Goal: Information Seeking & Learning: Learn about a topic

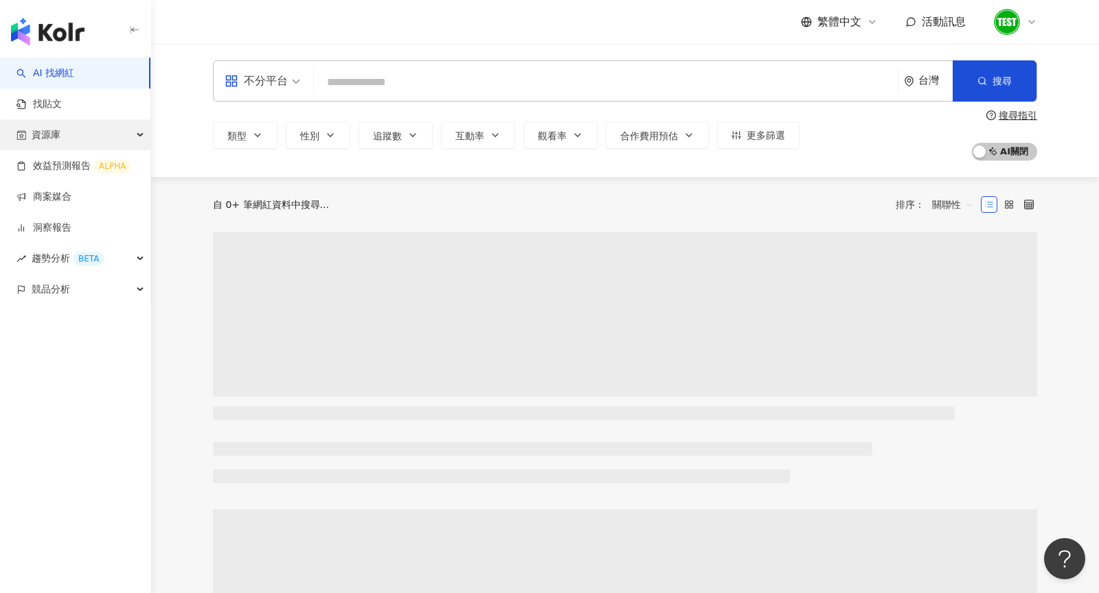
click at [88, 133] on div "資源庫" at bounding box center [75, 134] width 150 height 31
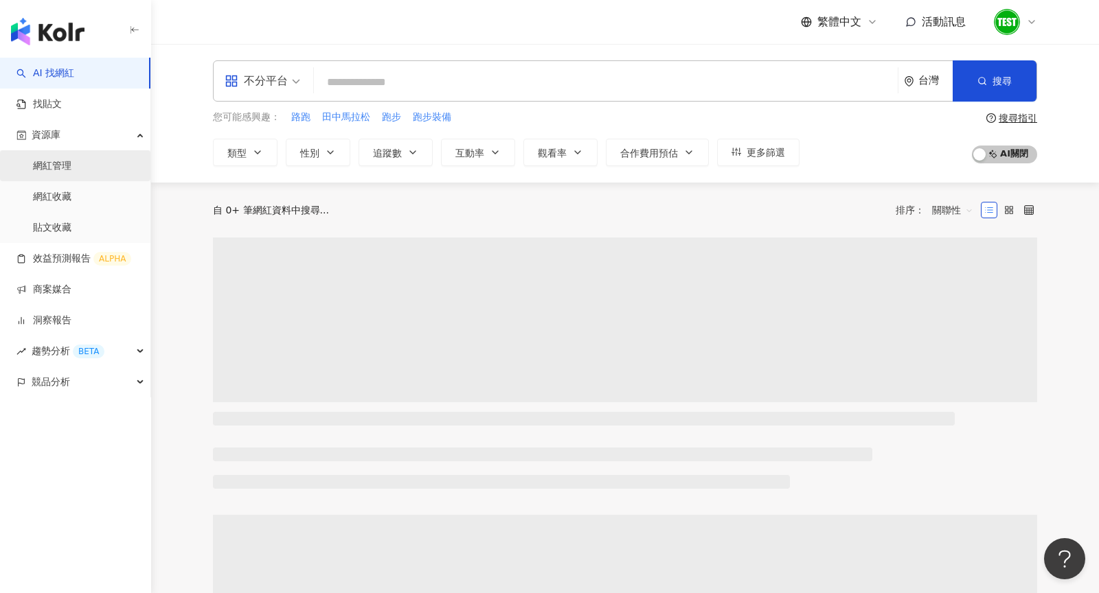
click at [71, 170] on link "網紅管理" at bounding box center [52, 166] width 38 height 14
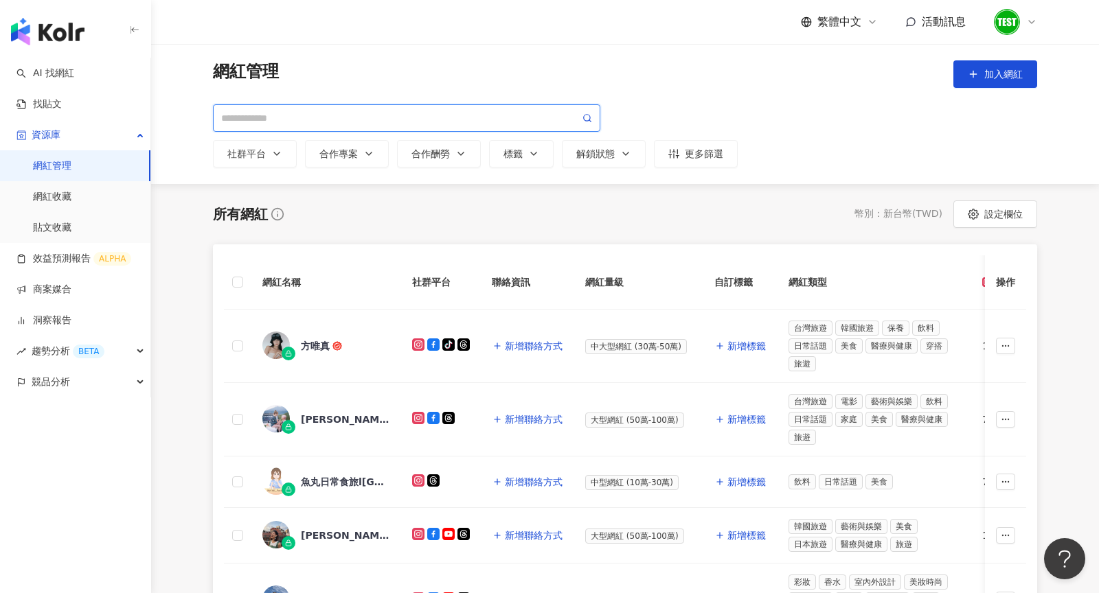
click at [428, 120] on input "search" at bounding box center [400, 118] width 358 height 15
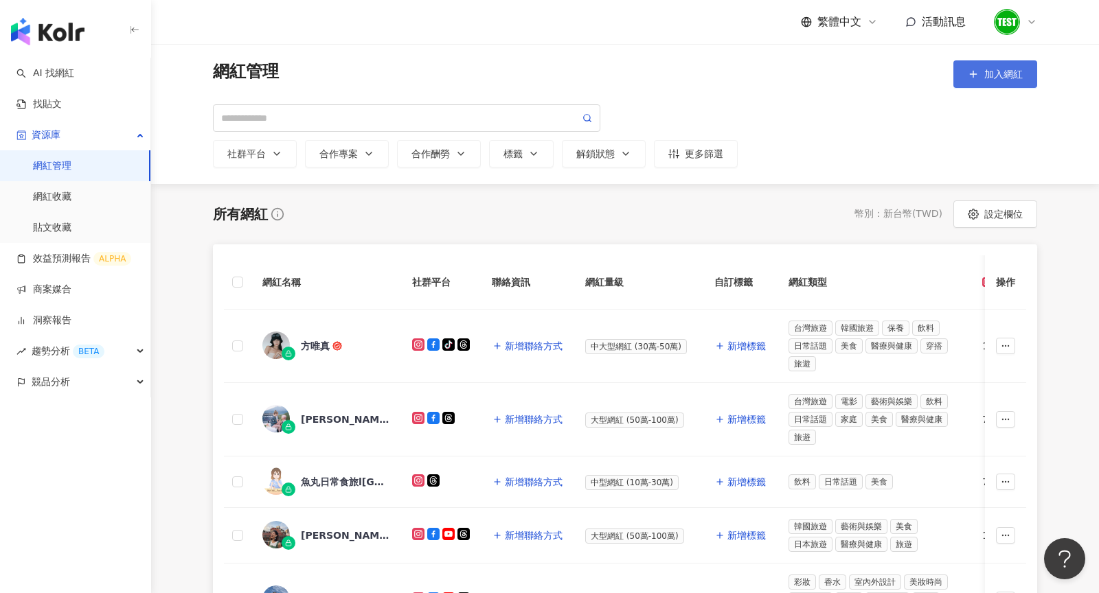
click at [1021, 69] on span "加入網紅" at bounding box center [1003, 74] width 38 height 11
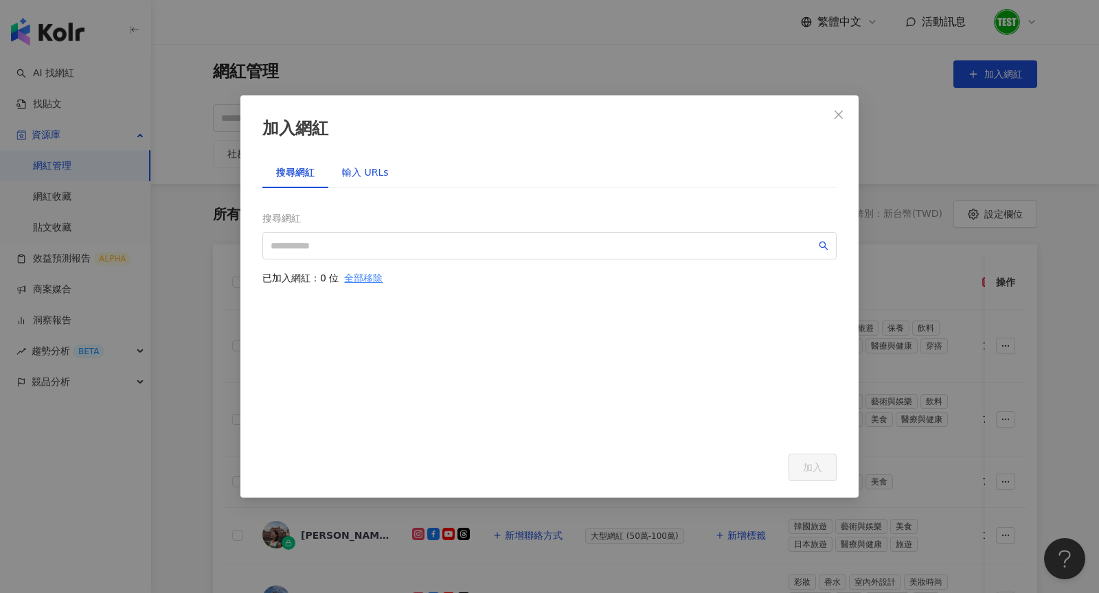
click at [364, 169] on div "輸入 URLs" at bounding box center [365, 172] width 47 height 15
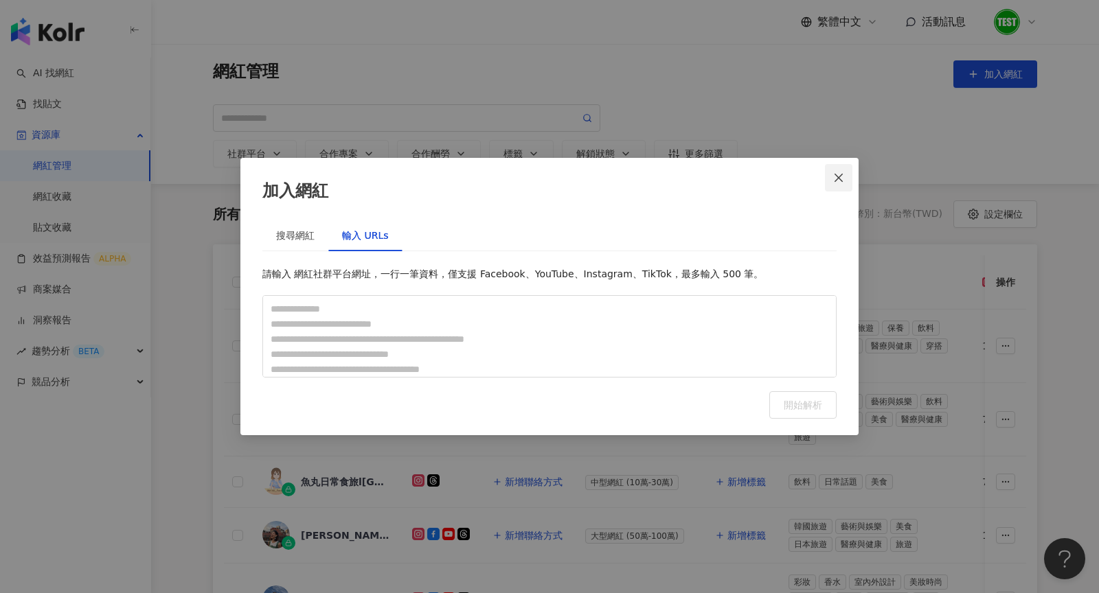
click at [838, 180] on icon "close" at bounding box center [838, 177] width 11 height 11
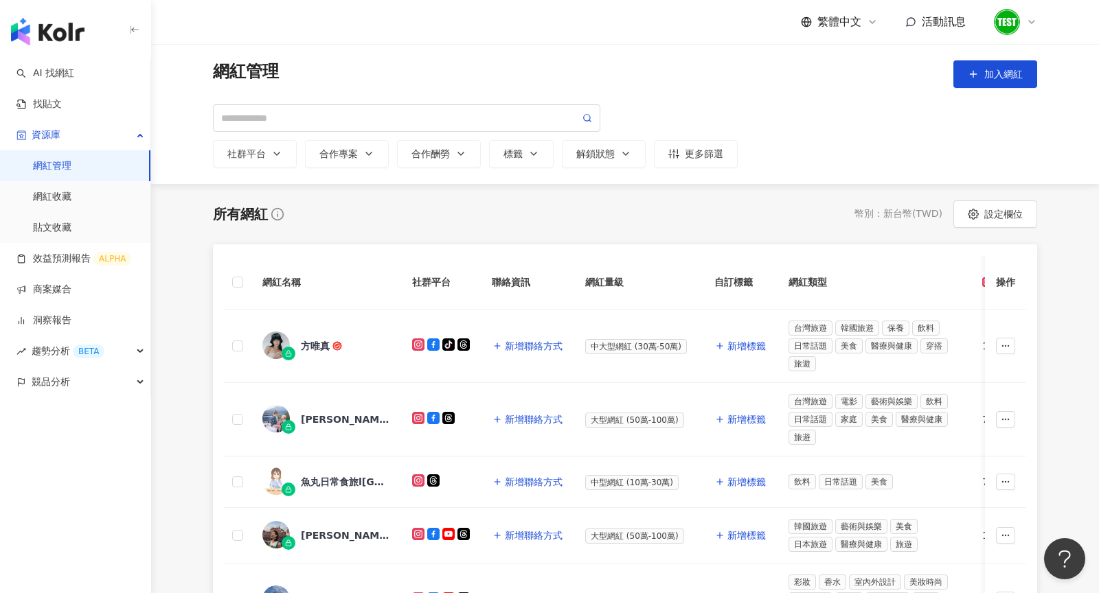
click at [643, 352] on span "中大型網紅 (30萬-50萬)" at bounding box center [636, 346] width 102 height 15
click at [976, 219] on icon "button" at bounding box center [973, 214] width 11 height 11
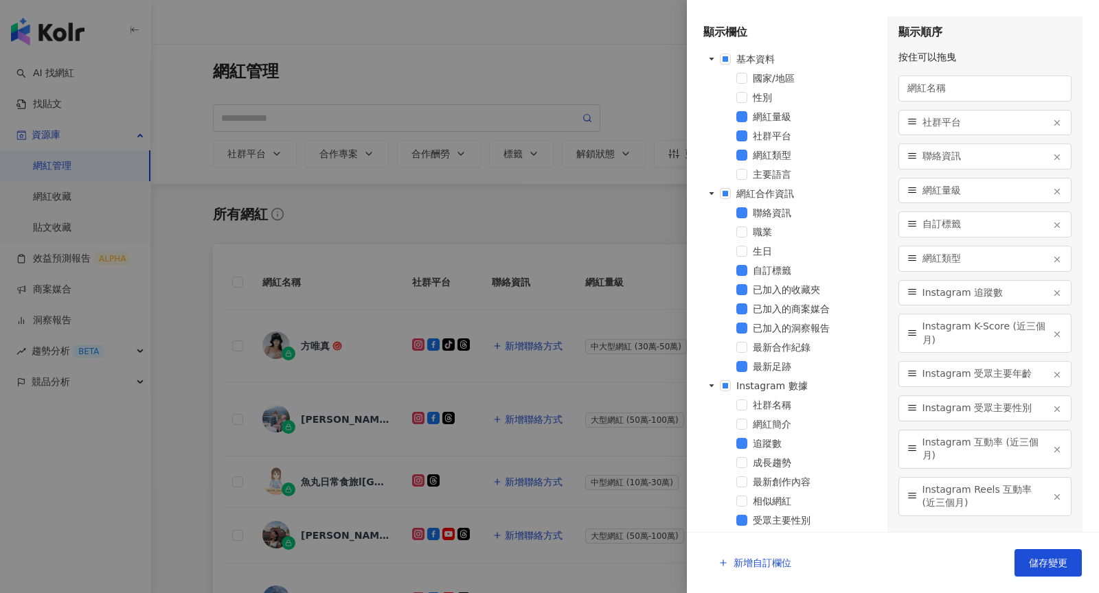
scroll to position [749, 0]
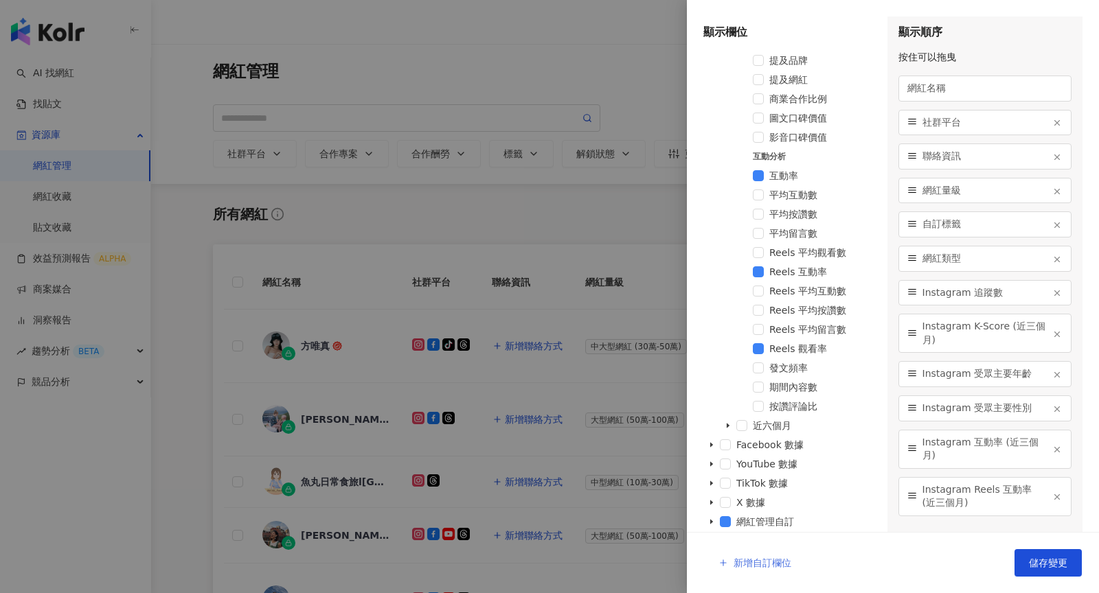
click at [757, 565] on span "新增自訂欄位" at bounding box center [762, 563] width 58 height 11
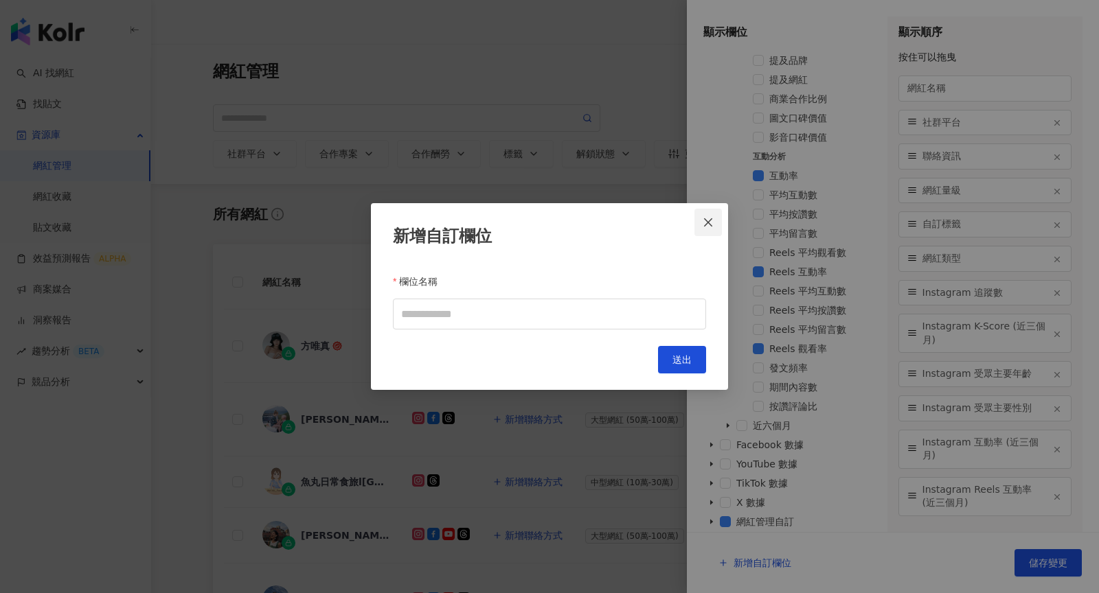
click at [704, 223] on icon "close" at bounding box center [708, 222] width 11 height 11
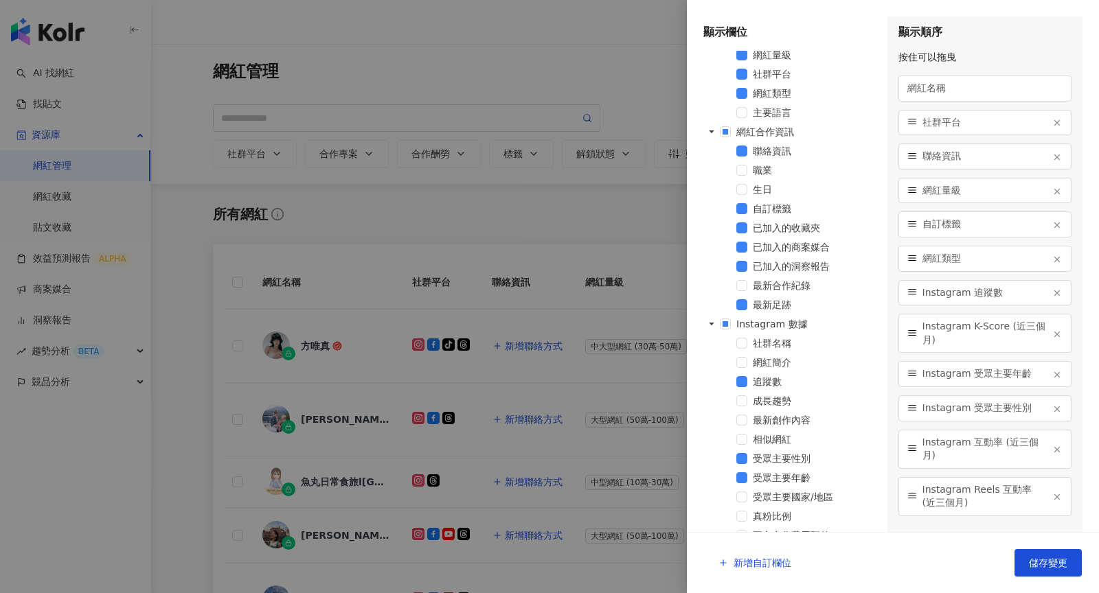
scroll to position [0, 0]
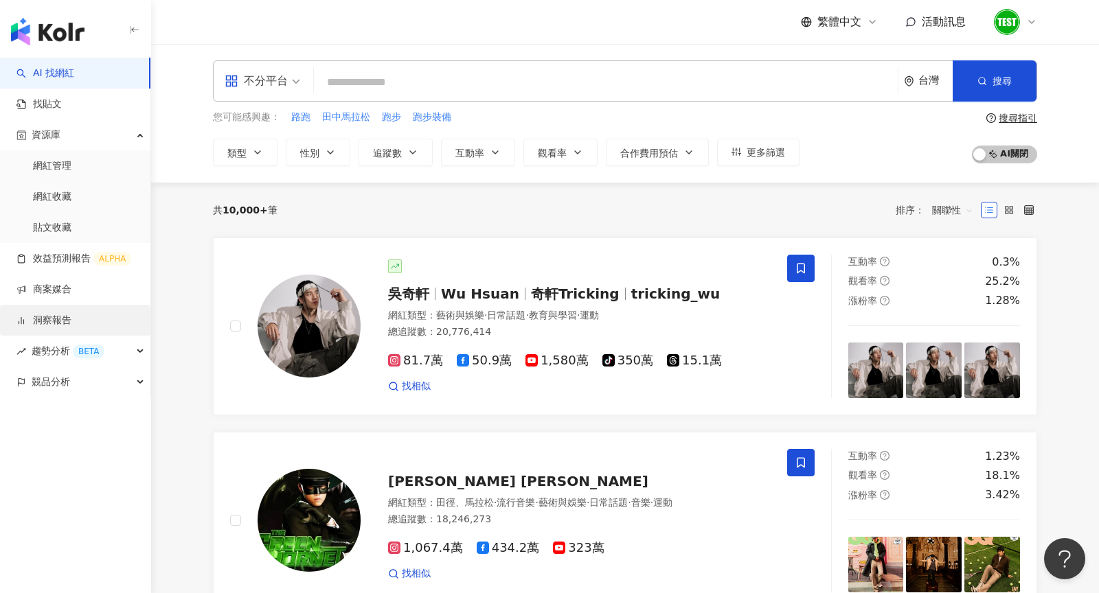
click at [55, 314] on link "洞察報告" at bounding box center [43, 321] width 55 height 14
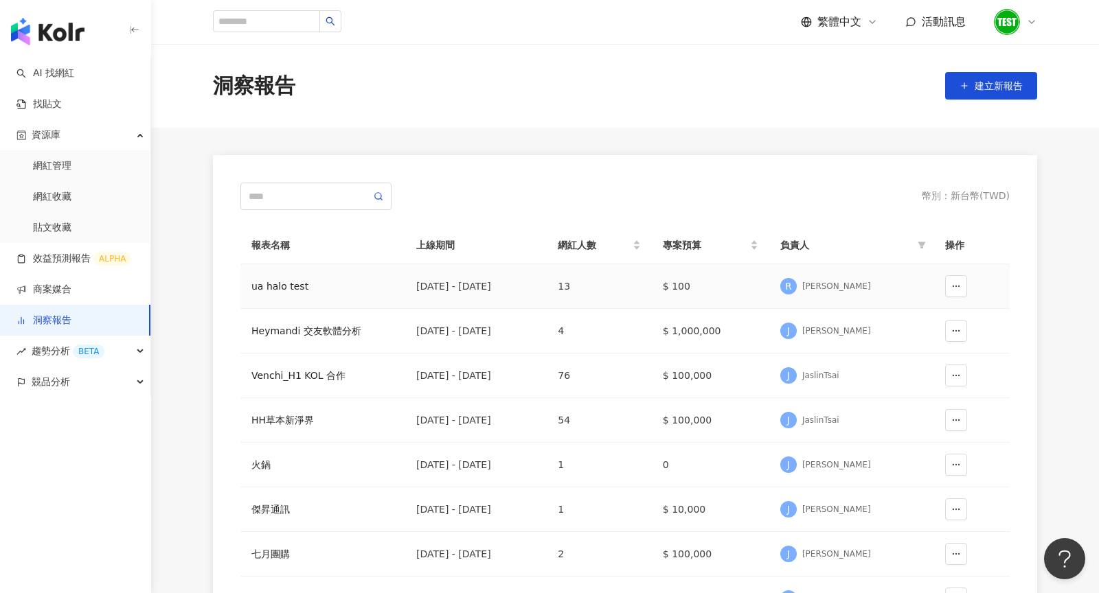
click at [966, 302] on td at bounding box center [972, 286] width 76 height 45
click at [960, 287] on icon "button" at bounding box center [956, 287] width 10 height 10
click at [376, 252] on th "報表名稱" at bounding box center [322, 246] width 165 height 38
click at [285, 282] on div "ua halo test" at bounding box center [322, 286] width 143 height 15
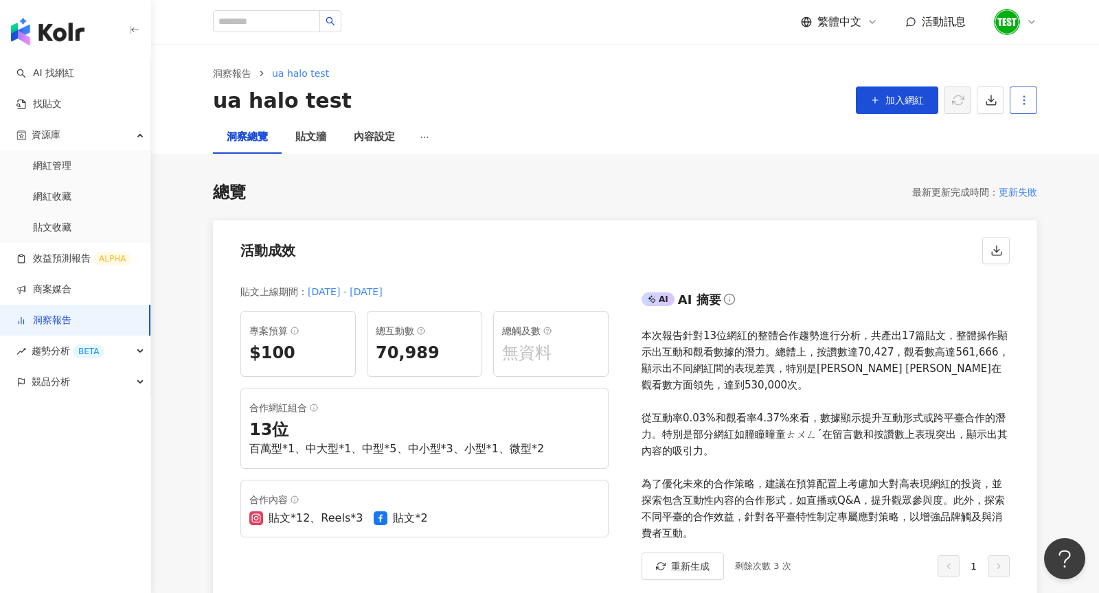
click at [1025, 95] on icon "button" at bounding box center [1024, 100] width 12 height 12
click at [1059, 139] on div "設定報告" at bounding box center [1048, 133] width 54 height 15
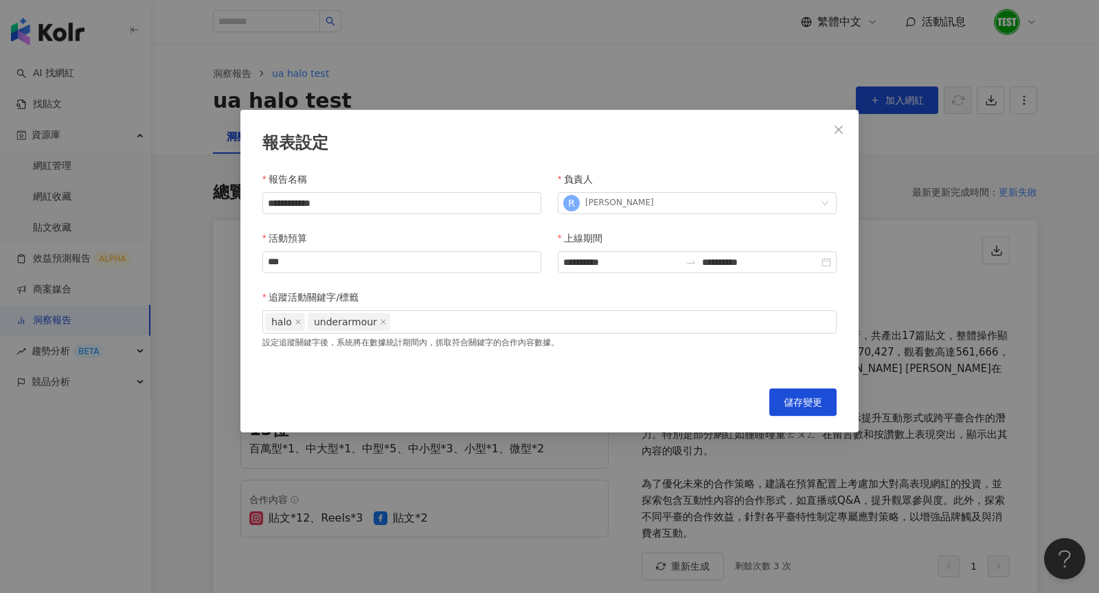
click at [855, 137] on div "**********" at bounding box center [549, 271] width 618 height 323
click at [843, 133] on icon "close" at bounding box center [838, 129] width 11 height 11
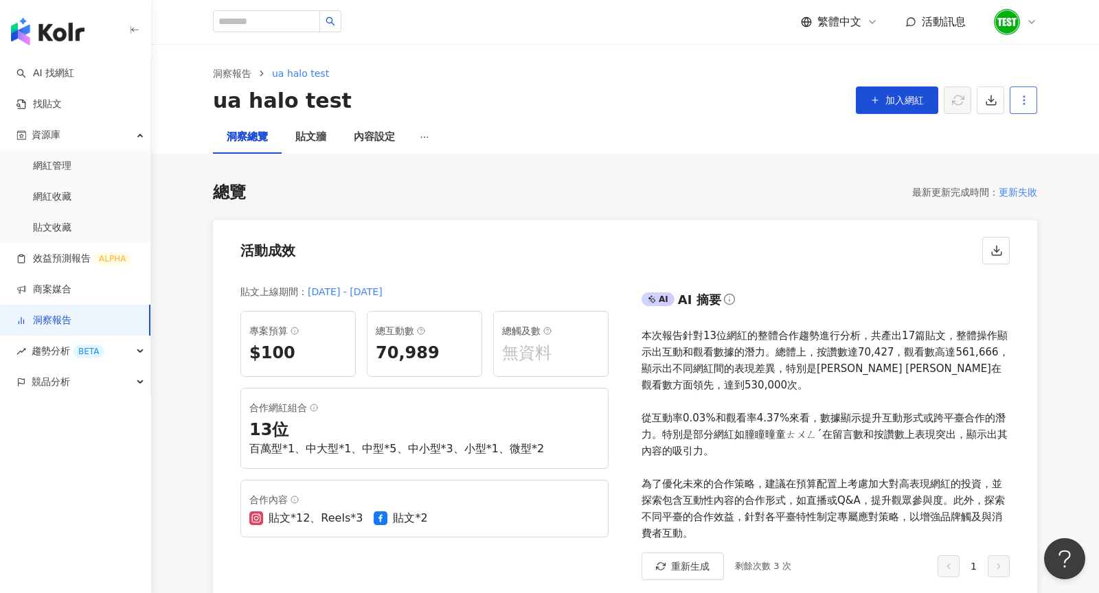
click at [1018, 100] on icon "button" at bounding box center [1024, 100] width 12 height 12
click at [1034, 293] on div "AI AI 摘要 本次報告針對13位網紅的整體合作趨勢進行分析，共產出17篇貼文，整體操作顯示出互動和觀看數據的潛力。總體上，按讚數達70,427，觀看數高達…" at bounding box center [831, 435] width 412 height 324
click at [422, 136] on div "洞察總覽 貼文牆 內容設定" at bounding box center [624, 137] width 879 height 33
click at [462, 196] on div "總覽 最新更新完成時間 ： 更新失敗" at bounding box center [625, 192] width 824 height 23
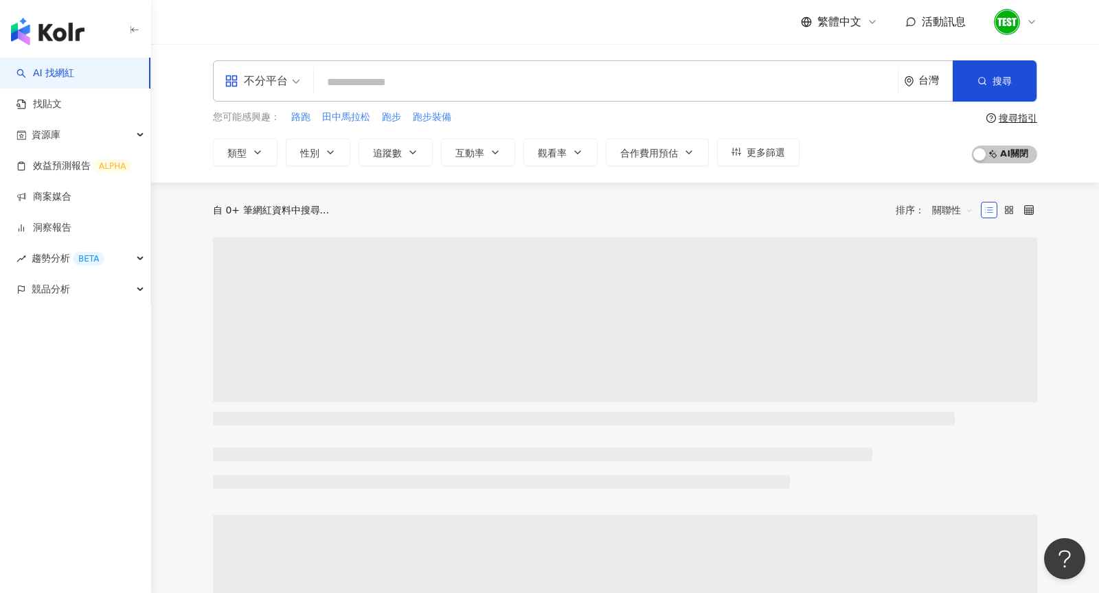
click at [1034, 16] on div at bounding box center [1015, 21] width 44 height 27
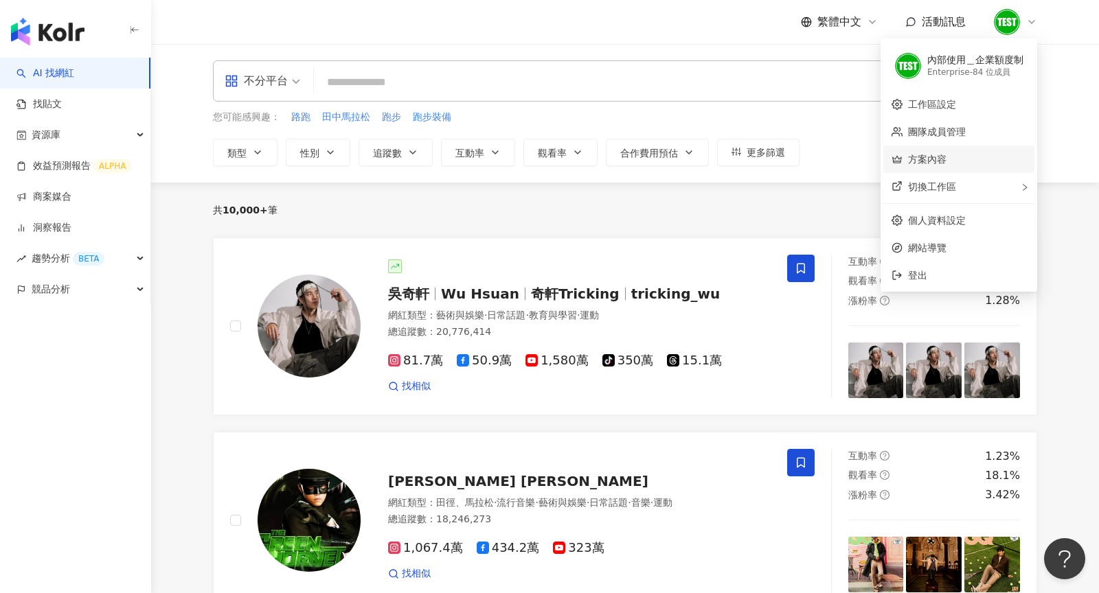
click at [925, 157] on link "方案內容" at bounding box center [927, 159] width 38 height 11
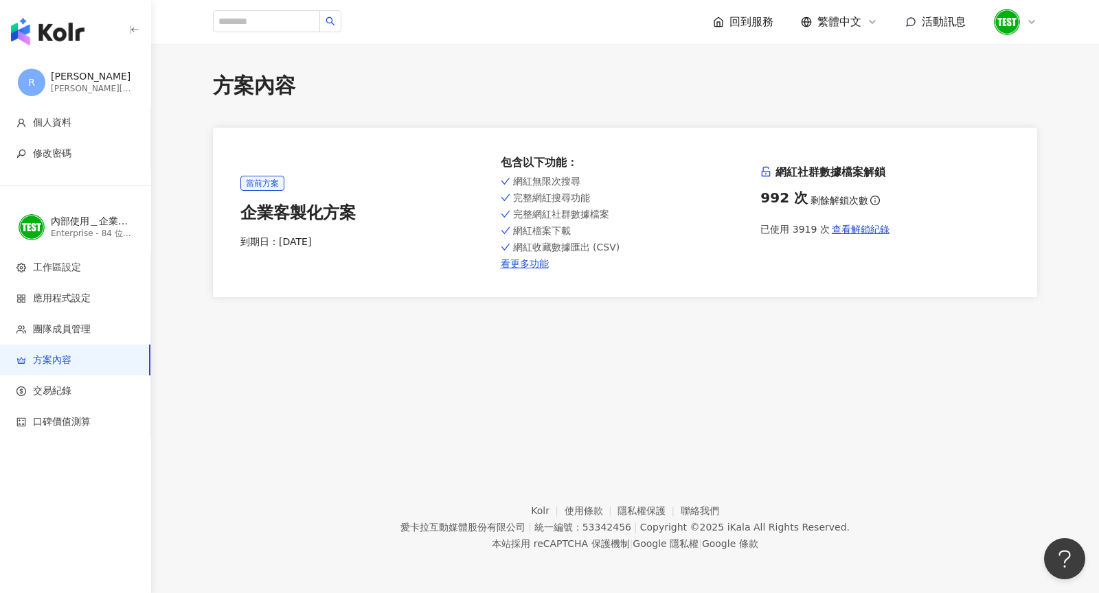
click at [1030, 28] on div at bounding box center [1015, 21] width 44 height 27
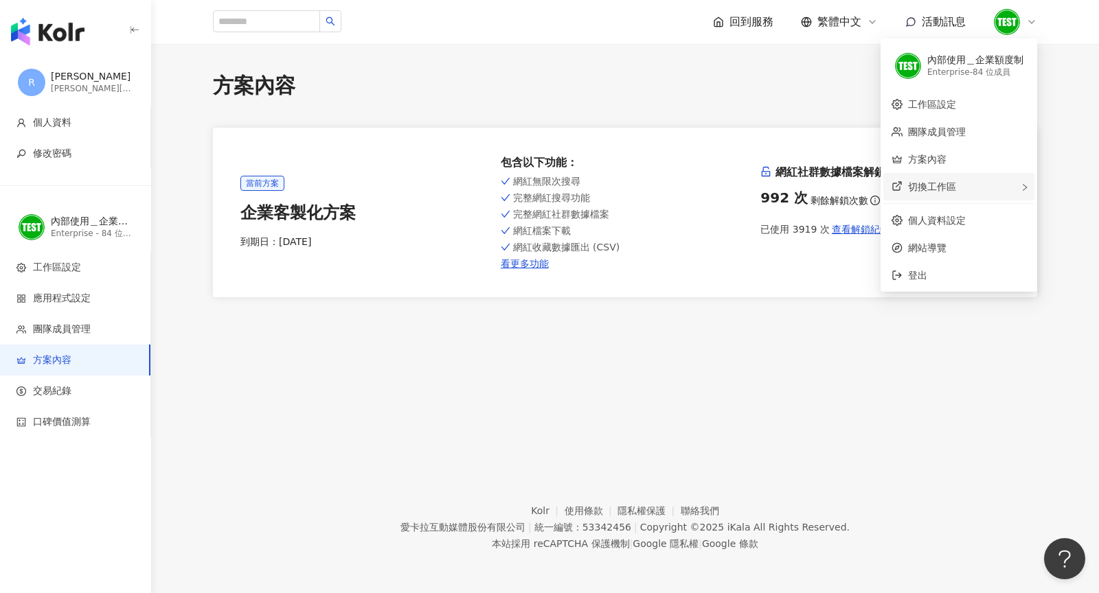
click at [975, 192] on div "切換工作區" at bounding box center [958, 186] width 151 height 27
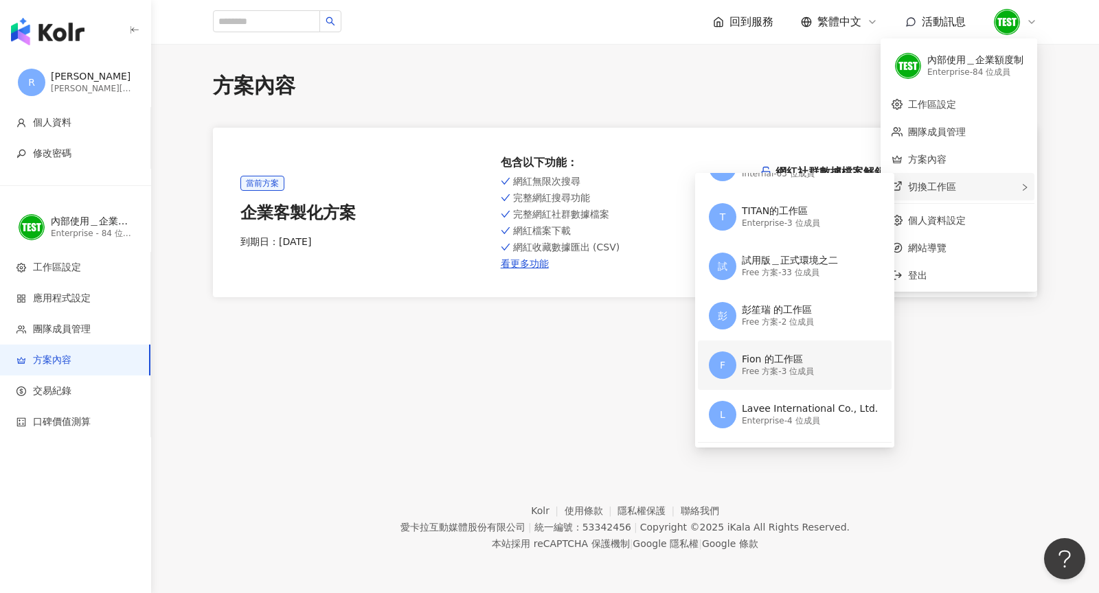
scroll to position [157, 0]
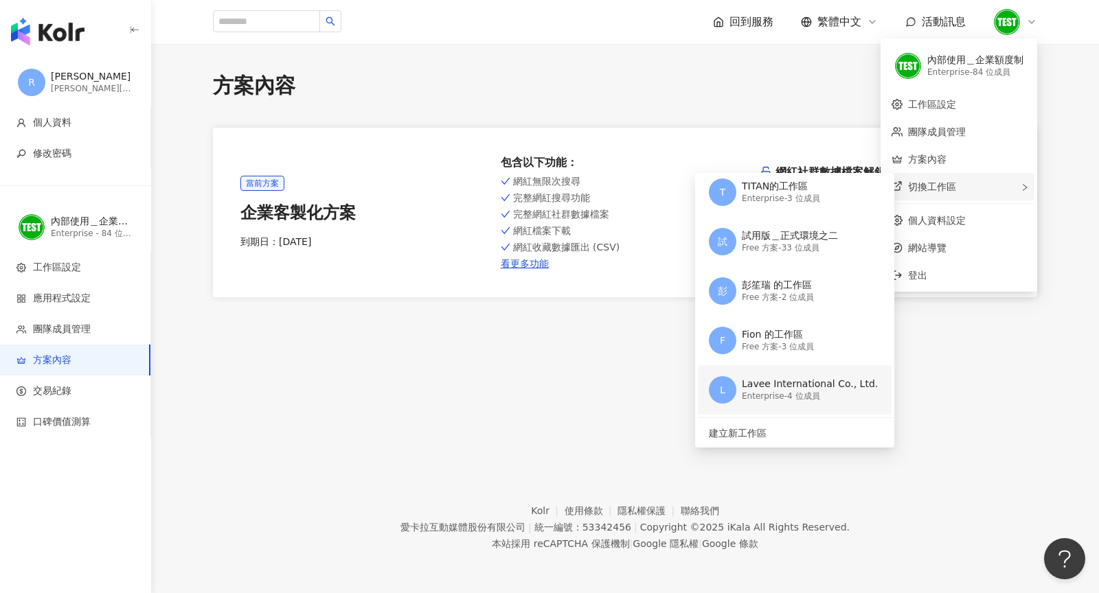
click at [793, 398] on div "Enterprise - 4 位成員" at bounding box center [810, 397] width 136 height 12
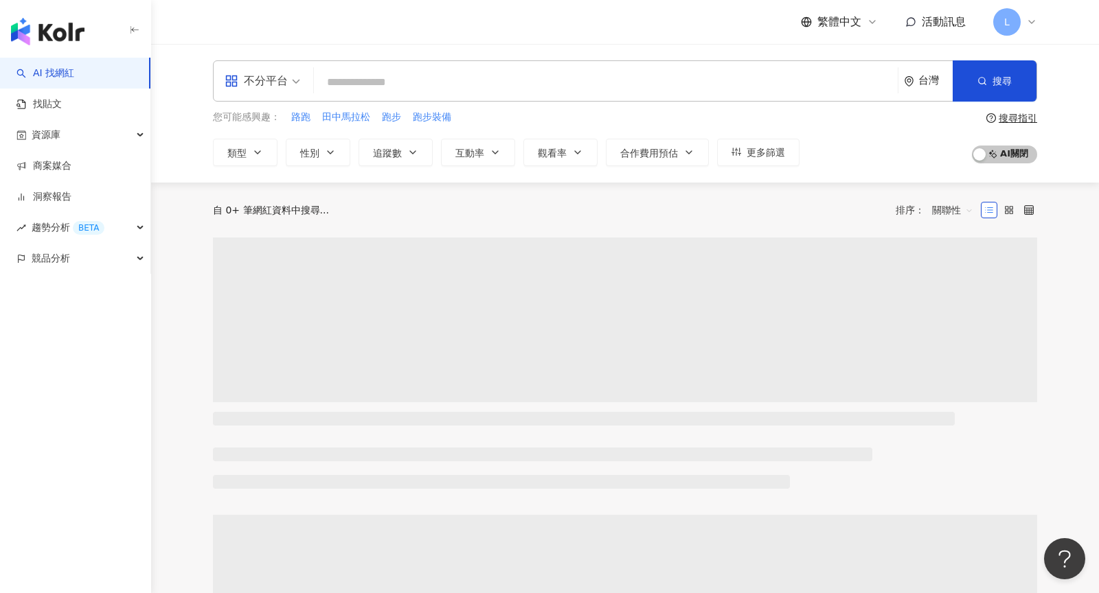
click at [1032, 21] on icon at bounding box center [1031, 21] width 11 height 11
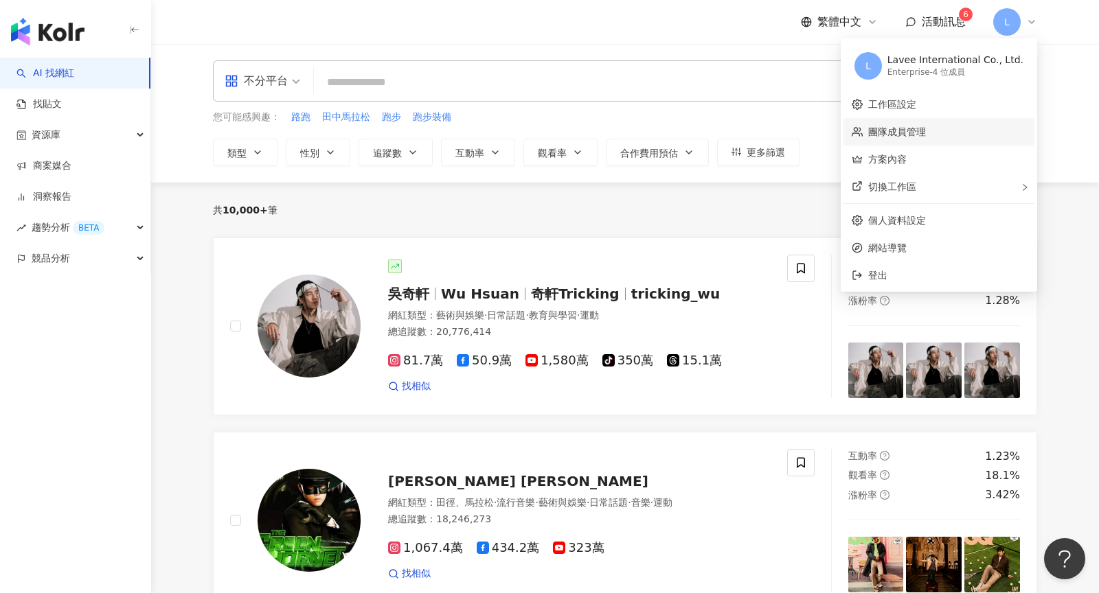
click at [926, 135] on link "團隊成員管理" at bounding box center [897, 131] width 58 height 11
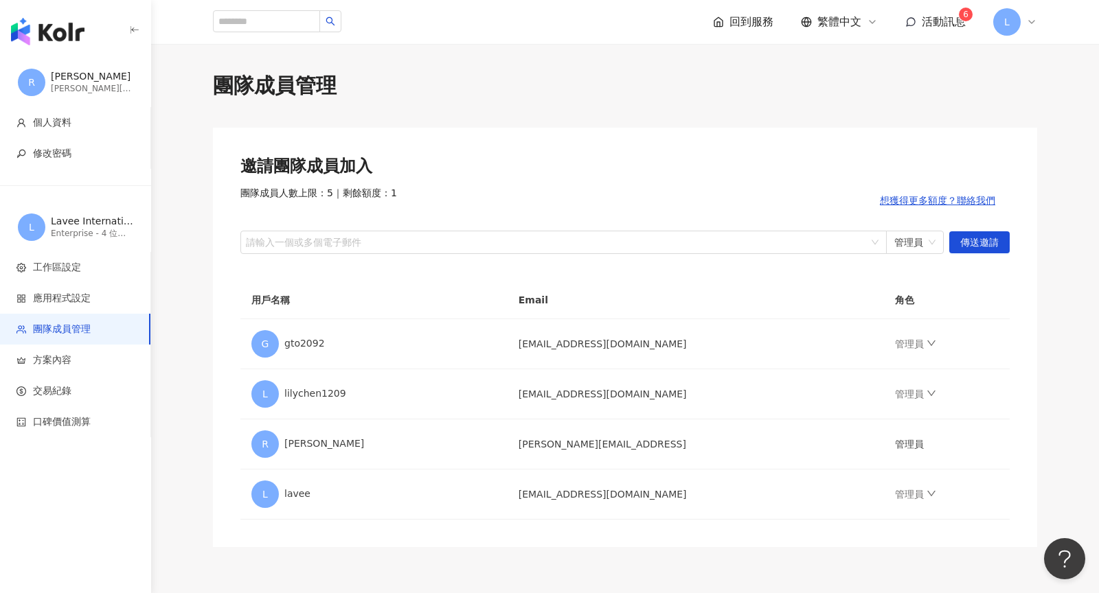
click at [1029, 24] on icon at bounding box center [1031, 21] width 11 height 11
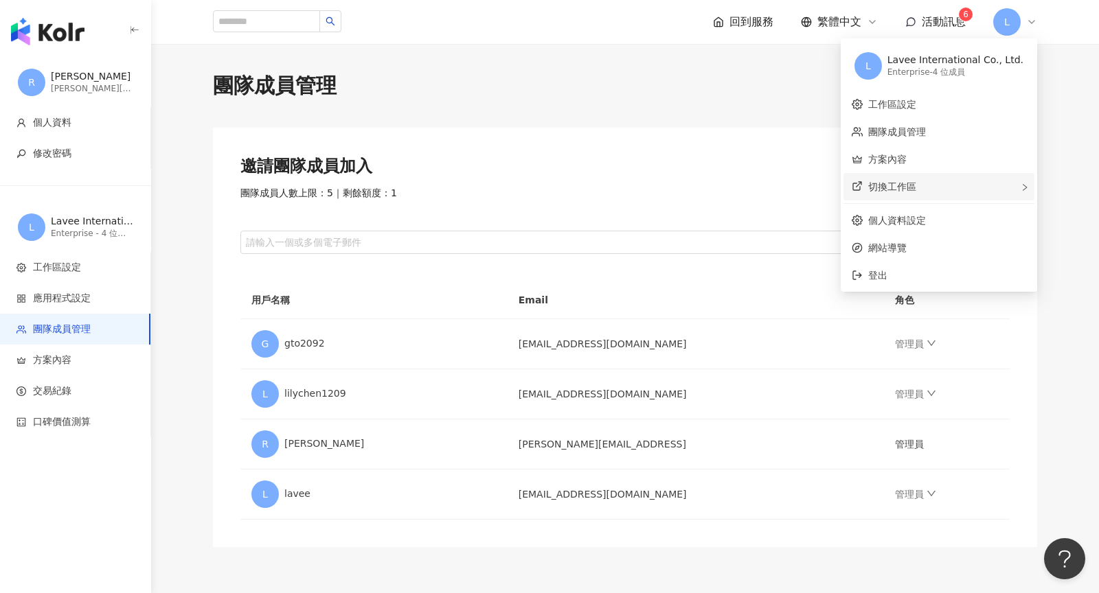
click at [981, 196] on div "切換工作區" at bounding box center [938, 186] width 191 height 27
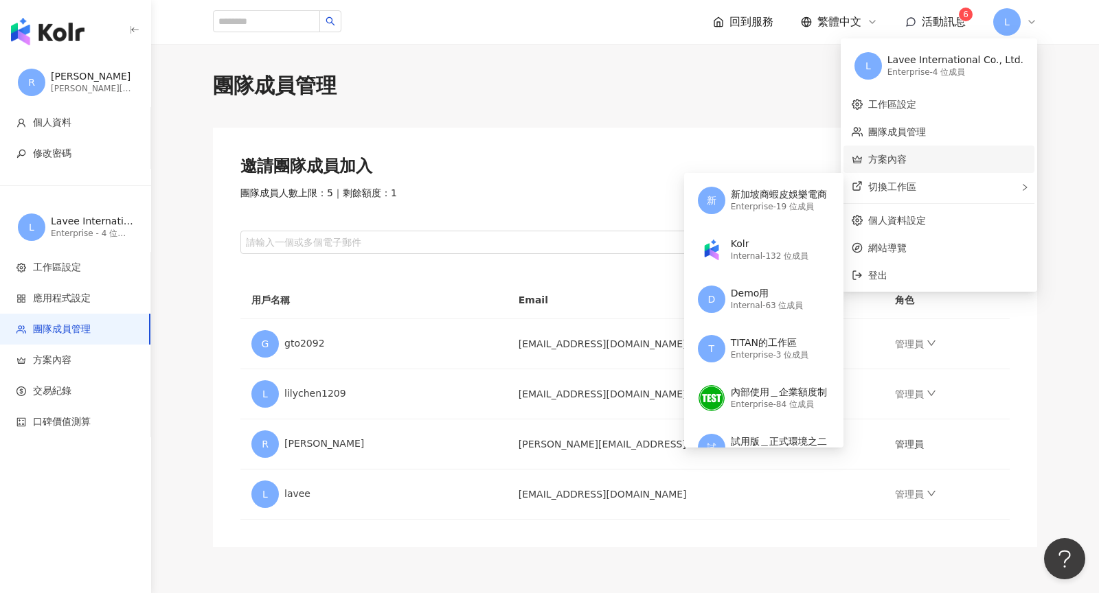
click at [907, 162] on link "方案內容" at bounding box center [887, 159] width 38 height 11
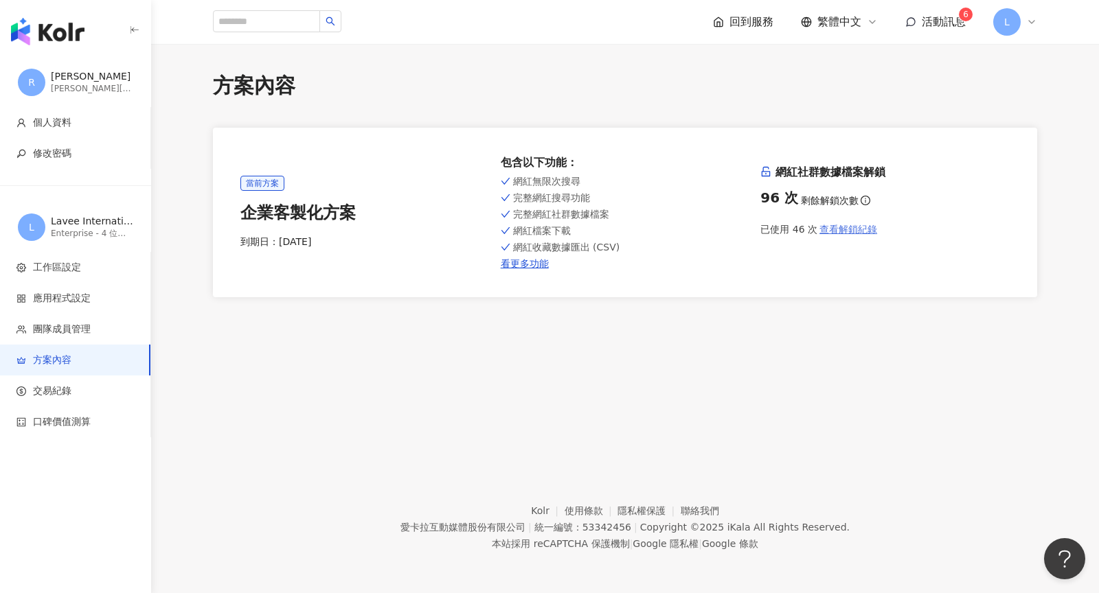
click at [841, 233] on span "查看解鎖紀錄" at bounding box center [848, 229] width 58 height 11
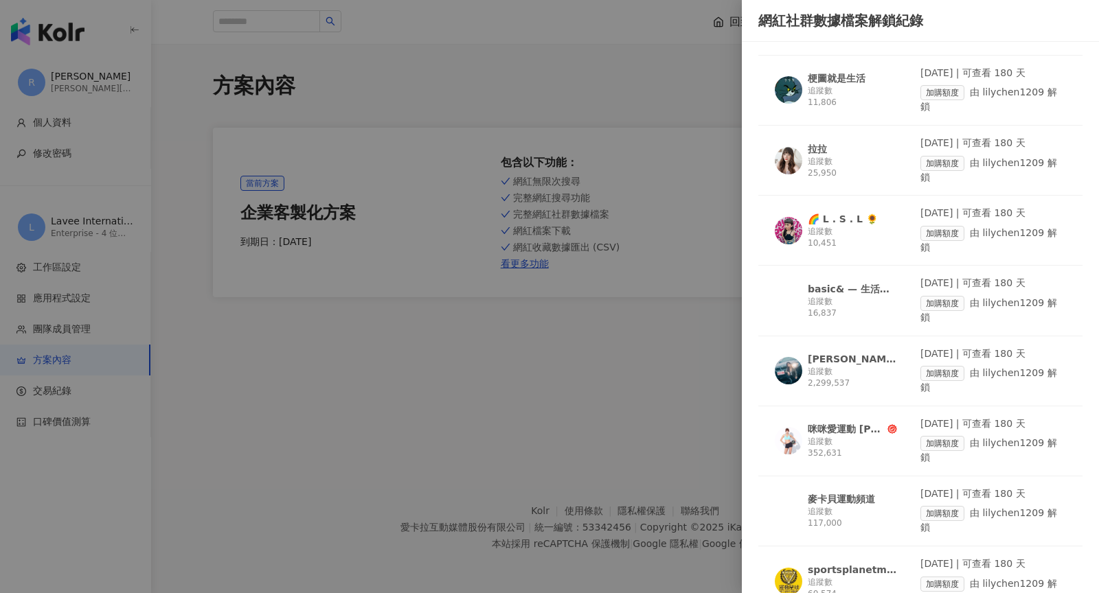
scroll to position [2583, 0]
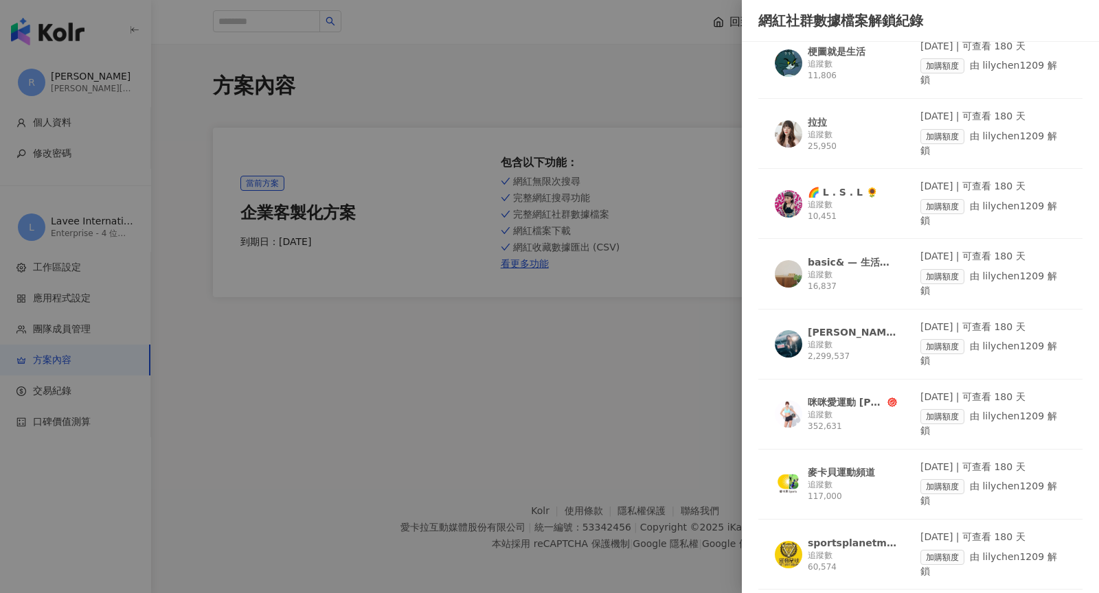
click at [681, 361] on div at bounding box center [549, 296] width 1099 height 593
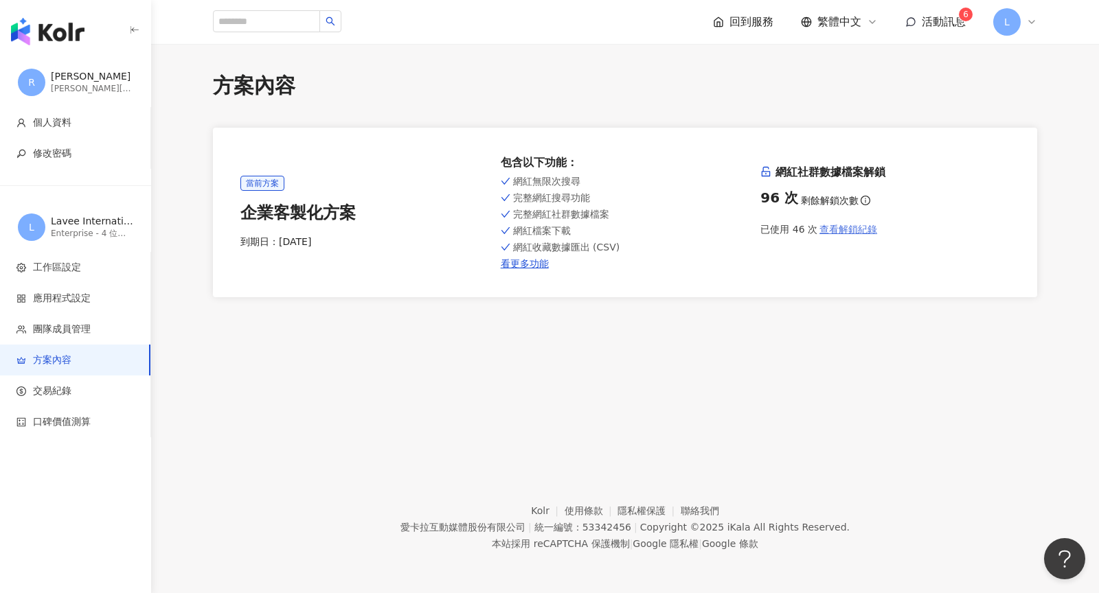
click at [849, 229] on span "查看解鎖紀錄" at bounding box center [848, 229] width 58 height 11
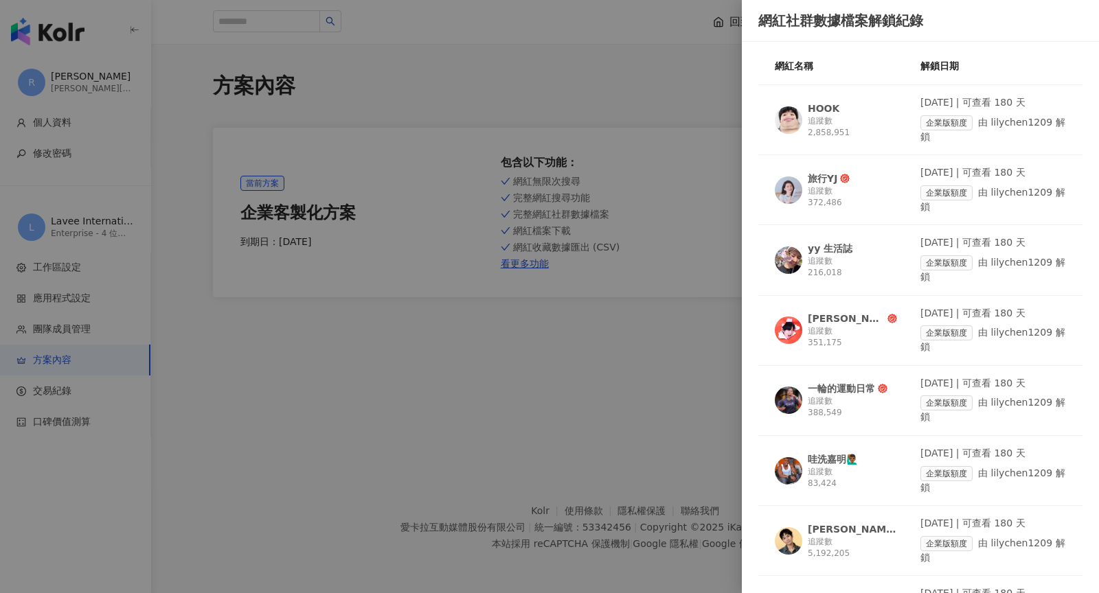
click at [647, 113] on div at bounding box center [549, 296] width 1099 height 593
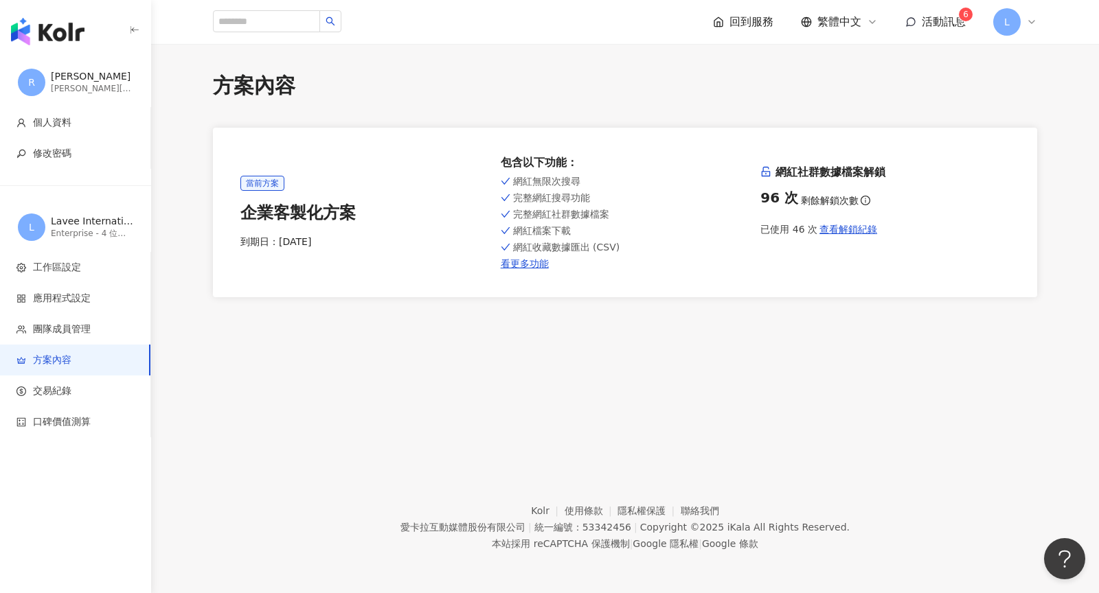
click at [1030, 23] on icon at bounding box center [1031, 21] width 11 height 11
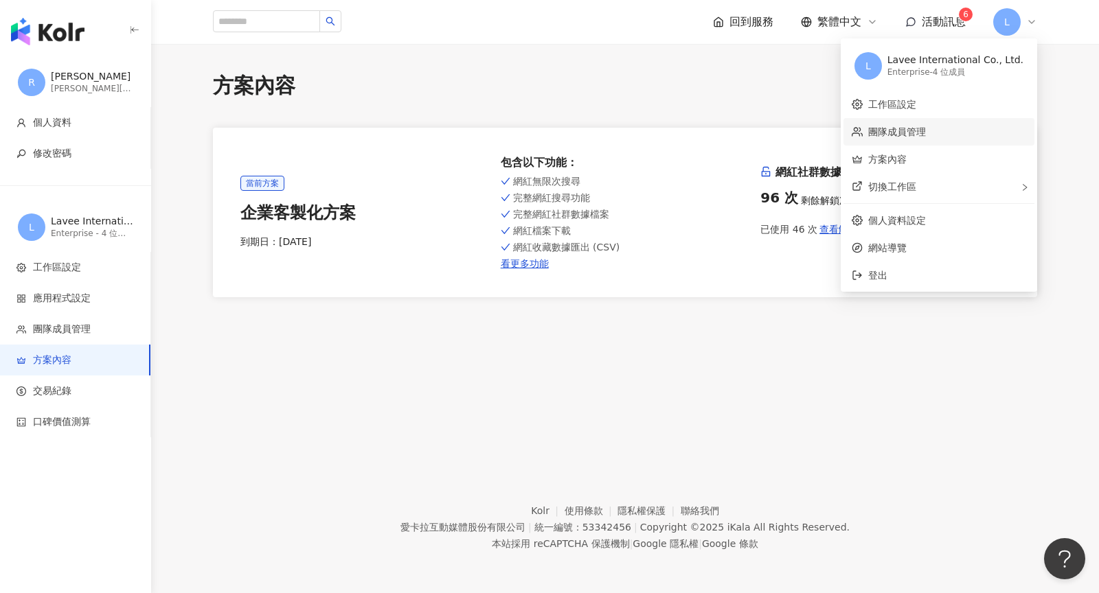
click at [926, 133] on link "團隊成員管理" at bounding box center [897, 131] width 58 height 11
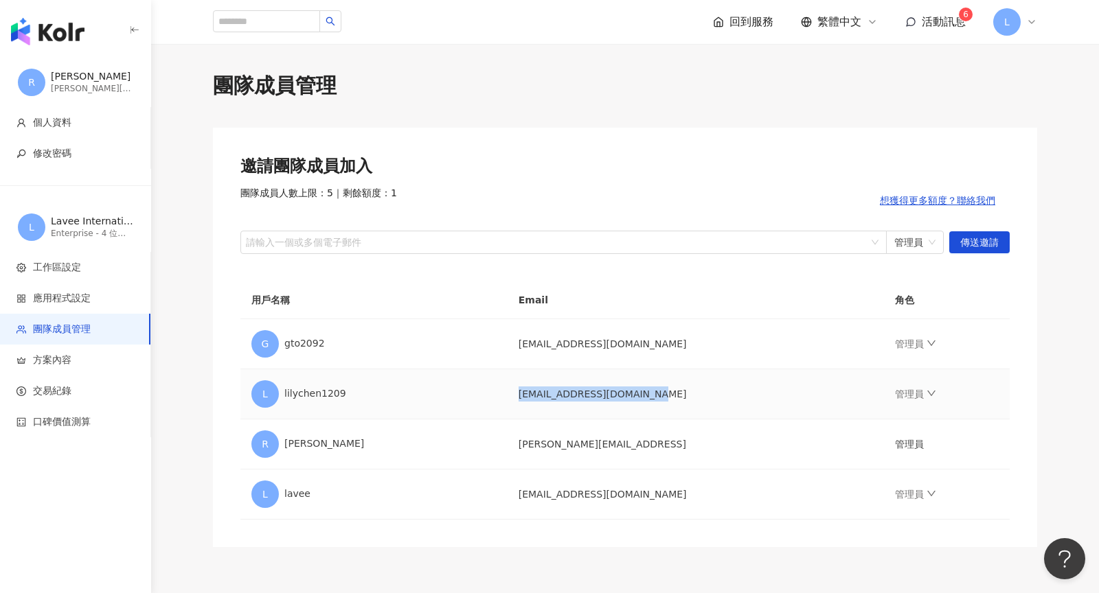
drag, startPoint x: 516, startPoint y: 392, endPoint x: 643, endPoint y: 394, distance: 127.1
click at [643, 394] on td "trantrang120999@gmail.com" at bounding box center [696, 394] width 376 height 50
copy td "trantrang120999@gmail.com"
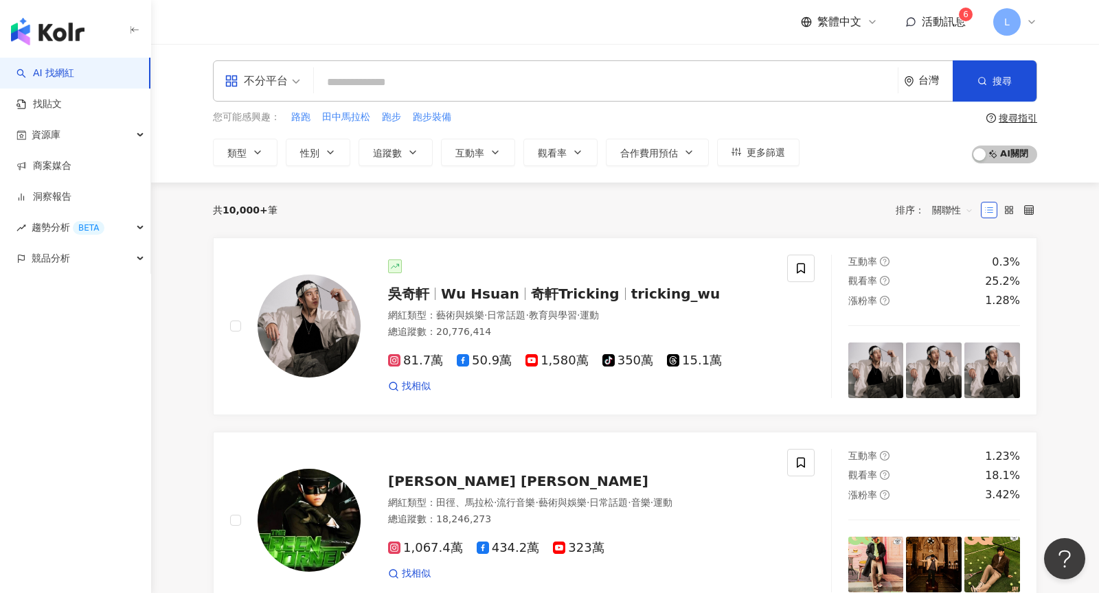
paste input "*****"
type input "*****"
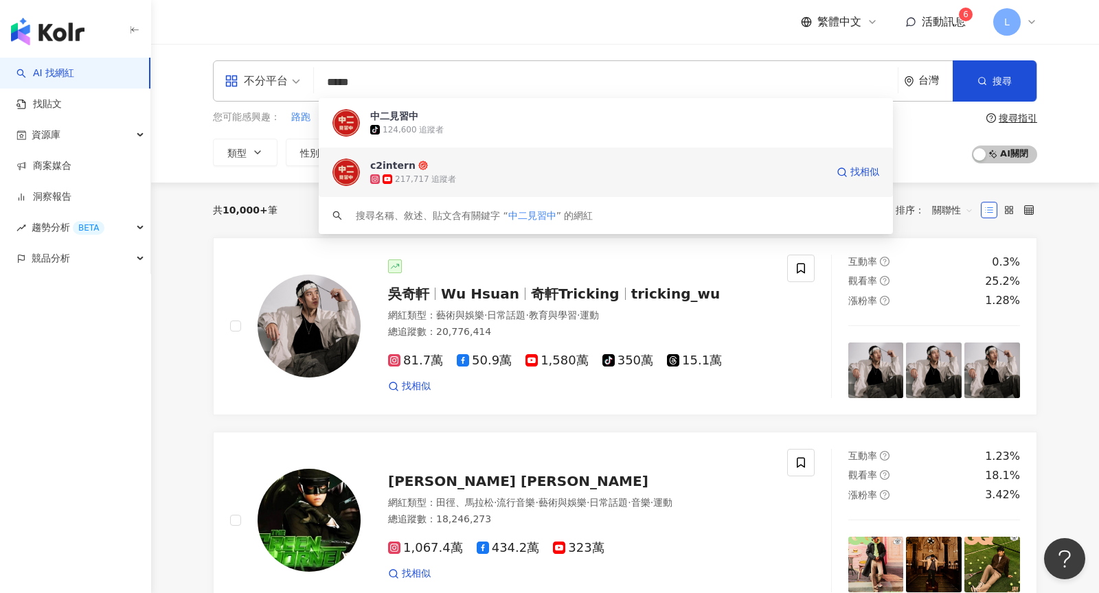
click at [505, 179] on div "217,717 追蹤者" at bounding box center [598, 179] width 456 height 14
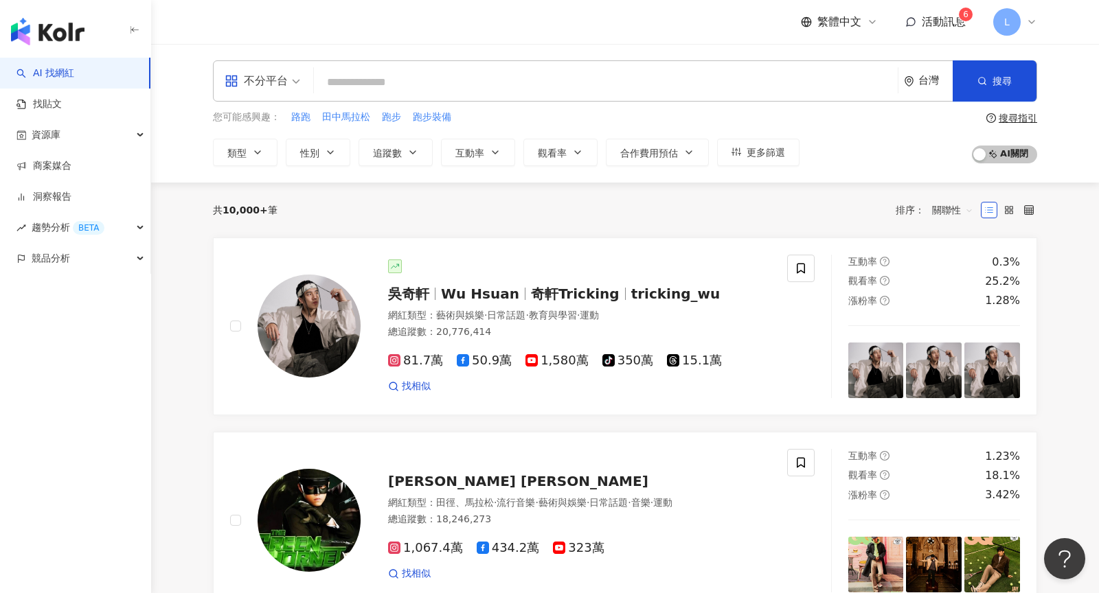
click at [468, 84] on input "search" at bounding box center [605, 82] width 573 height 26
type input "*"
type input "**"
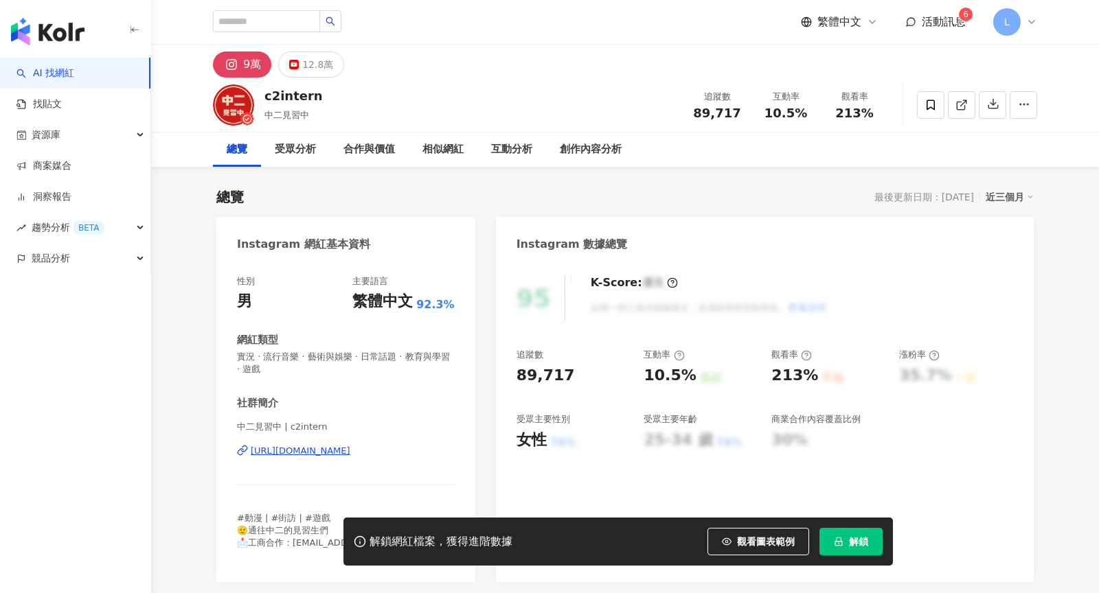
click at [1032, 23] on icon at bounding box center [1031, 21] width 11 height 11
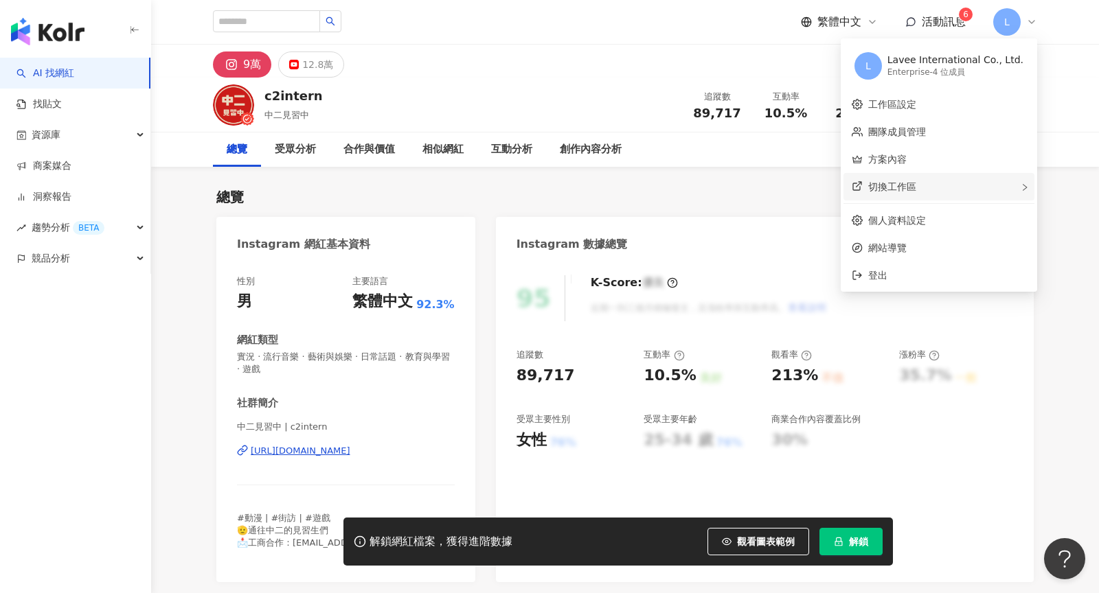
click at [955, 186] on div "切換工作區" at bounding box center [938, 186] width 191 height 27
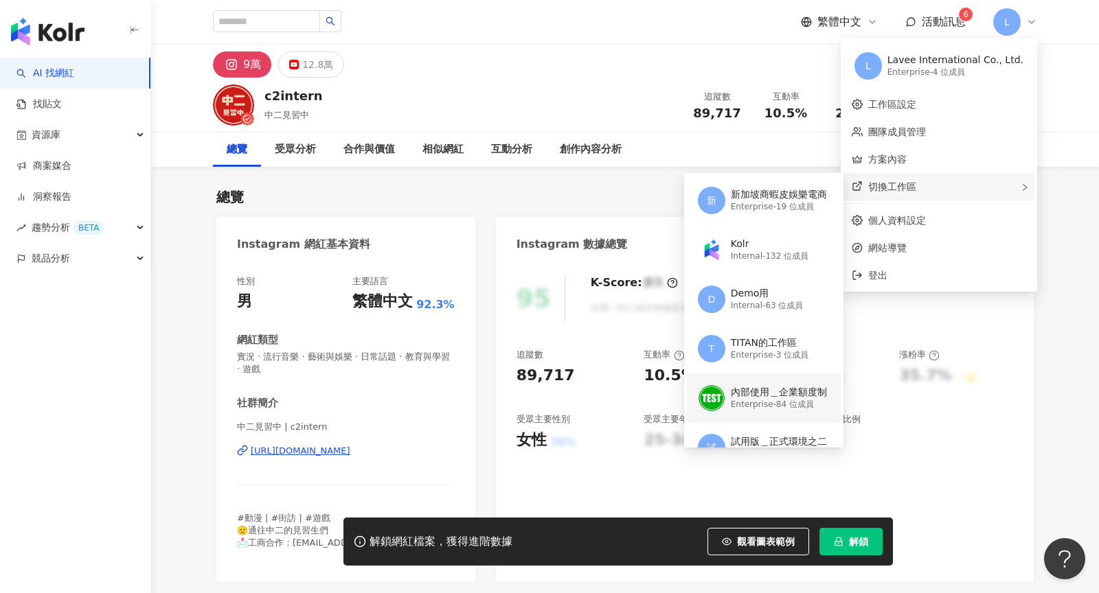
click at [801, 390] on div "內部使用＿企業額度制" at bounding box center [779, 393] width 96 height 14
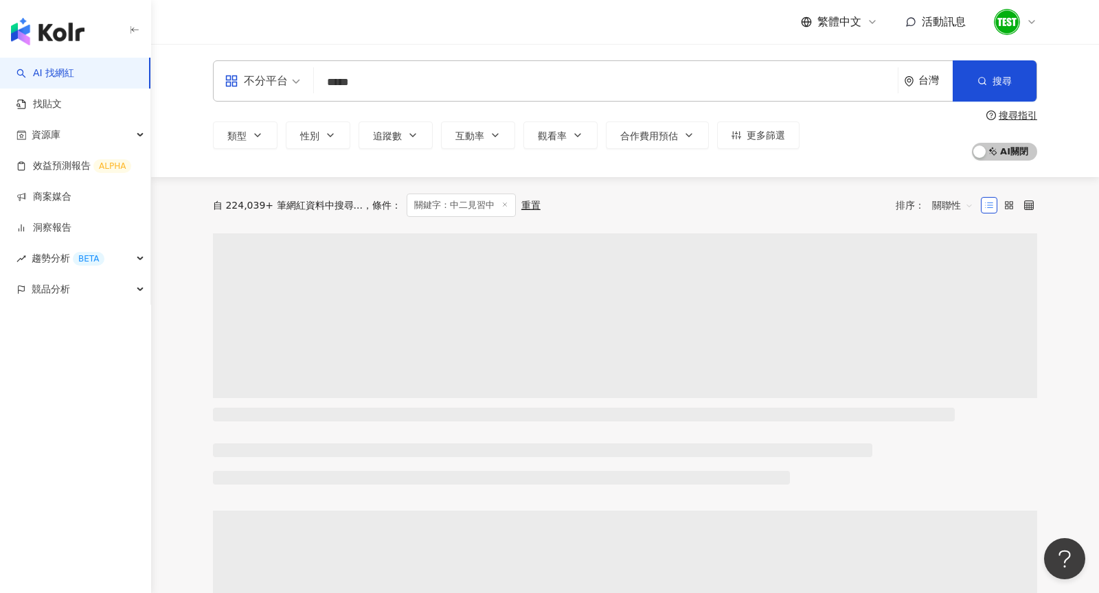
click at [433, 93] on input "*****" at bounding box center [605, 82] width 573 height 26
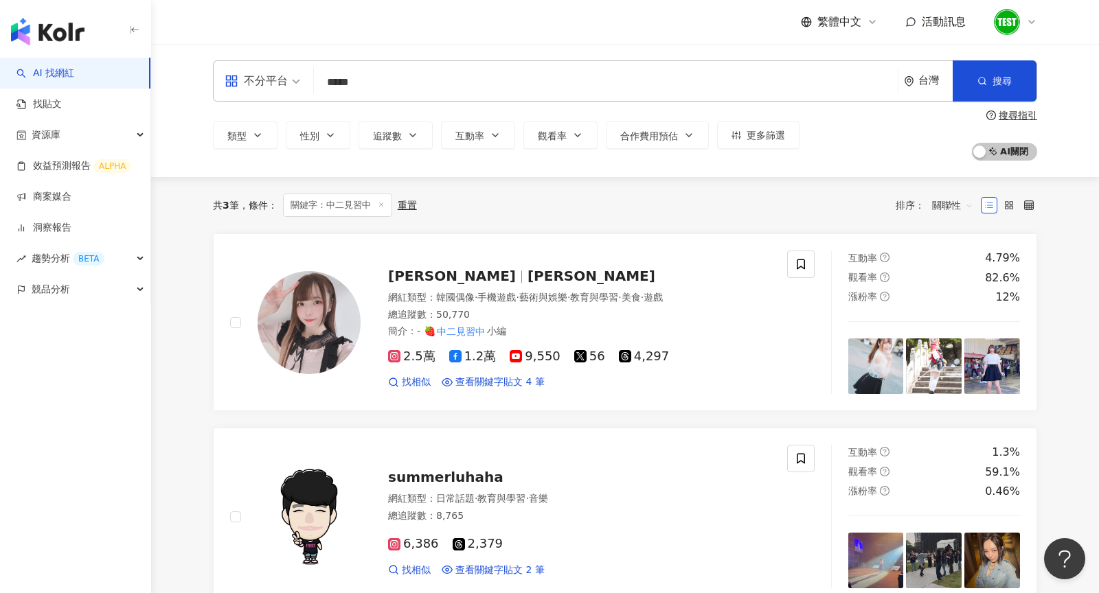
click at [385, 78] on input "*****" at bounding box center [605, 82] width 573 height 26
type input "*"
type input "*****"
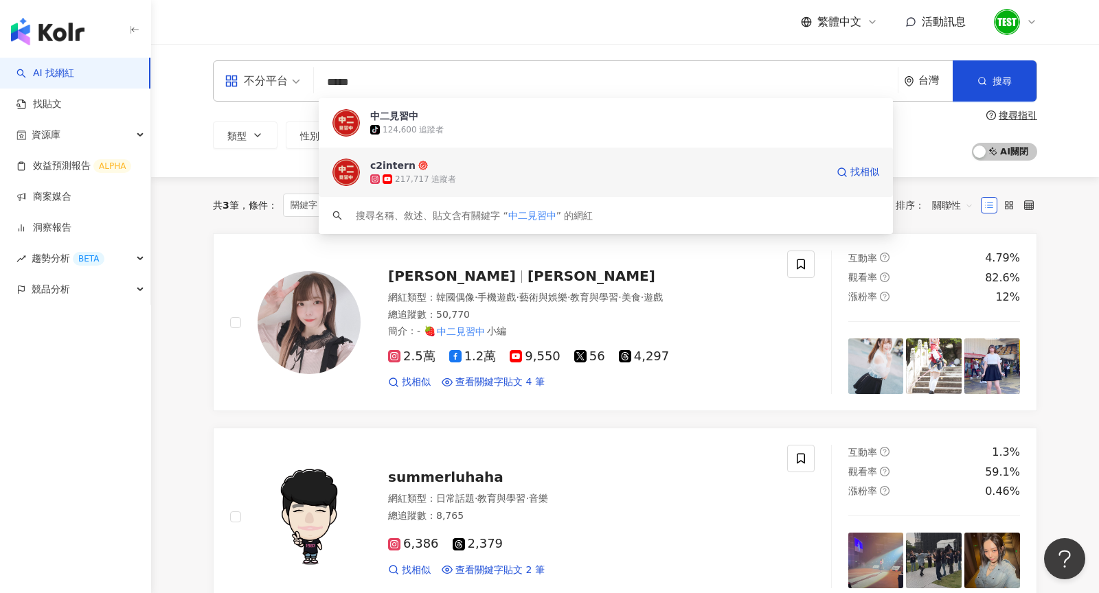
click at [435, 166] on span "c2intern" at bounding box center [598, 166] width 456 height 14
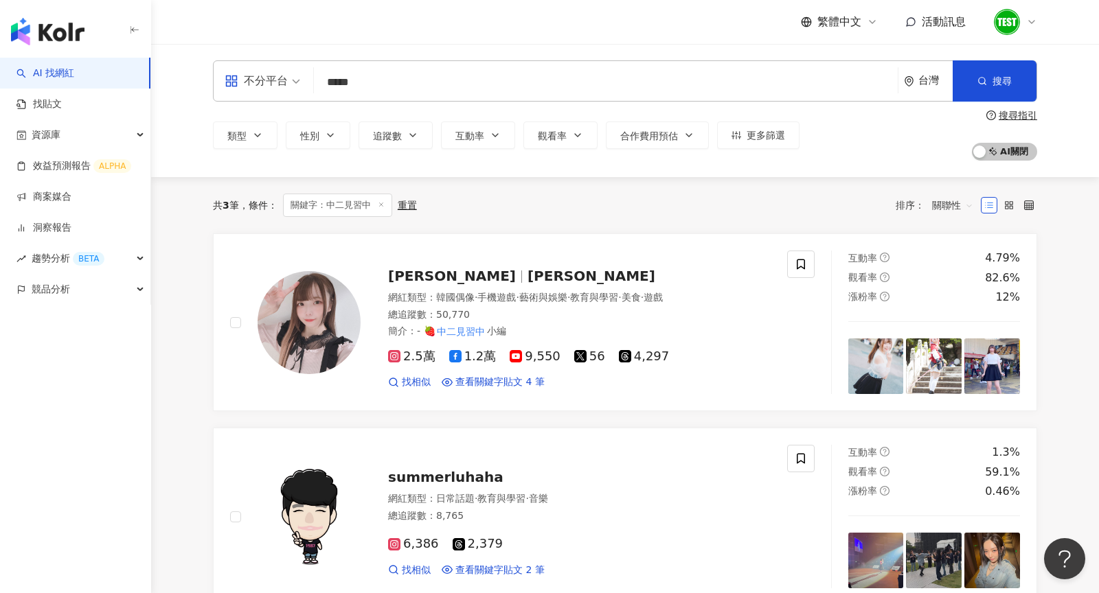
type input "*****"
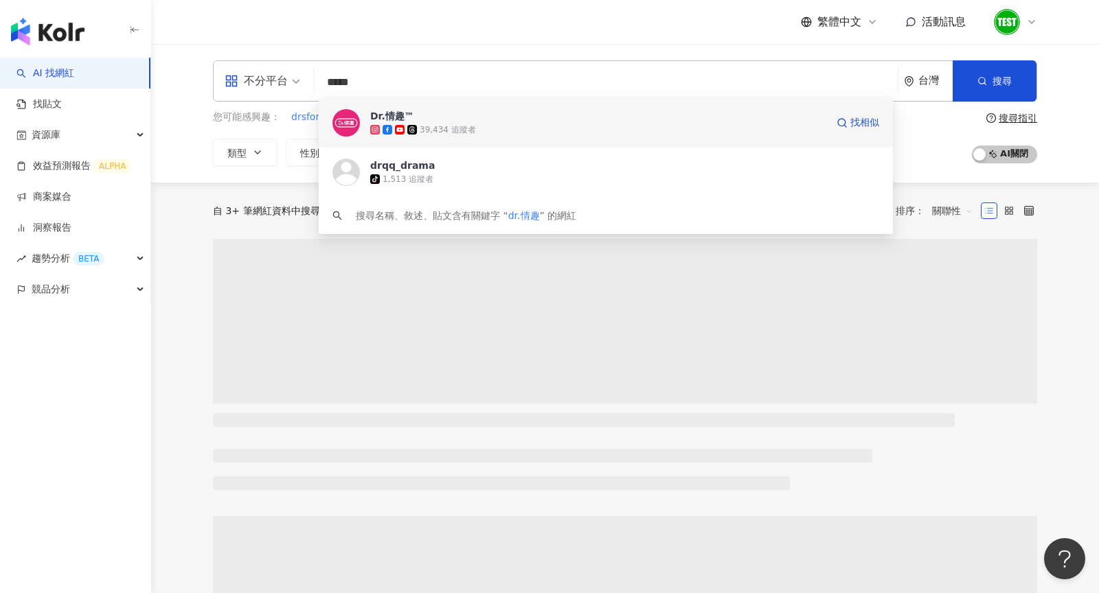
click at [477, 128] on div "39,434 追蹤者" at bounding box center [598, 130] width 456 height 14
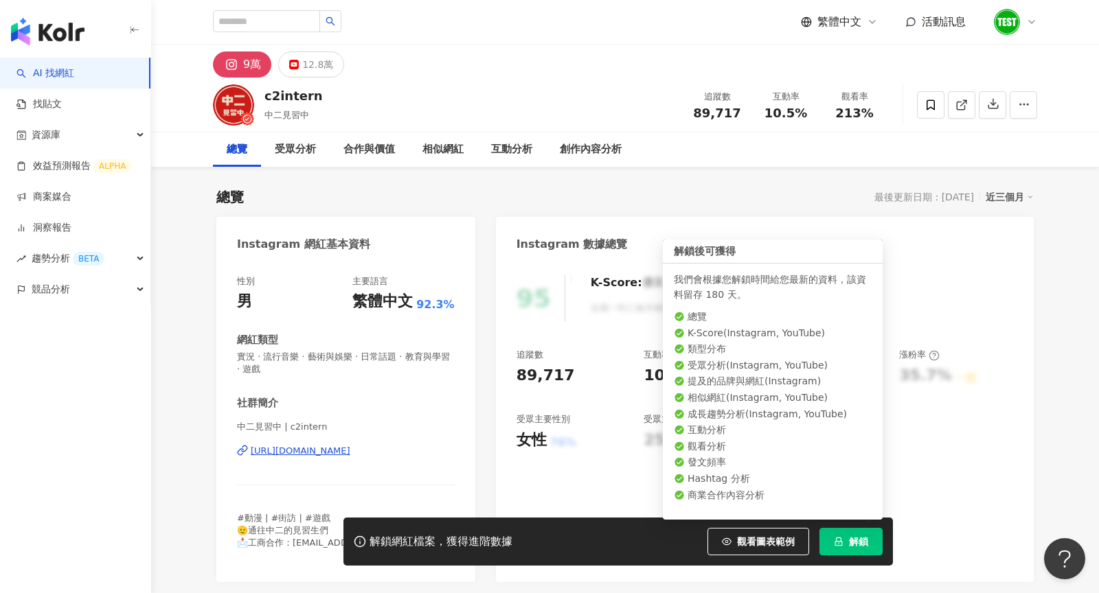
click at [850, 536] on span "解鎖" at bounding box center [858, 541] width 19 height 11
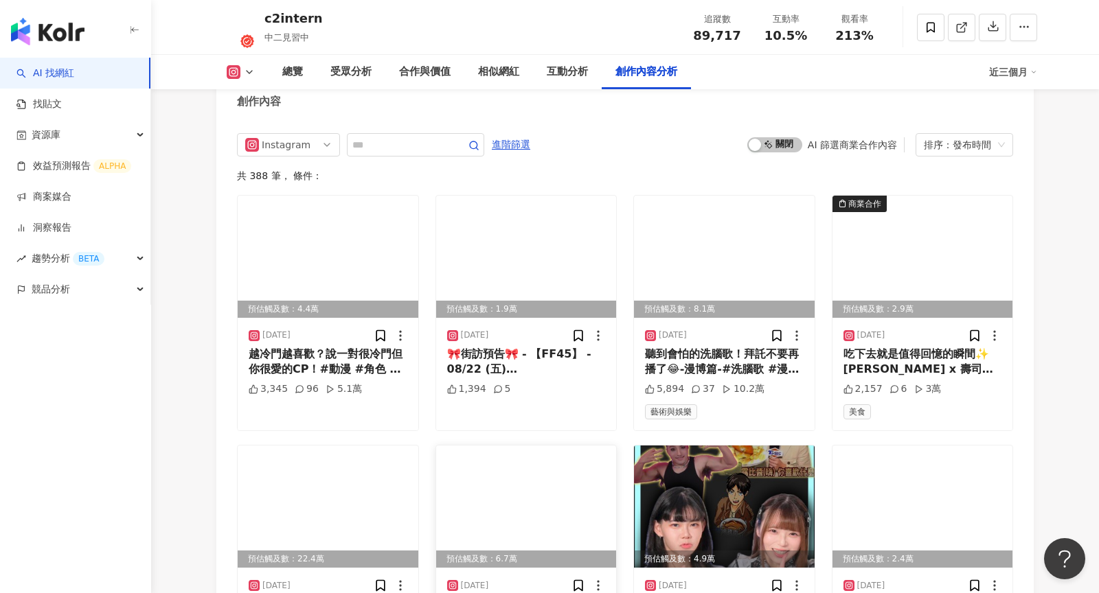
scroll to position [4308, 0]
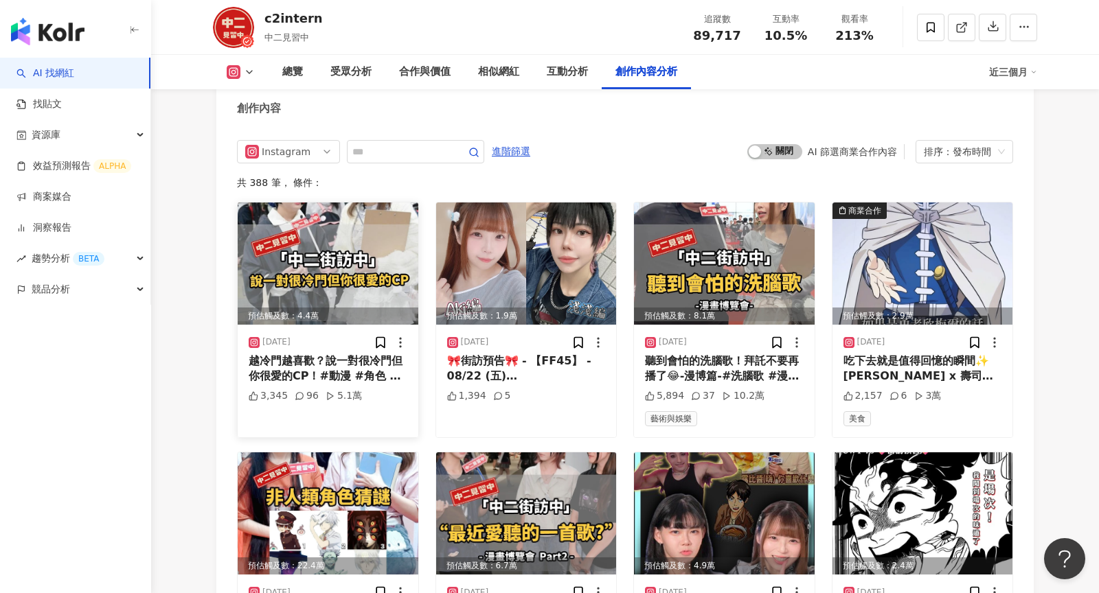
click at [354, 354] on div "越冷門越喜歡？說一對很冷門但你很愛的CP！#動漫 #角色 #冷門 #CP #情人節 #anime #街訪 #中二見習中 #七夕 - 大家的答案都很棒耶！認識到…" at bounding box center [328, 369] width 159 height 31
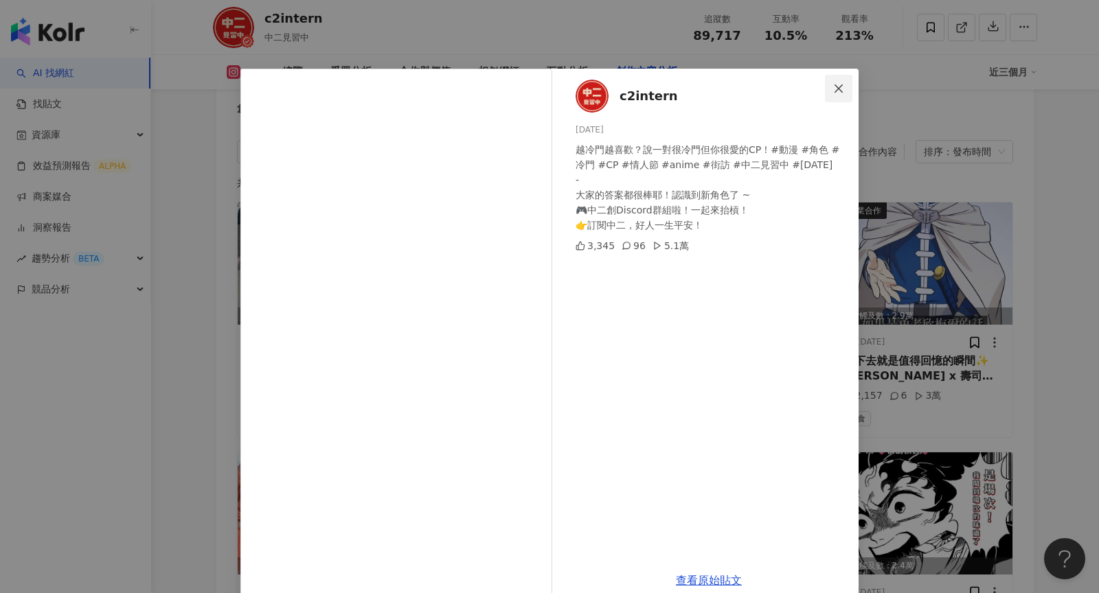
click at [836, 89] on icon "close" at bounding box center [838, 88] width 8 height 8
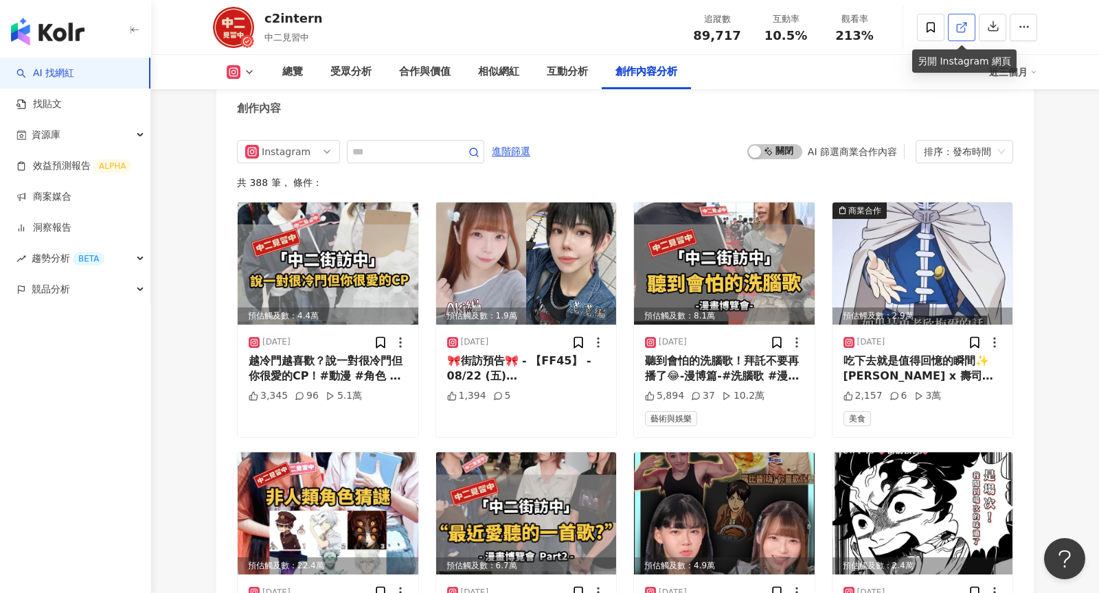
click at [958, 25] on icon at bounding box center [961, 27] width 12 height 12
click at [308, 141] on span "Instagram" at bounding box center [288, 152] width 87 height 22
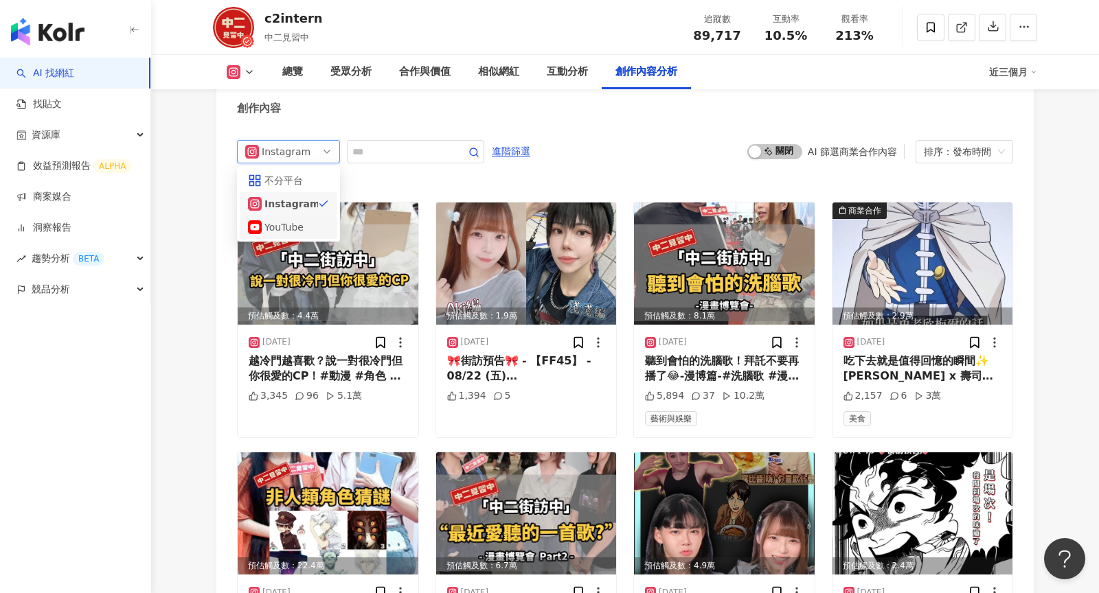
click at [304, 220] on div "YouTube" at bounding box center [286, 227] width 45 height 15
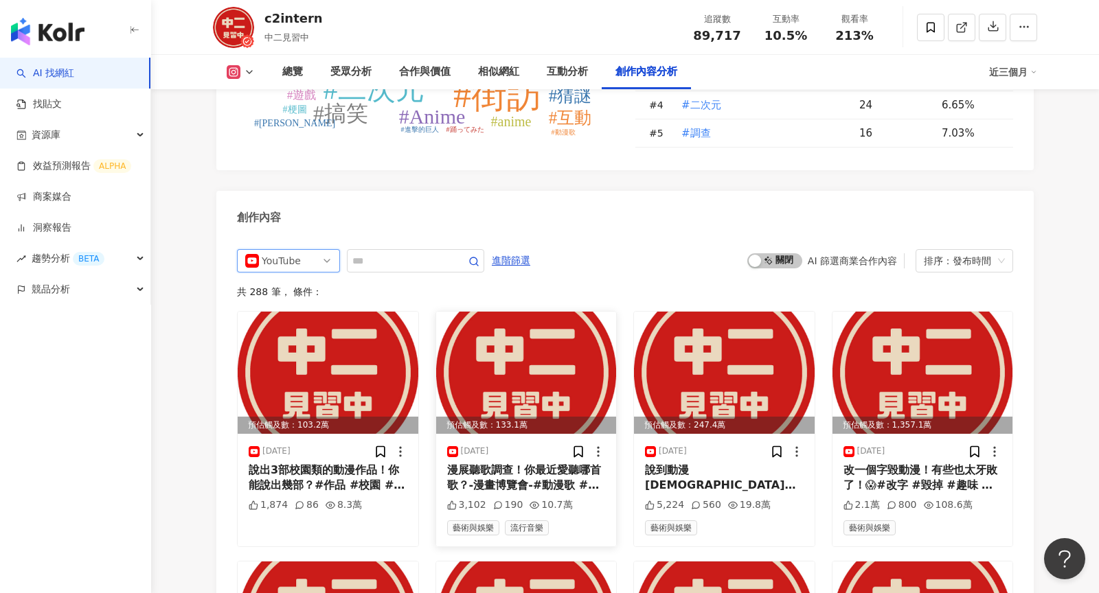
scroll to position [4196, 0]
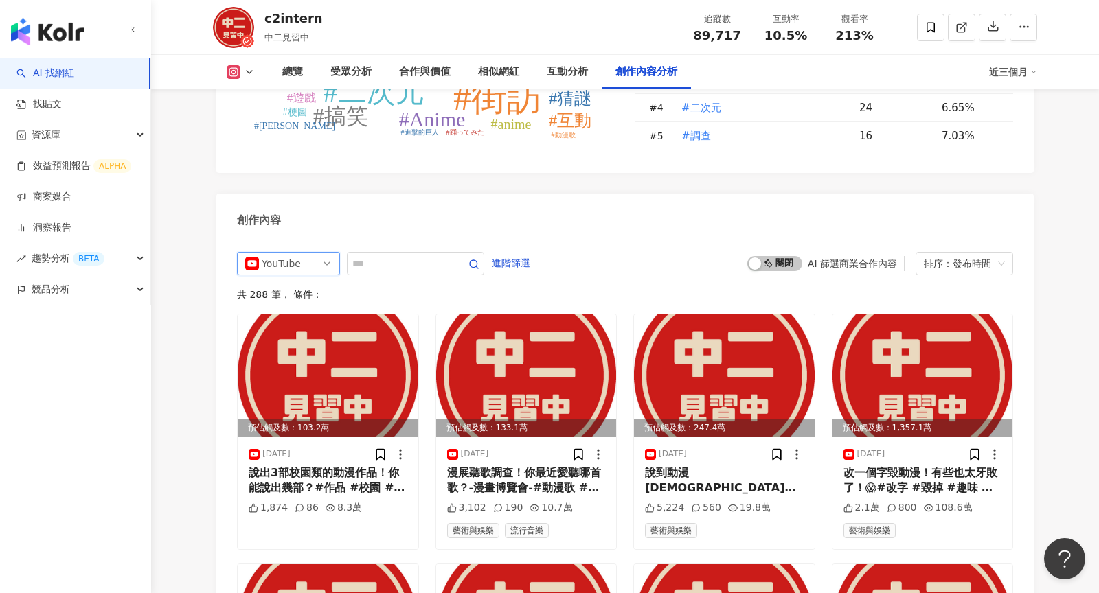
click at [325, 253] on span "YouTube" at bounding box center [288, 264] width 87 height 22
click at [302, 308] on div "Instagram" at bounding box center [286, 315] width 45 height 15
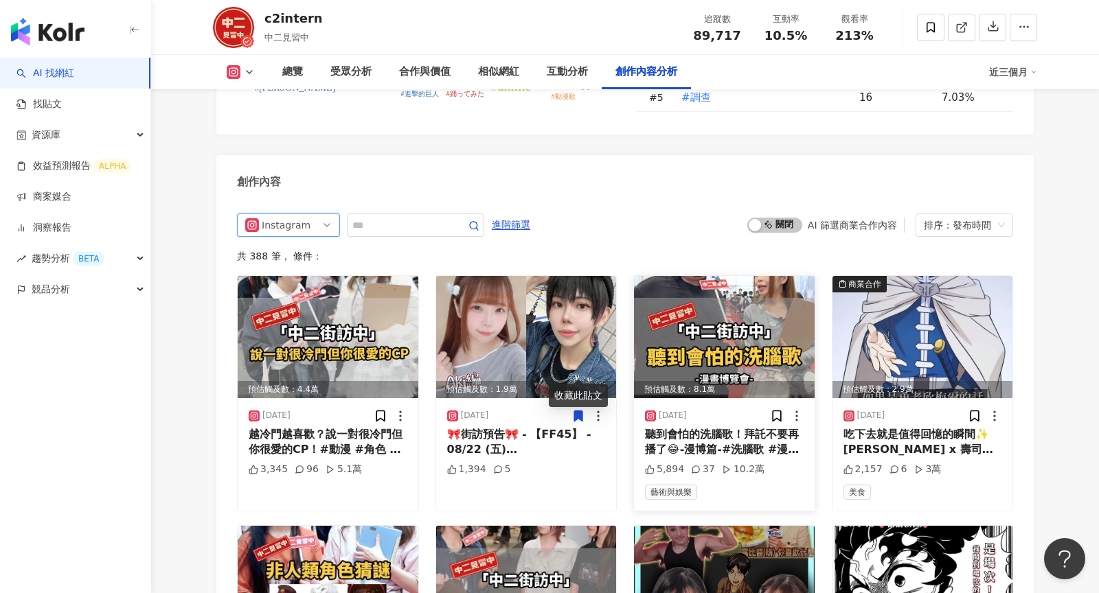
scroll to position [4172, 0]
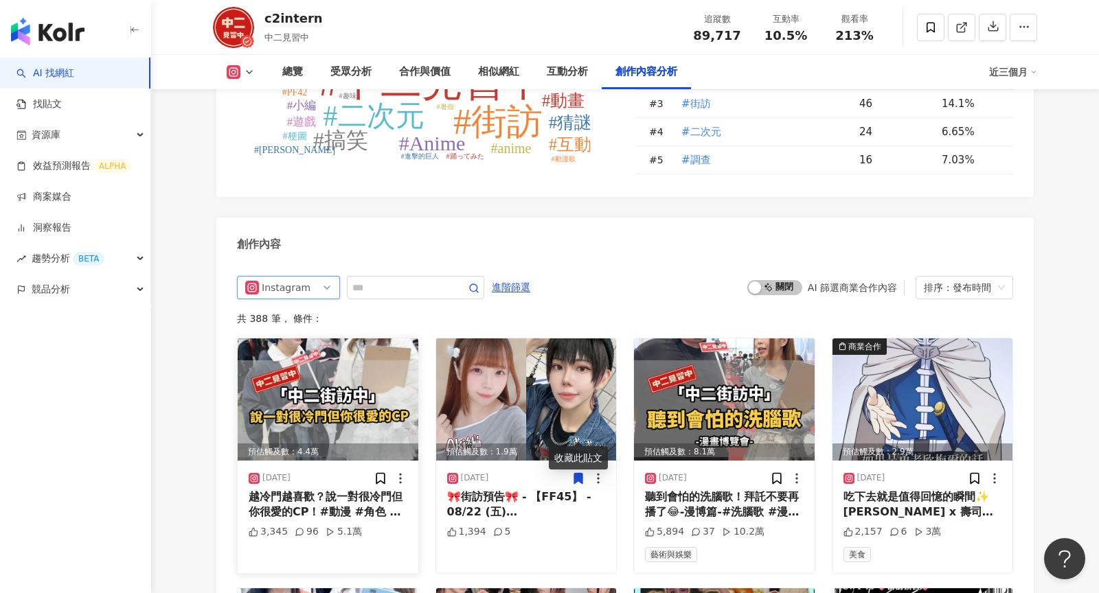
click at [332, 378] on img at bounding box center [328, 400] width 181 height 122
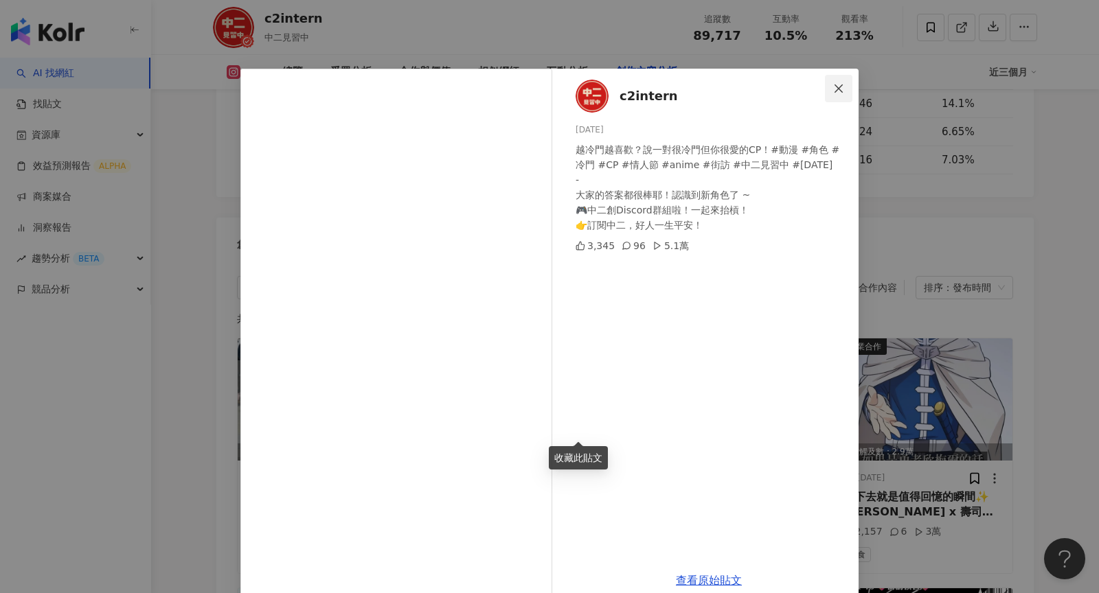
click at [841, 87] on icon "close" at bounding box center [838, 88] width 11 height 11
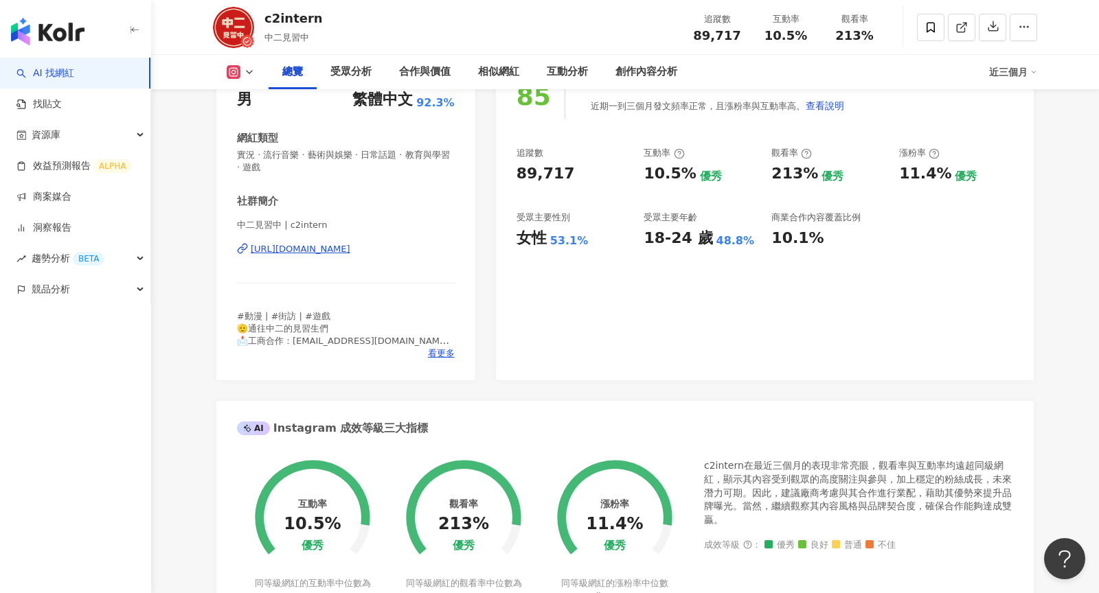
scroll to position [0, 0]
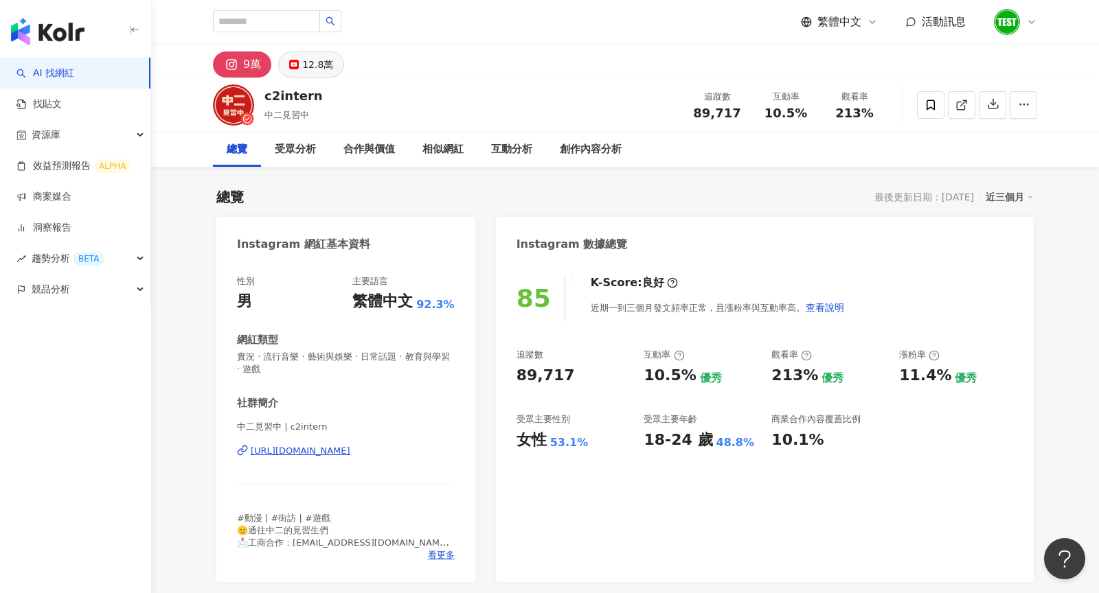
click at [320, 71] on div "12.8萬" at bounding box center [317, 64] width 31 height 19
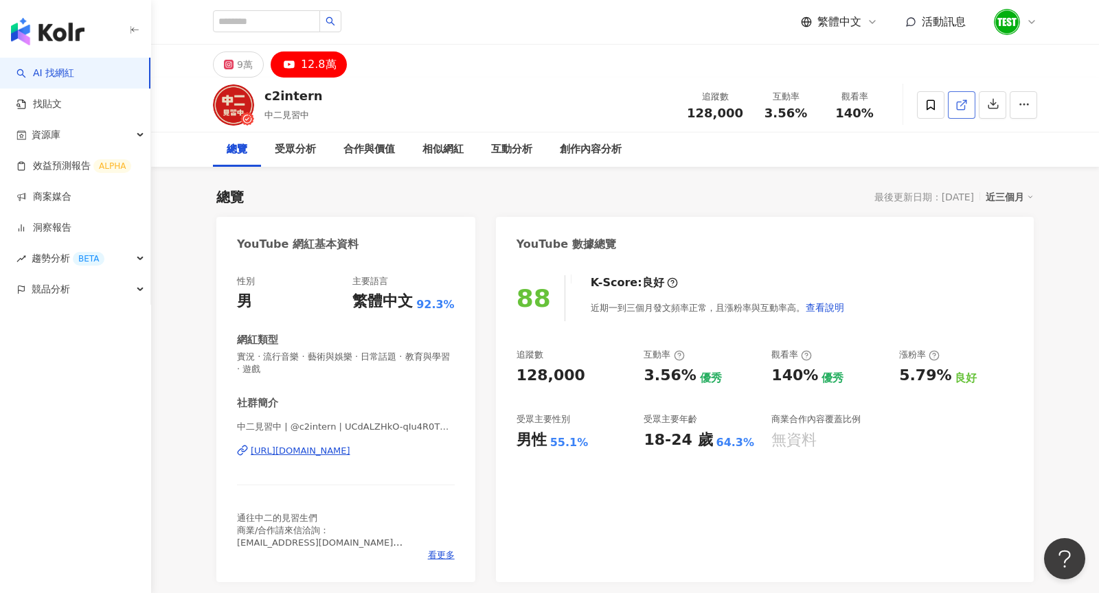
click at [959, 104] on icon at bounding box center [961, 105] width 12 height 12
click at [240, 72] on div "9萬" at bounding box center [245, 64] width 16 height 19
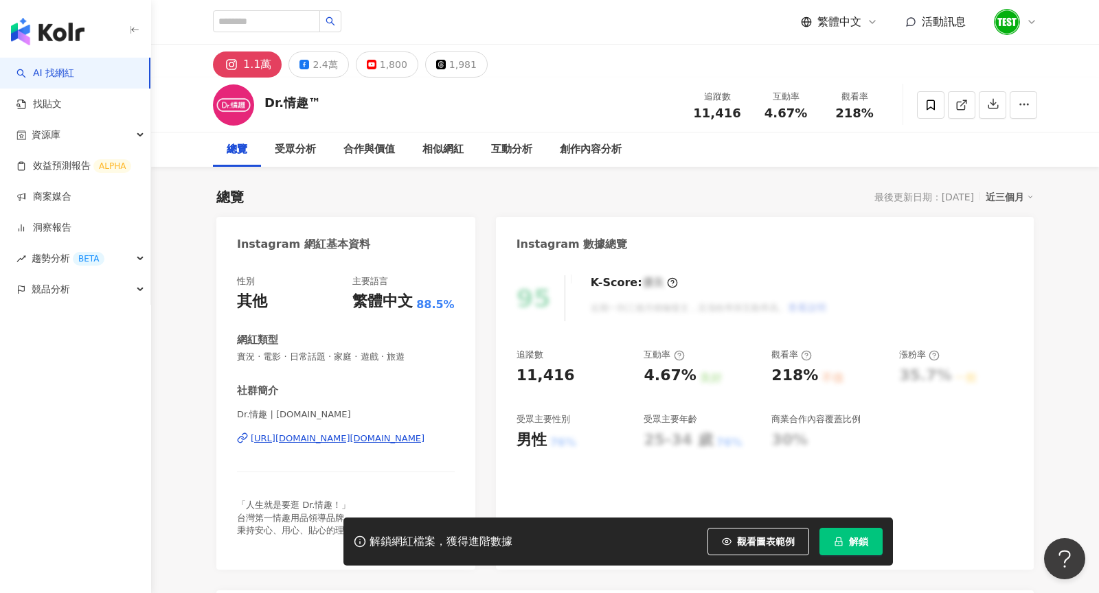
click at [857, 536] on button "解鎖" at bounding box center [850, 541] width 63 height 27
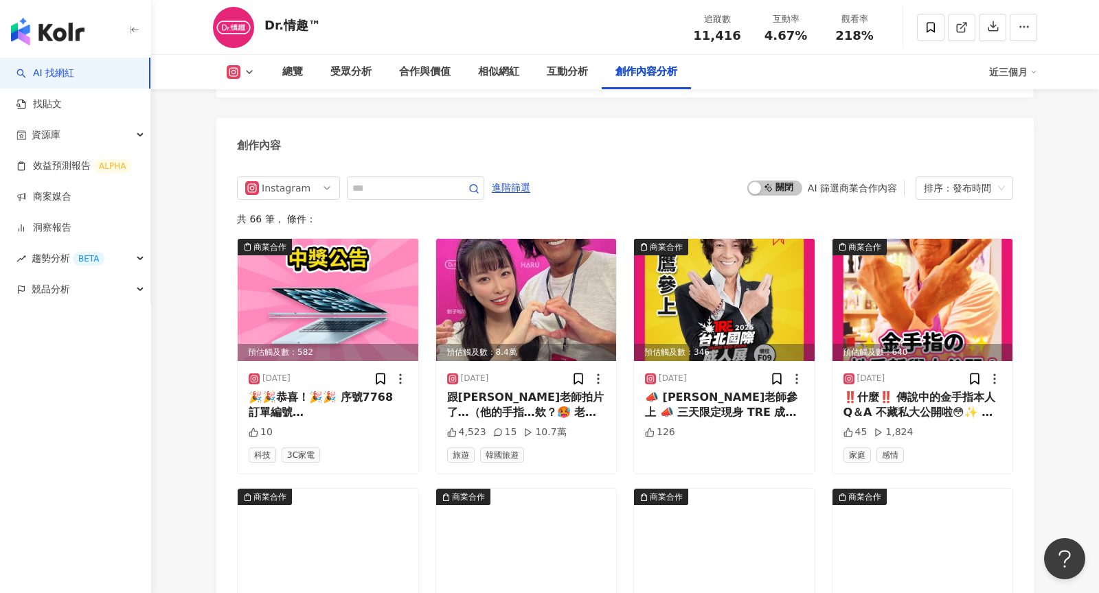
scroll to position [4153, 0]
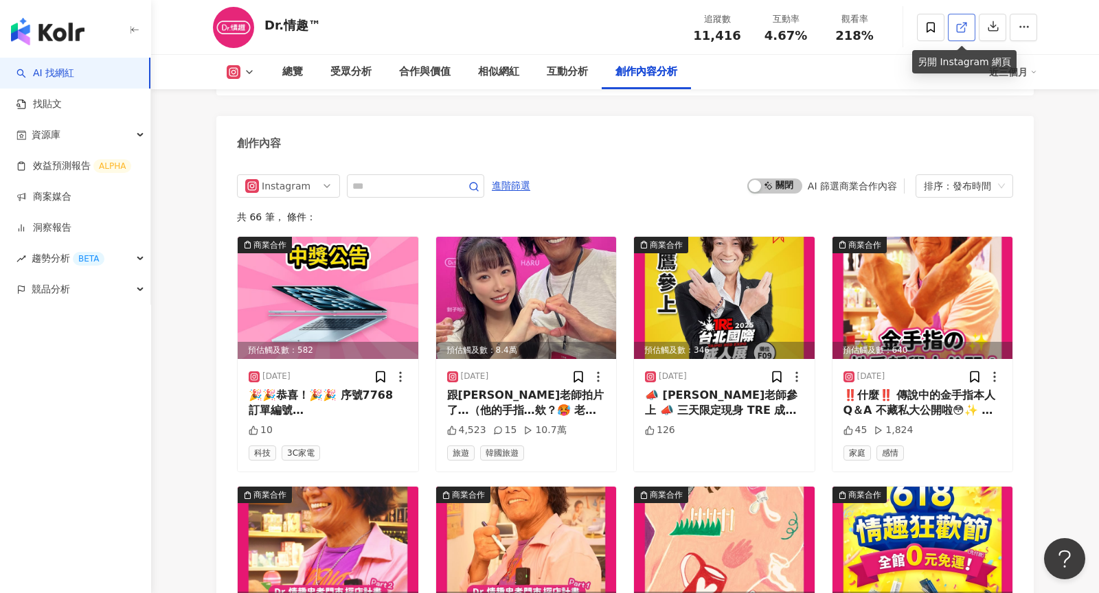
click at [962, 27] on icon at bounding box center [961, 27] width 12 height 12
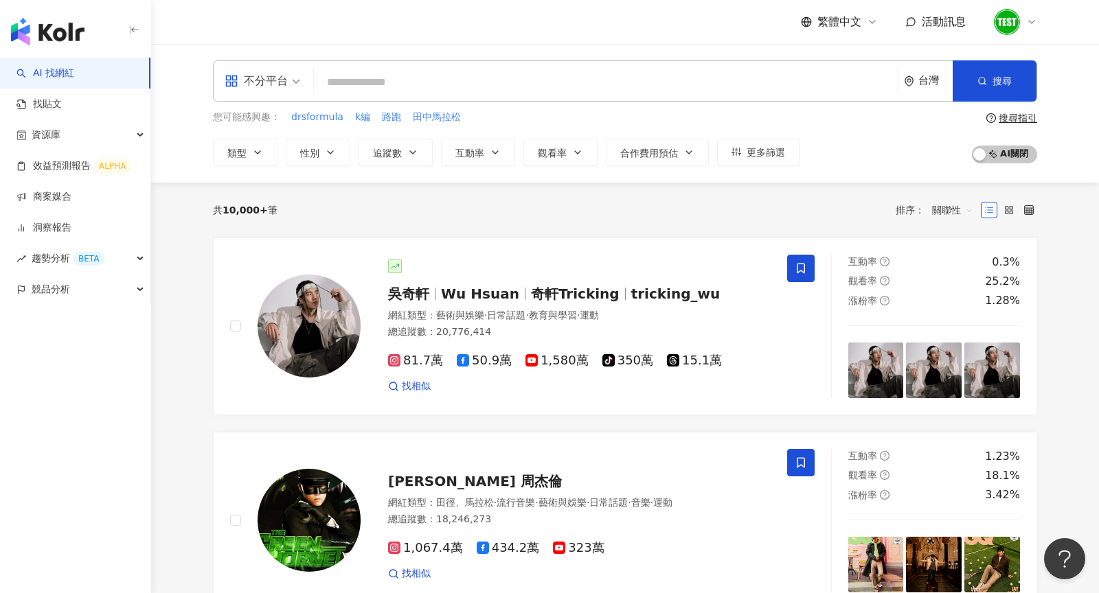
click at [556, 87] on input "search" at bounding box center [605, 82] width 573 height 26
click at [1029, 24] on icon at bounding box center [1031, 21] width 11 height 11
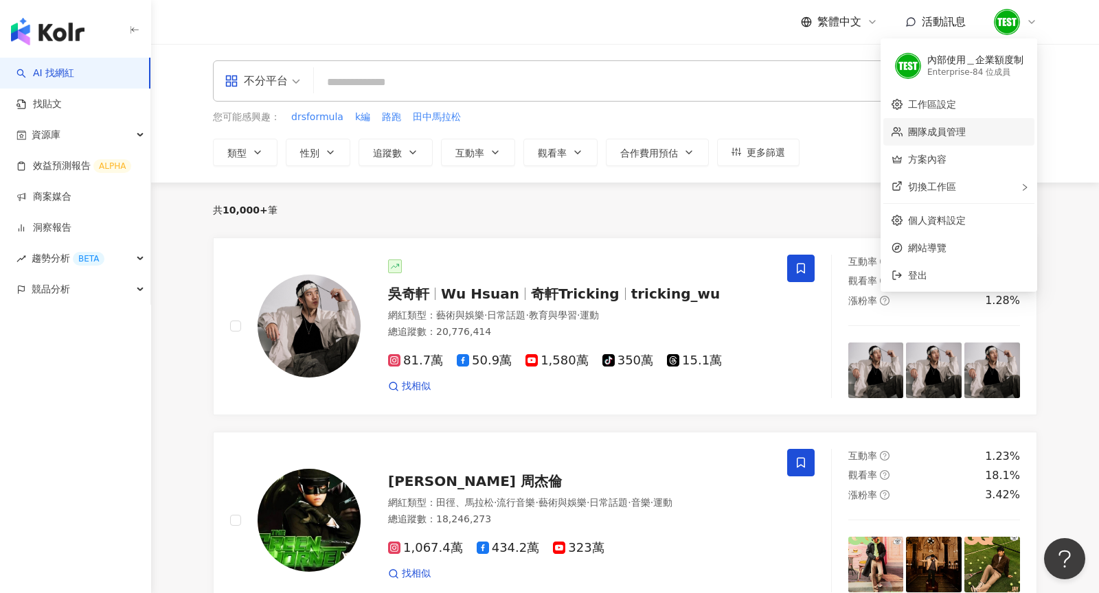
click at [966, 131] on link "團隊成員管理" at bounding box center [937, 131] width 58 height 11
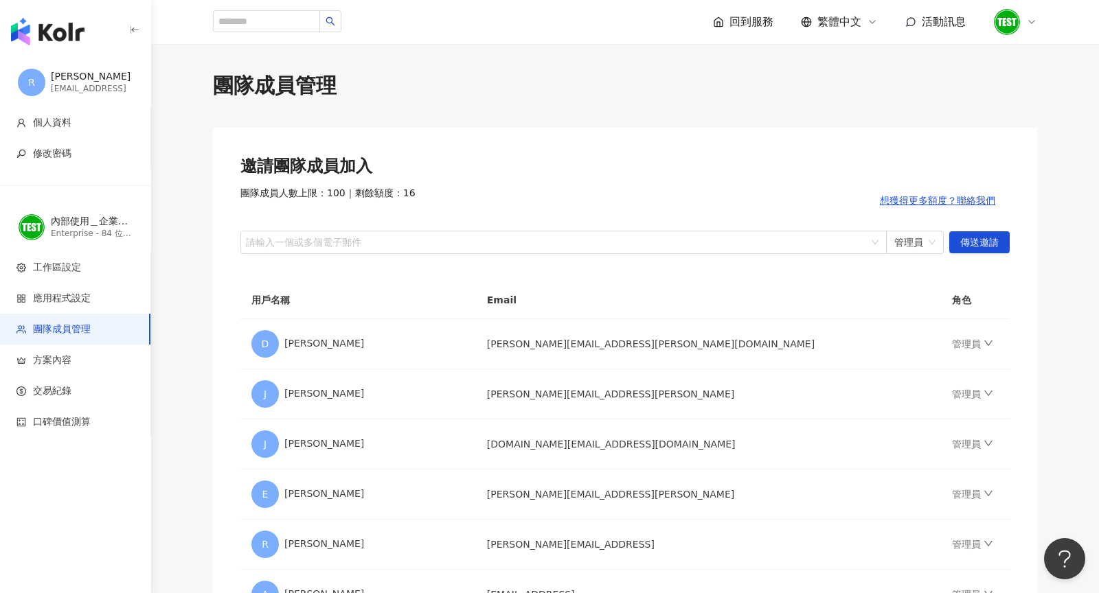
click at [1027, 15] on div at bounding box center [1015, 21] width 44 height 27
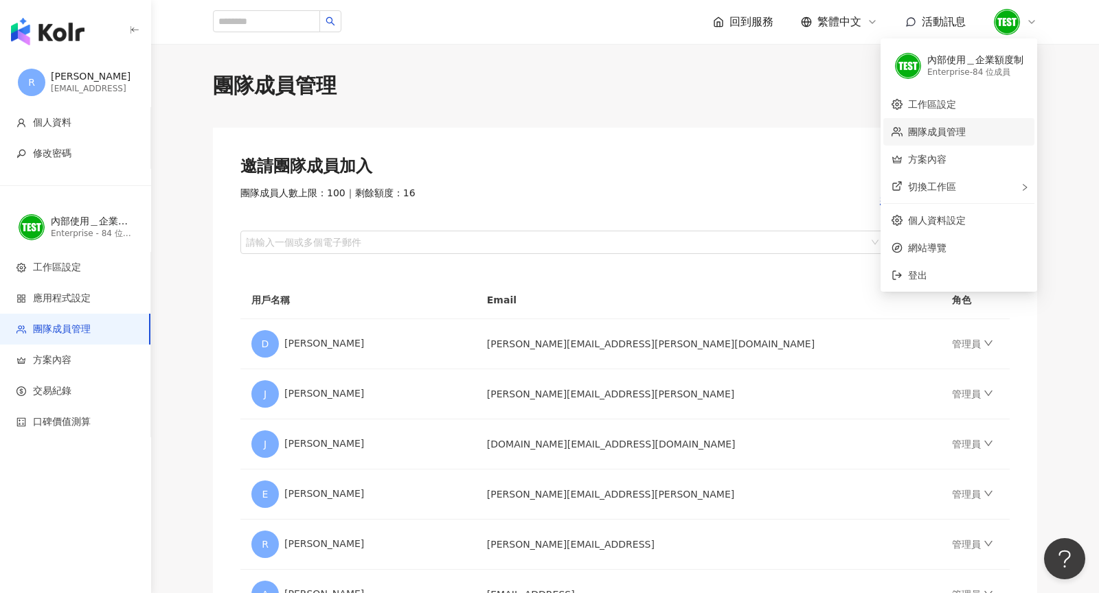
click at [949, 129] on link "團隊成員管理" at bounding box center [937, 131] width 58 height 11
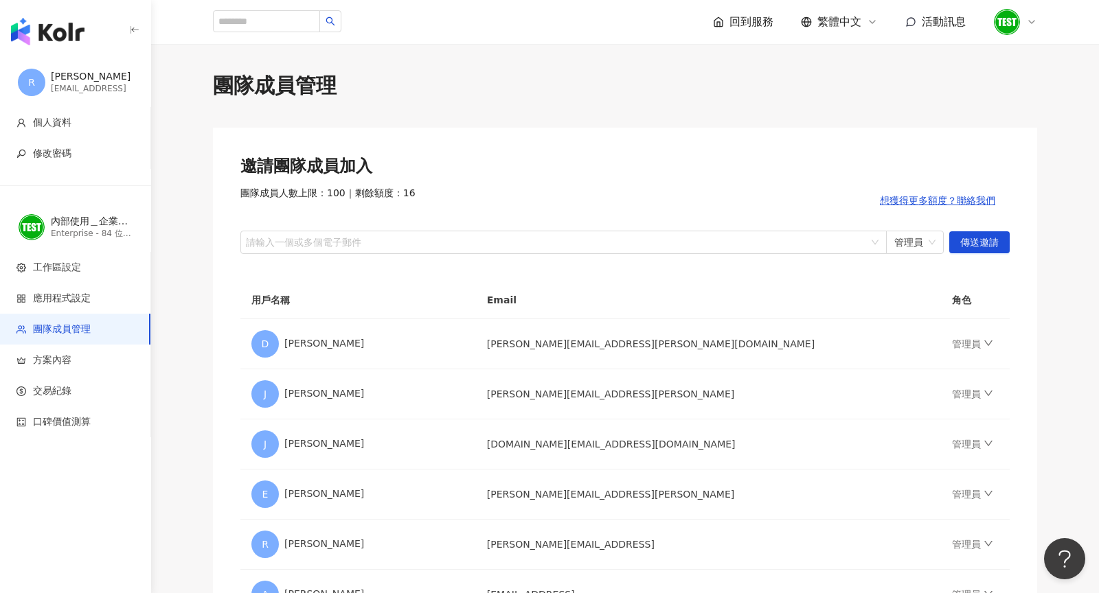
click at [1035, 22] on icon at bounding box center [1031, 21] width 11 height 11
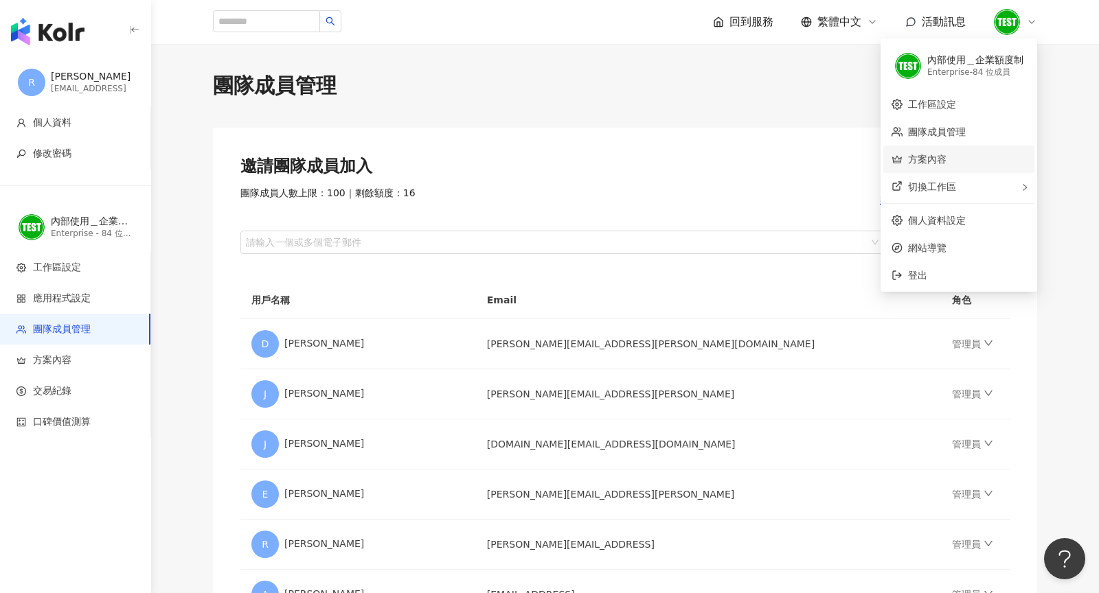
click at [933, 157] on link "方案內容" at bounding box center [927, 159] width 38 height 11
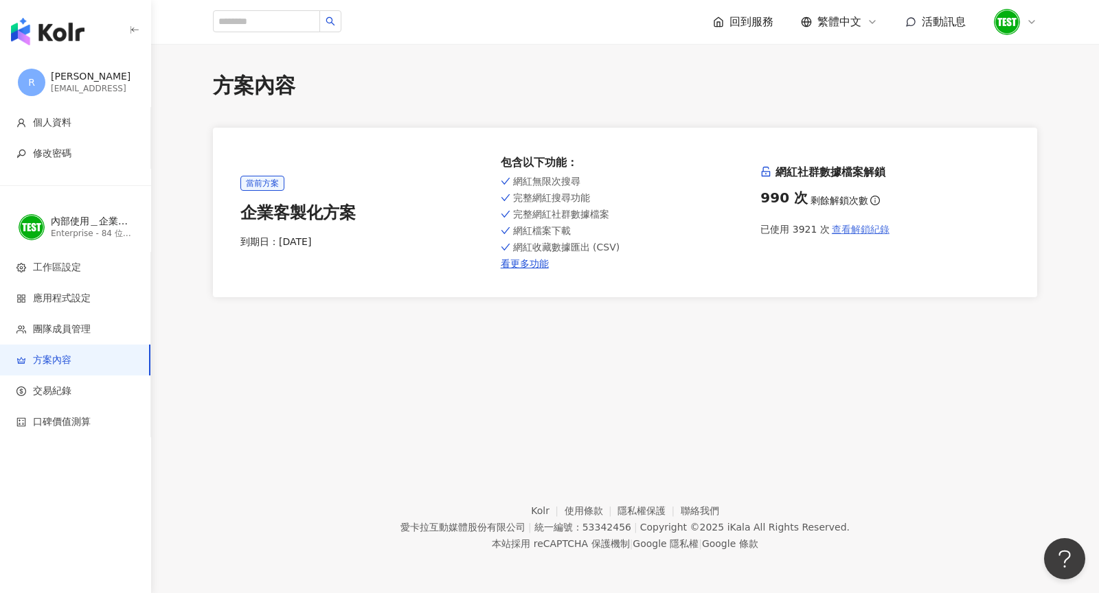
click at [863, 229] on span "查看解鎖紀錄" at bounding box center [861, 229] width 58 height 11
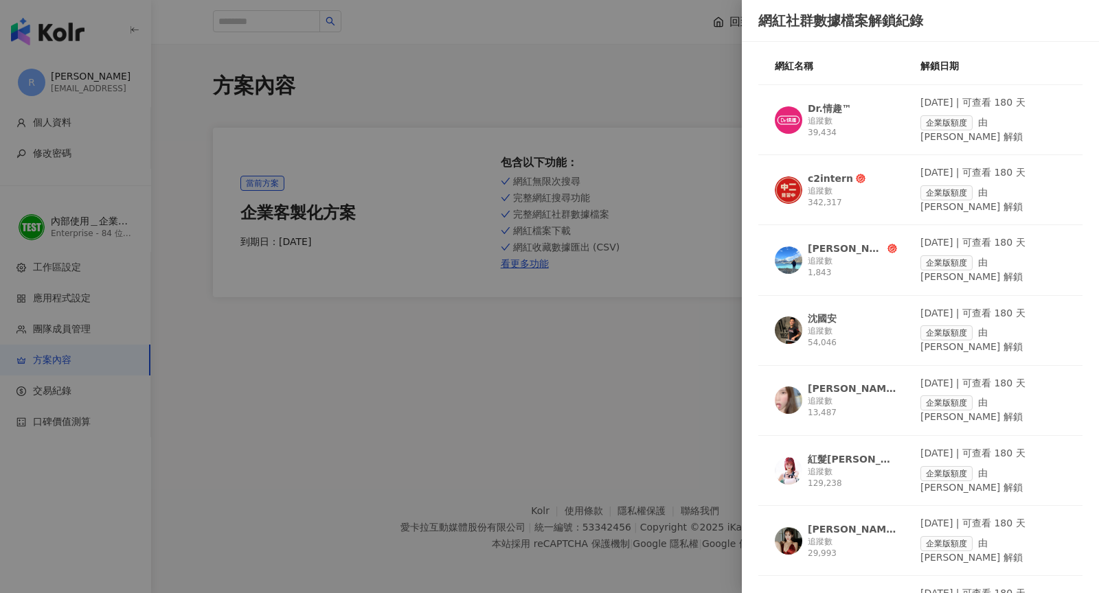
click at [881, 172] on span "c2intern" at bounding box center [852, 179] width 89 height 14
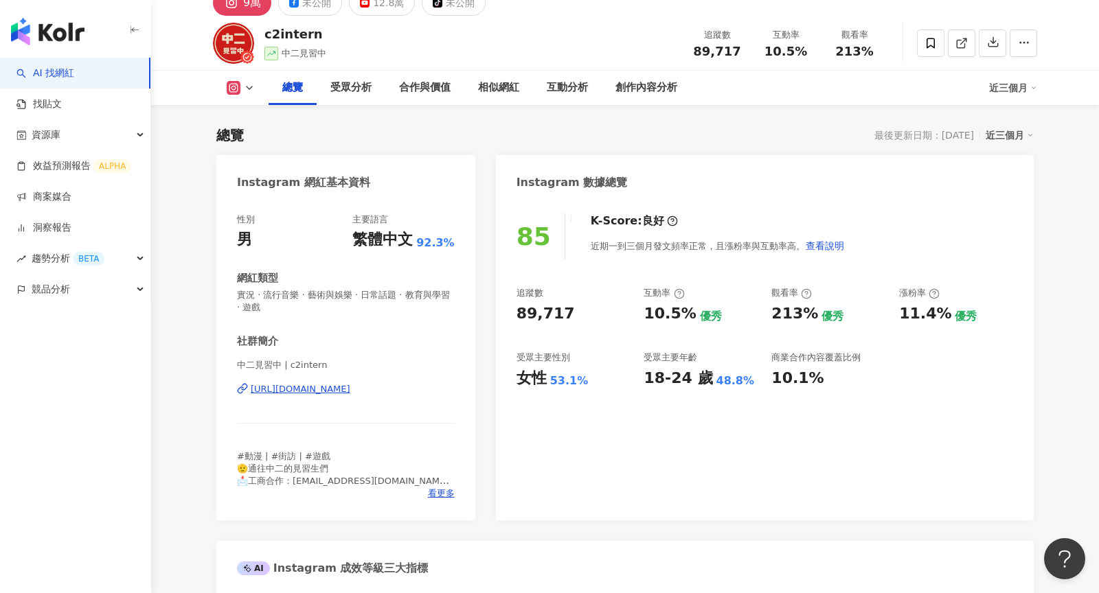
scroll to position [23, 0]
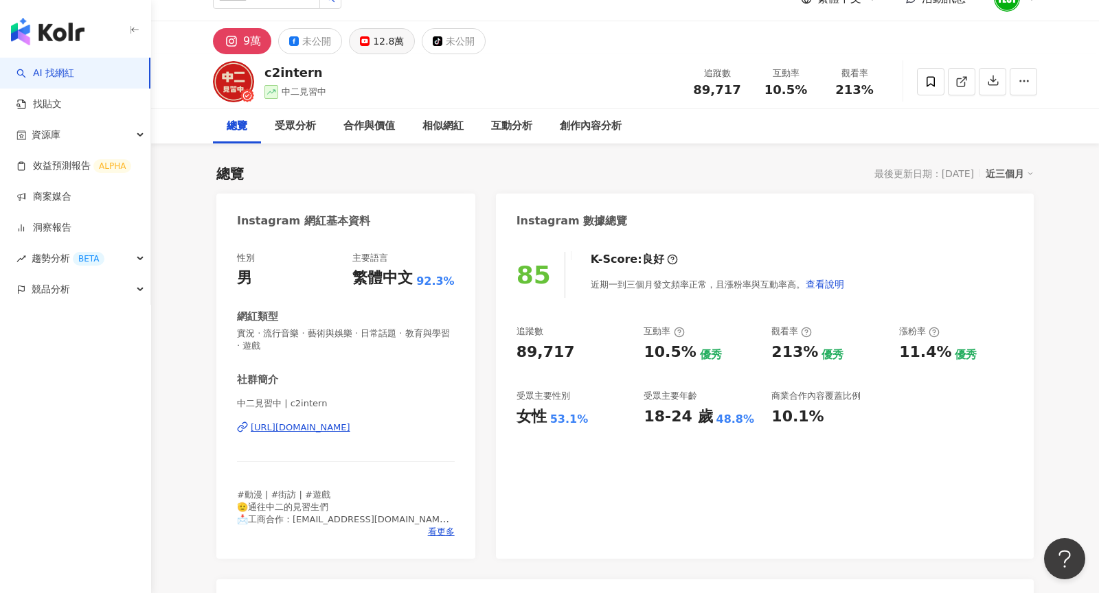
click at [369, 37] on button "12.8萬" at bounding box center [382, 41] width 66 height 26
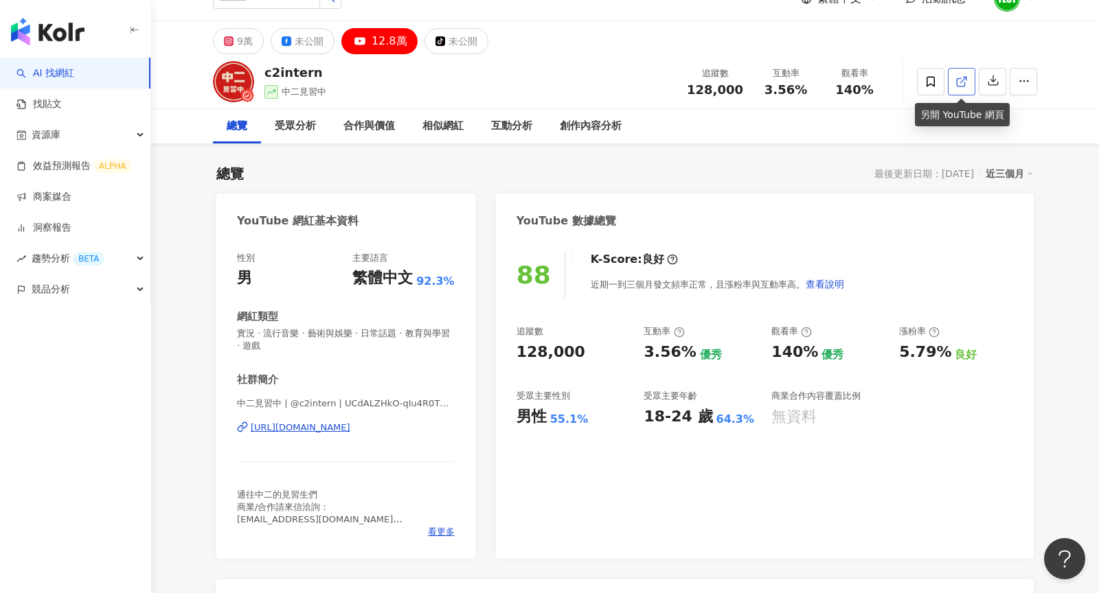
click at [960, 85] on icon at bounding box center [961, 82] width 8 height 8
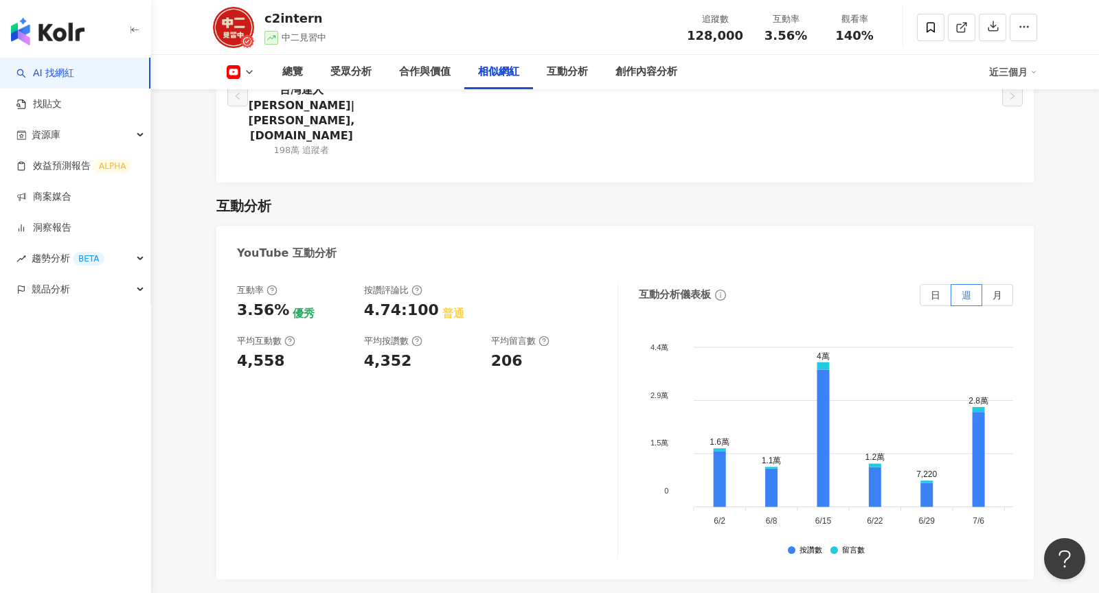
scroll to position [2107, 0]
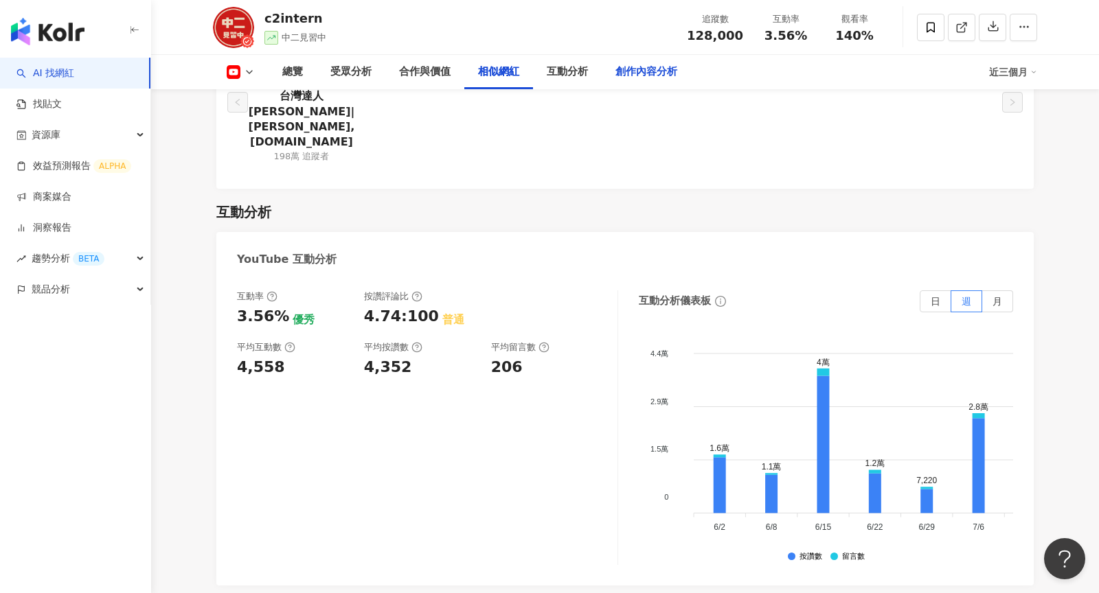
click at [654, 82] on div "創作內容分析" at bounding box center [646, 72] width 89 height 34
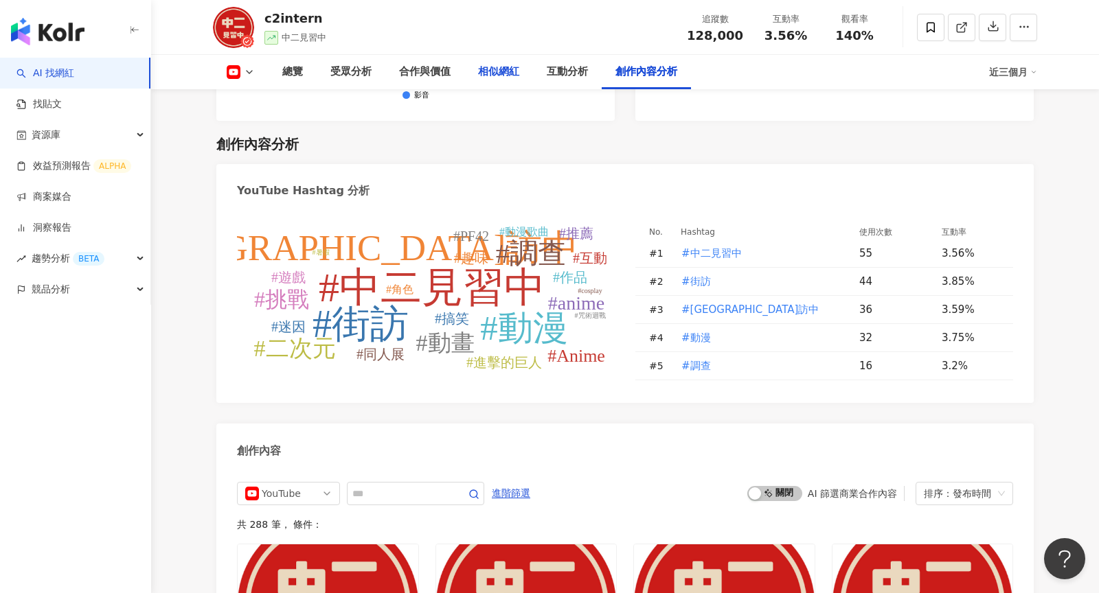
click at [510, 80] on div "相似網紅" at bounding box center [498, 72] width 69 height 34
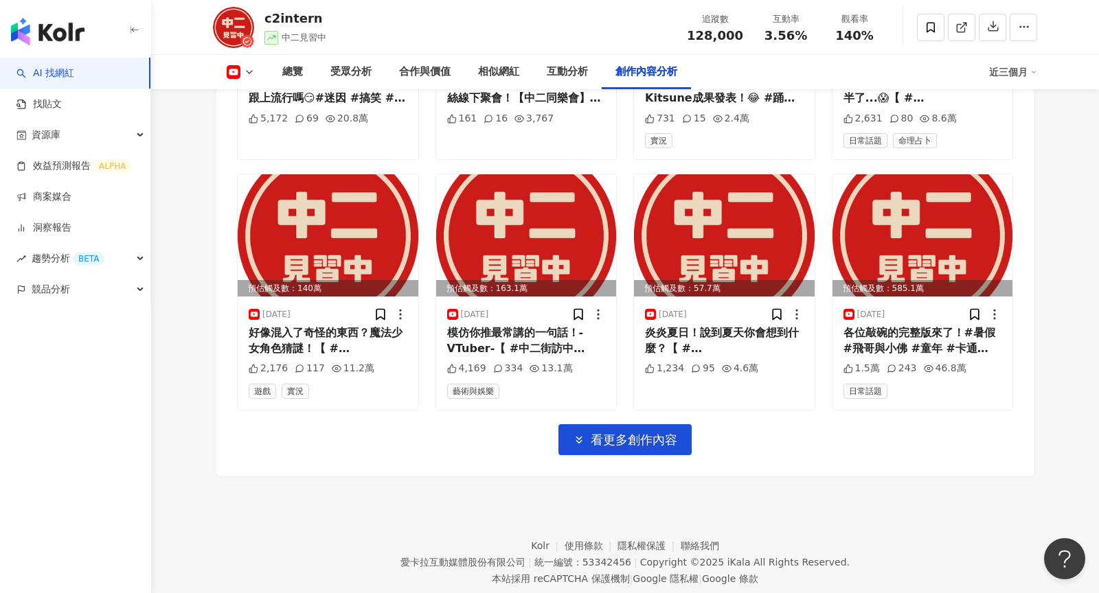
scroll to position [3562, 0]
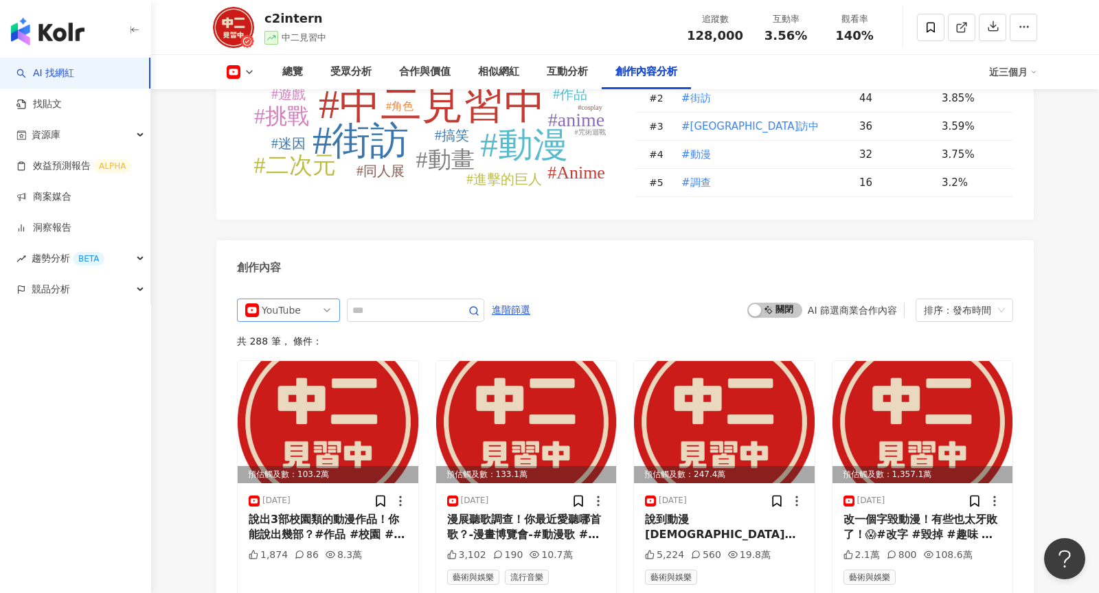
click at [323, 299] on span "YouTube" at bounding box center [288, 310] width 87 height 22
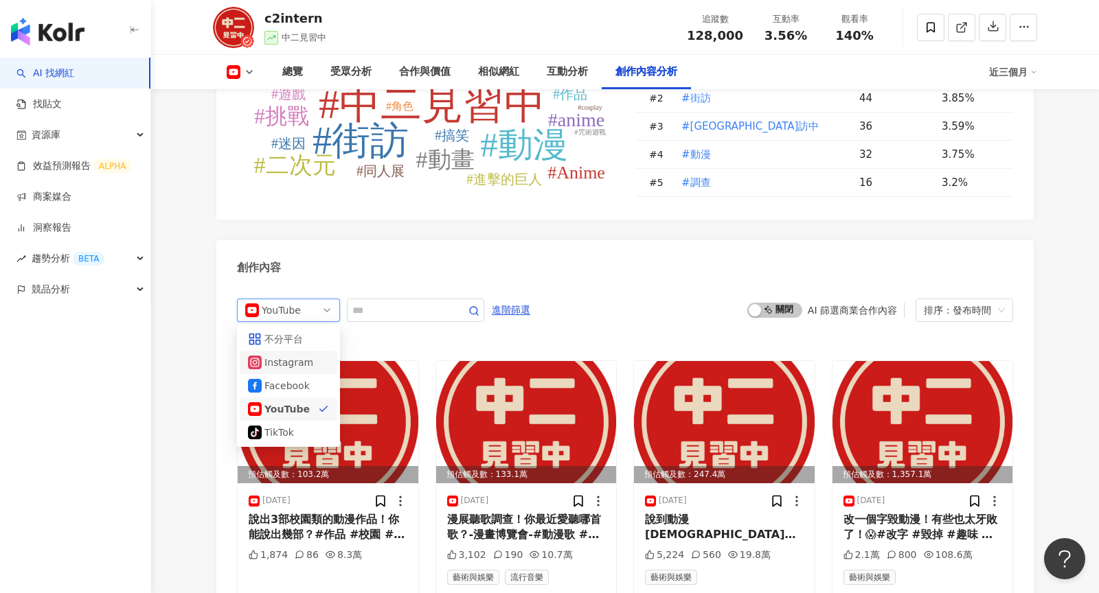
click at [312, 355] on div "Instagram" at bounding box center [288, 362] width 81 height 15
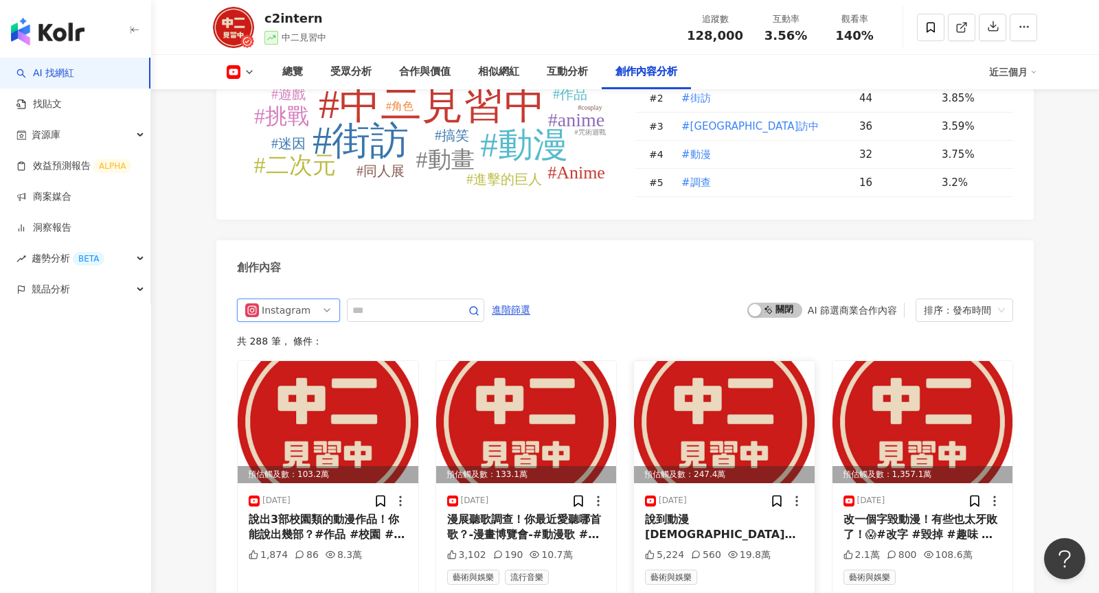
scroll to position [3682, 0]
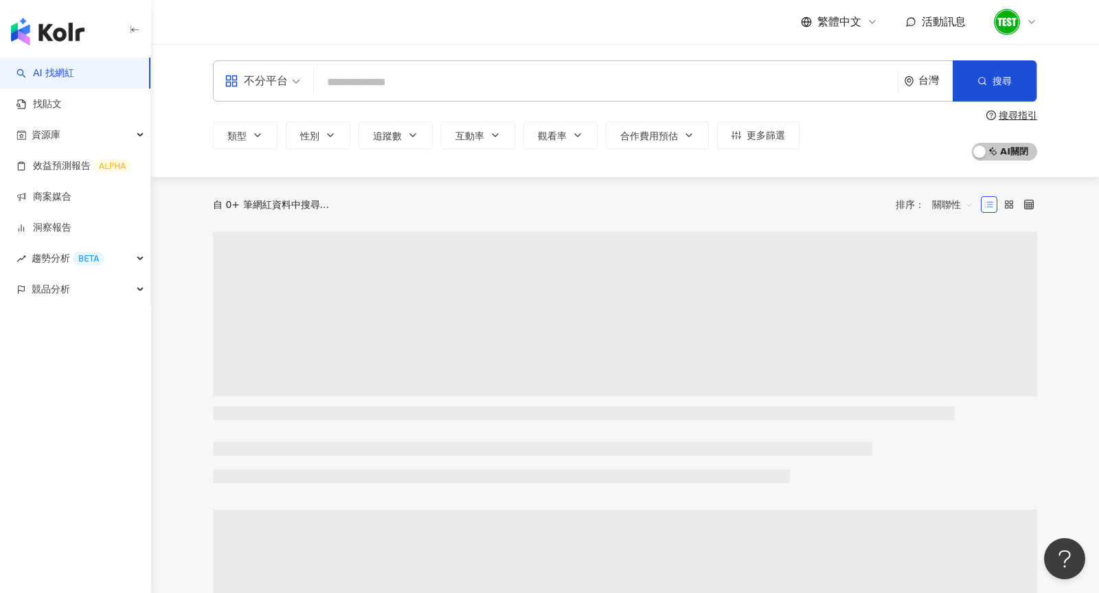
click at [1032, 27] on div at bounding box center [1015, 21] width 44 height 27
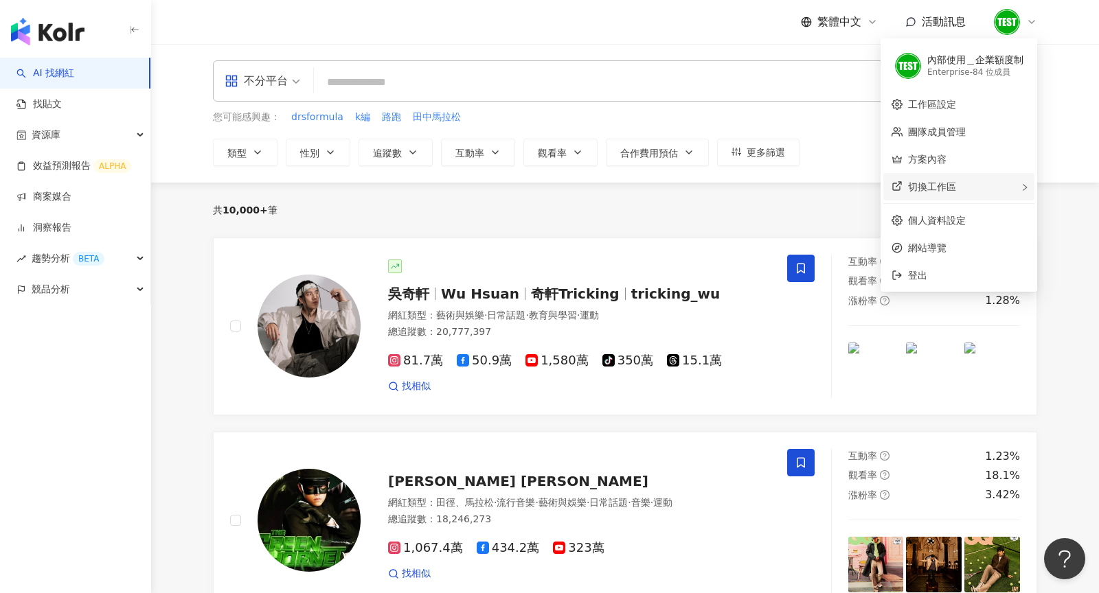
click at [971, 190] on div "切換工作區" at bounding box center [958, 186] width 151 height 27
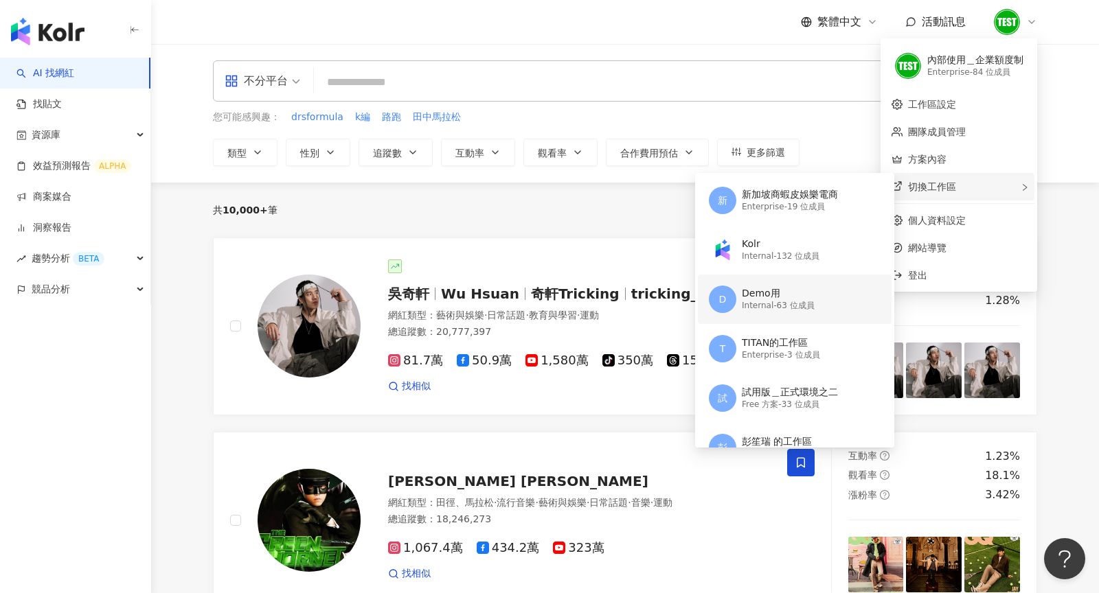
click at [786, 310] on div "Internal - 63 位成員" at bounding box center [778, 306] width 73 height 12
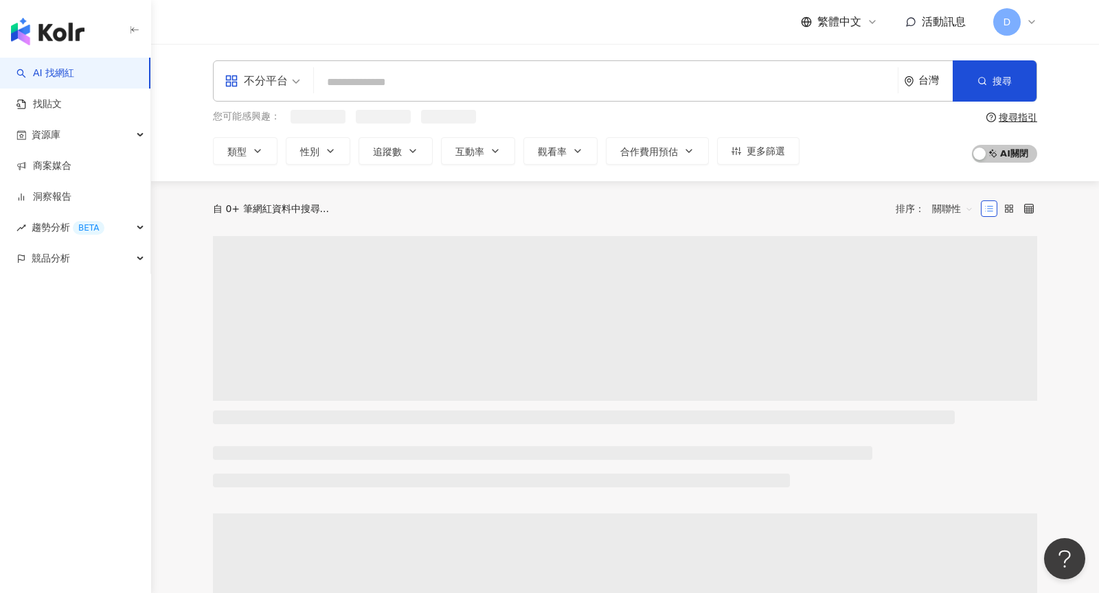
click at [380, 119] on li at bounding box center [383, 117] width 55 height 14
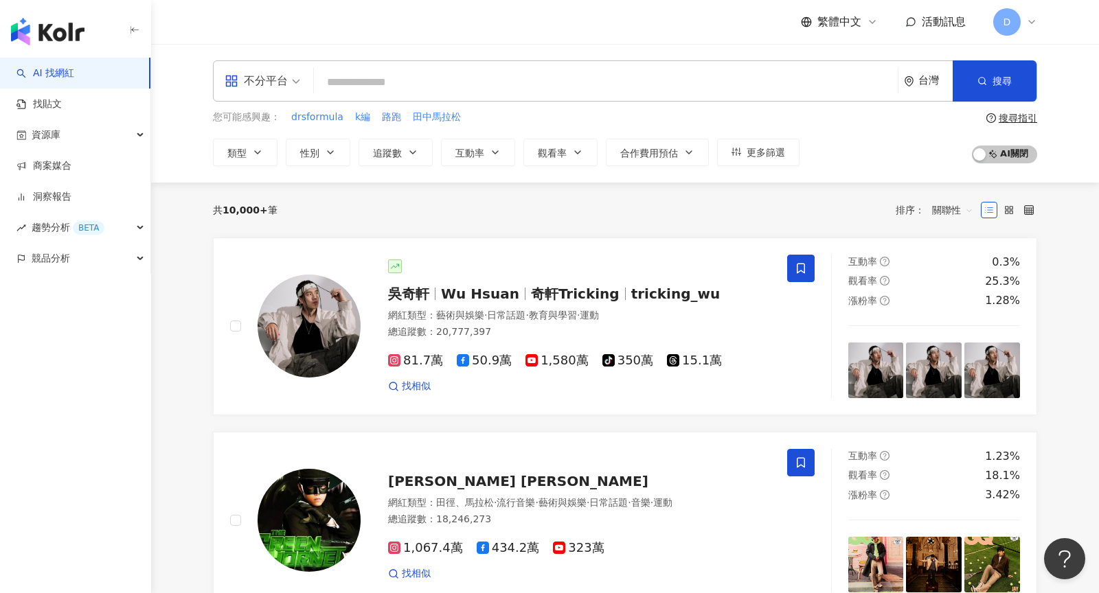
click at [385, 89] on input "search" at bounding box center [605, 82] width 573 height 26
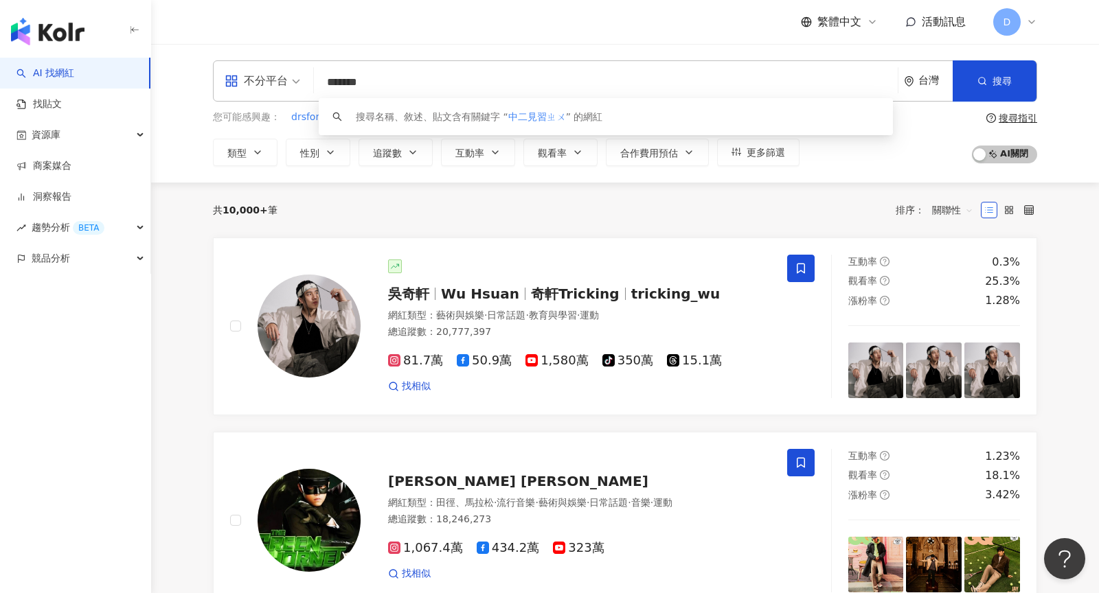
type input "*****"
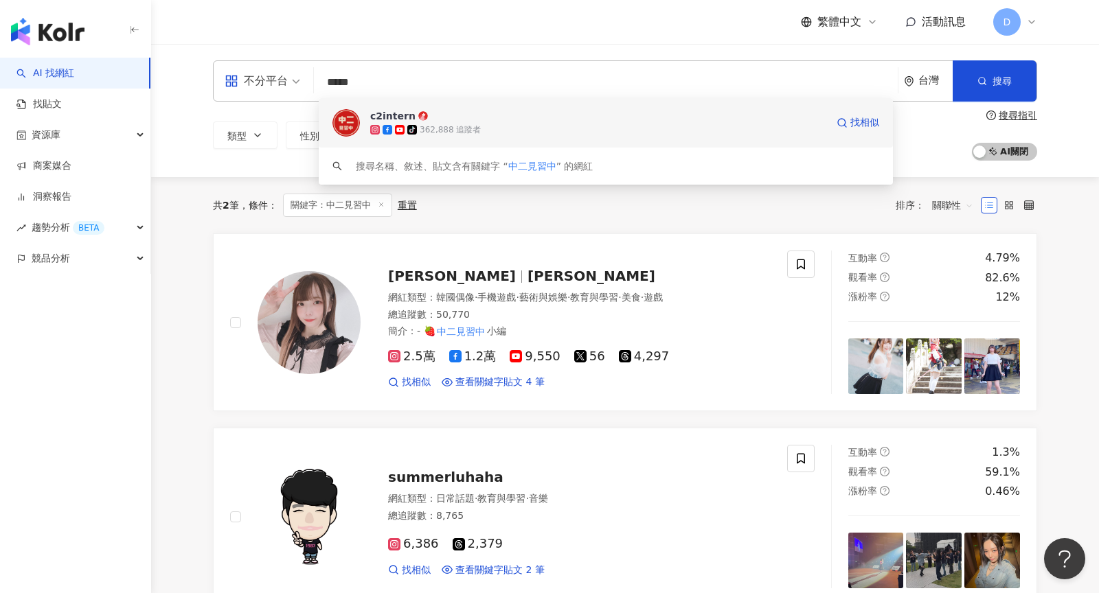
click at [454, 122] on span "c2intern" at bounding box center [598, 116] width 456 height 14
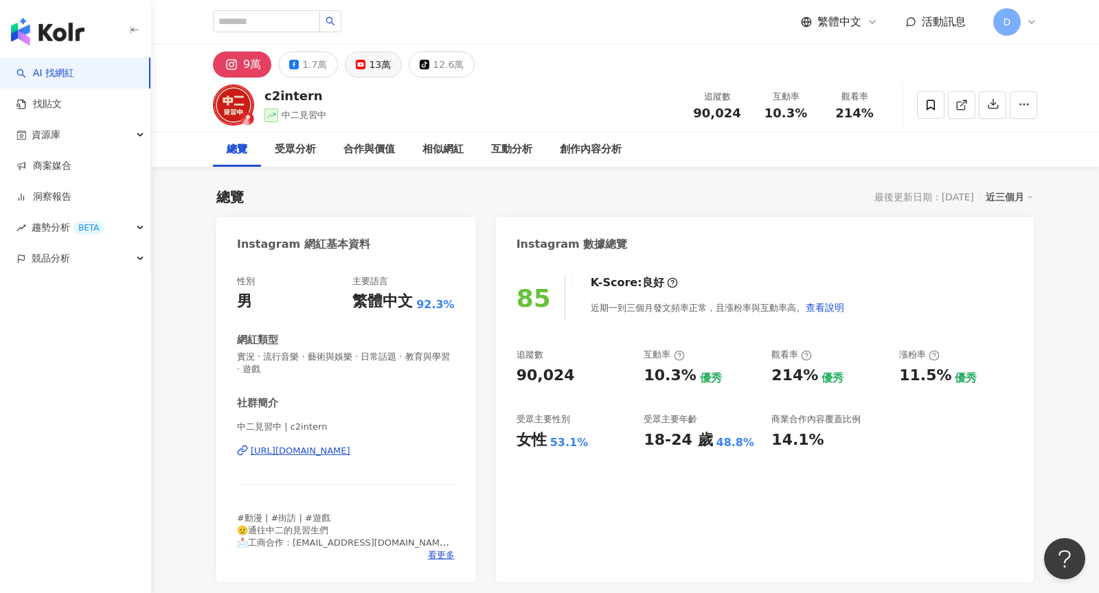
click at [393, 65] on button "13萬" at bounding box center [373, 65] width 57 height 26
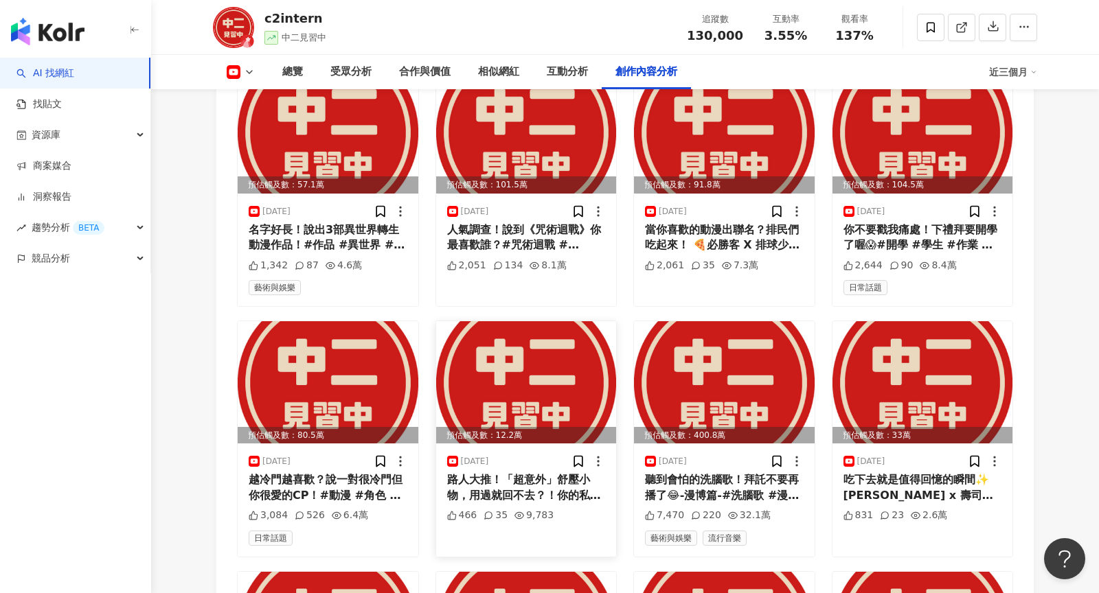
scroll to position [3816, 0]
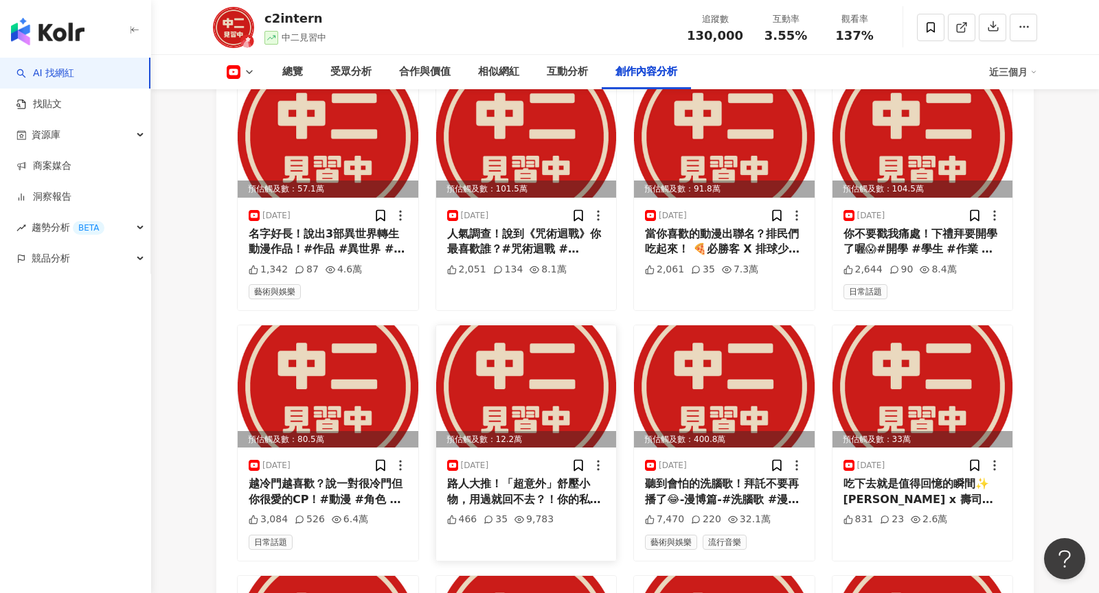
click at [538, 495] on div "路人大推！「超意外」舒壓小物，用過就回不去？！你的私藏療癒小物是什麼呢？ 這裡有一款特別厲害的杯子，能讓你快速充電⚡️ R-20原廠日本對子哈特最新力作「性徒…" at bounding box center [526, 492] width 159 height 31
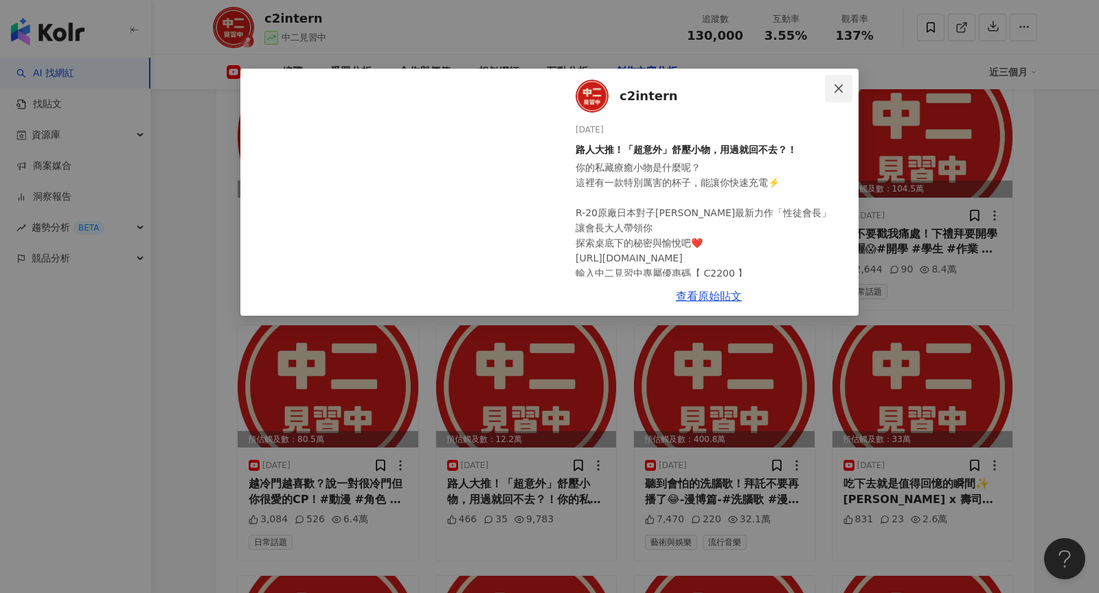
click at [847, 79] on button "Close" at bounding box center [838, 88] width 27 height 27
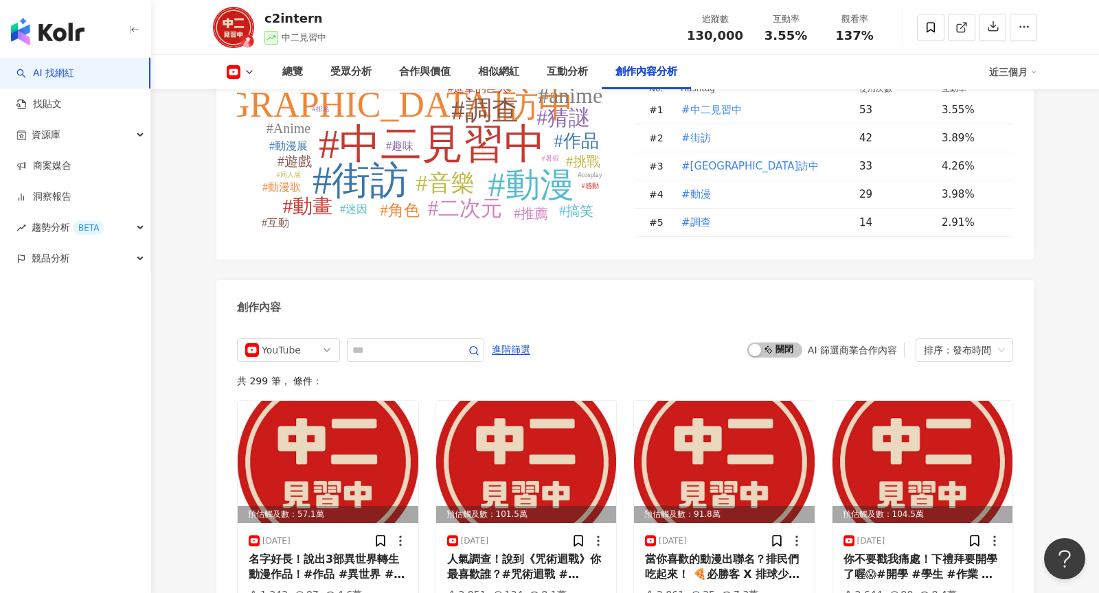
scroll to position [3416, 0]
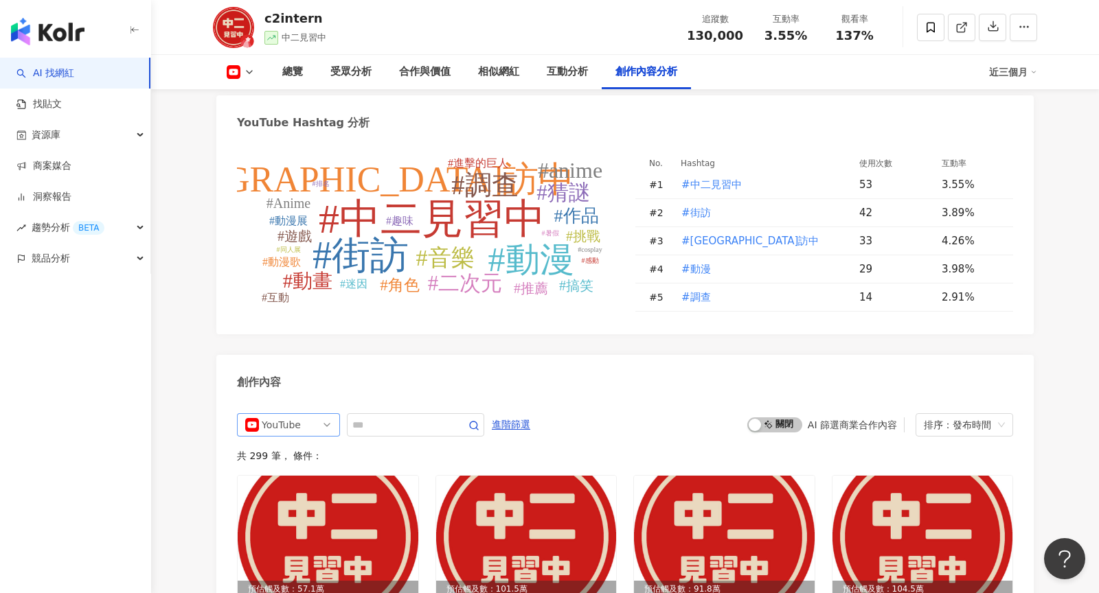
click at [277, 422] on div "YouTube" at bounding box center [284, 425] width 45 height 22
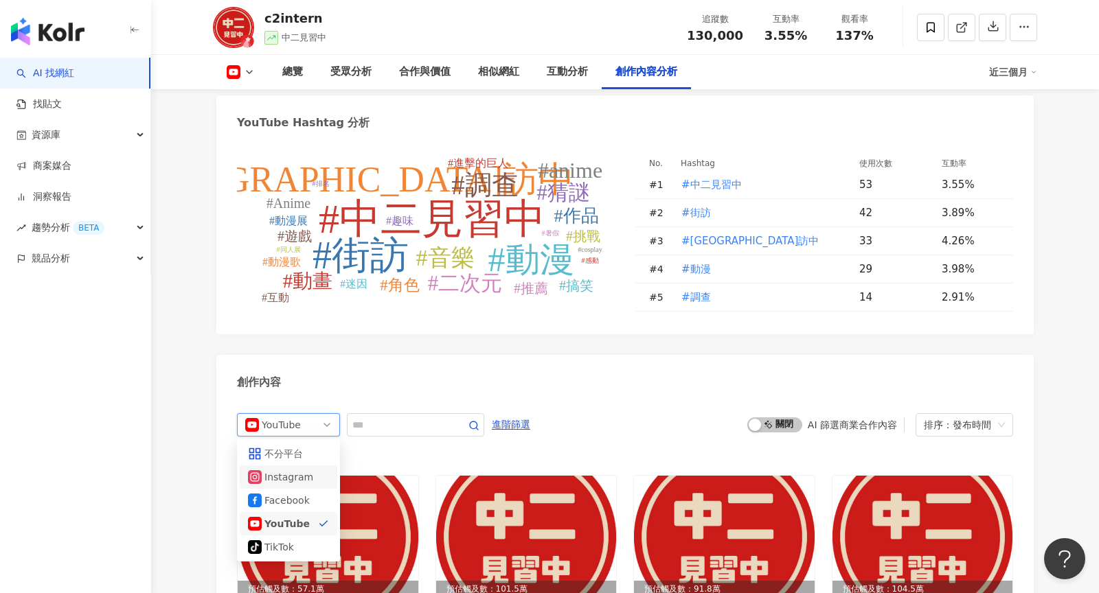
click at [296, 476] on div "Instagram" at bounding box center [286, 477] width 45 height 15
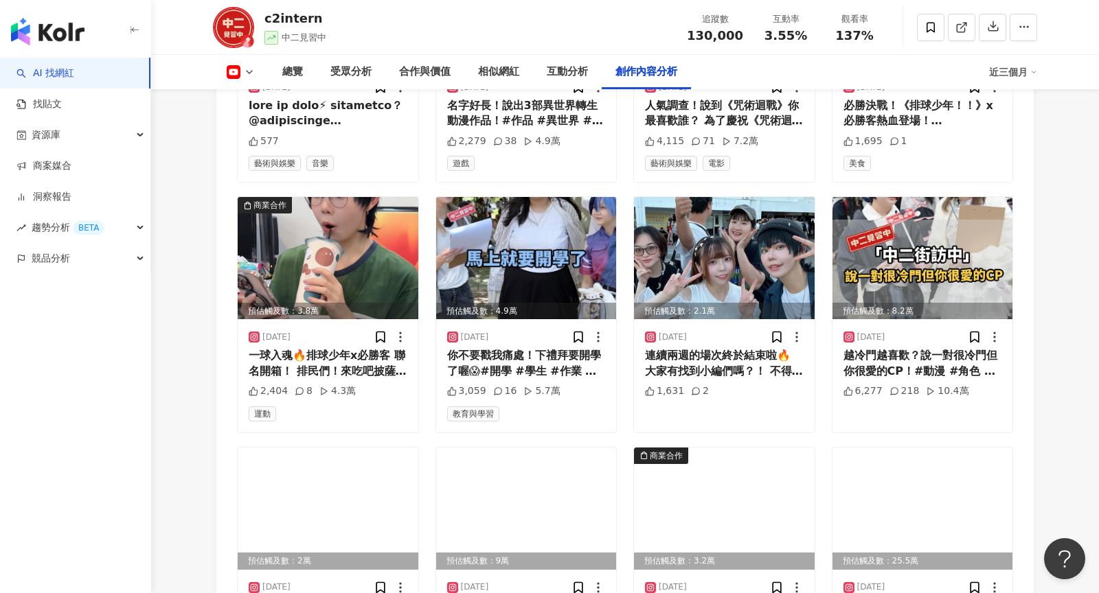
scroll to position [4028, 0]
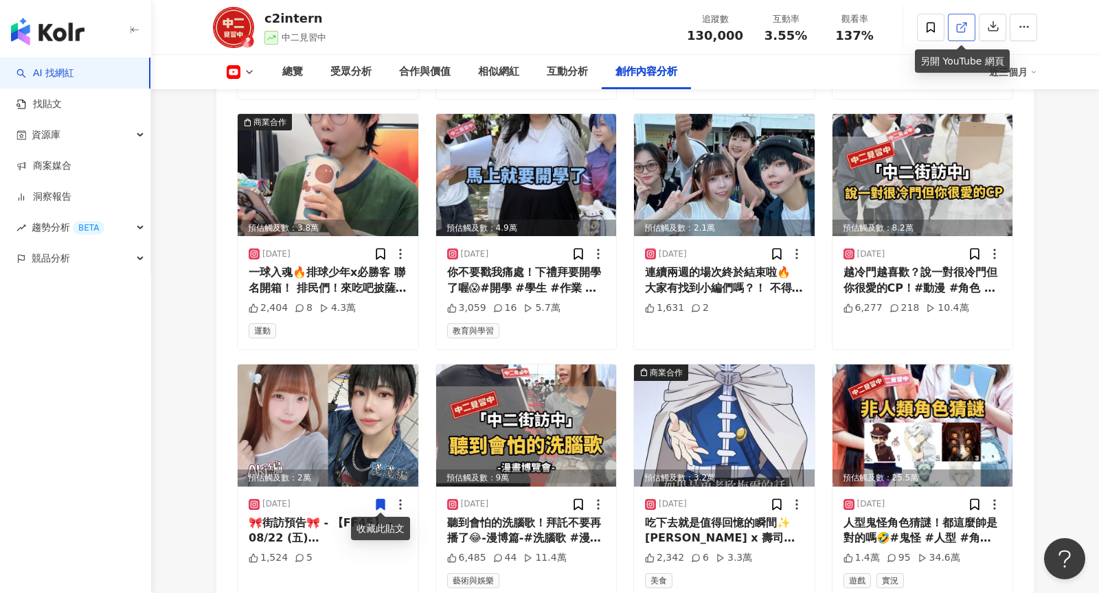
click at [966, 27] on icon at bounding box center [961, 27] width 12 height 12
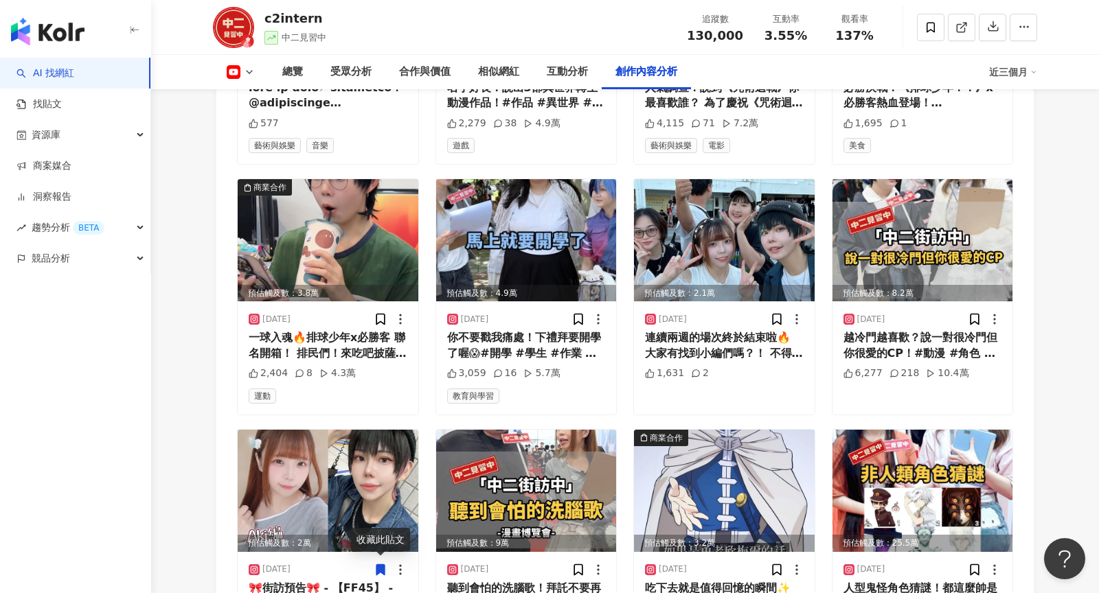
click at [249, 70] on icon at bounding box center [249, 72] width 11 height 11
click at [266, 89] on button "Instagram" at bounding box center [262, 97] width 82 height 19
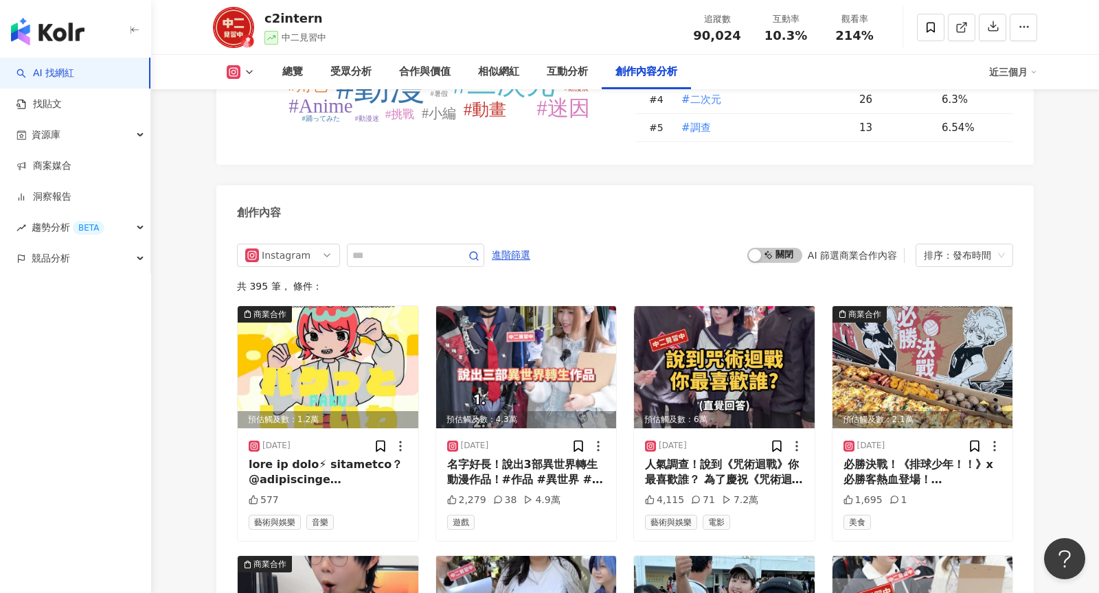
scroll to position [4116, 0]
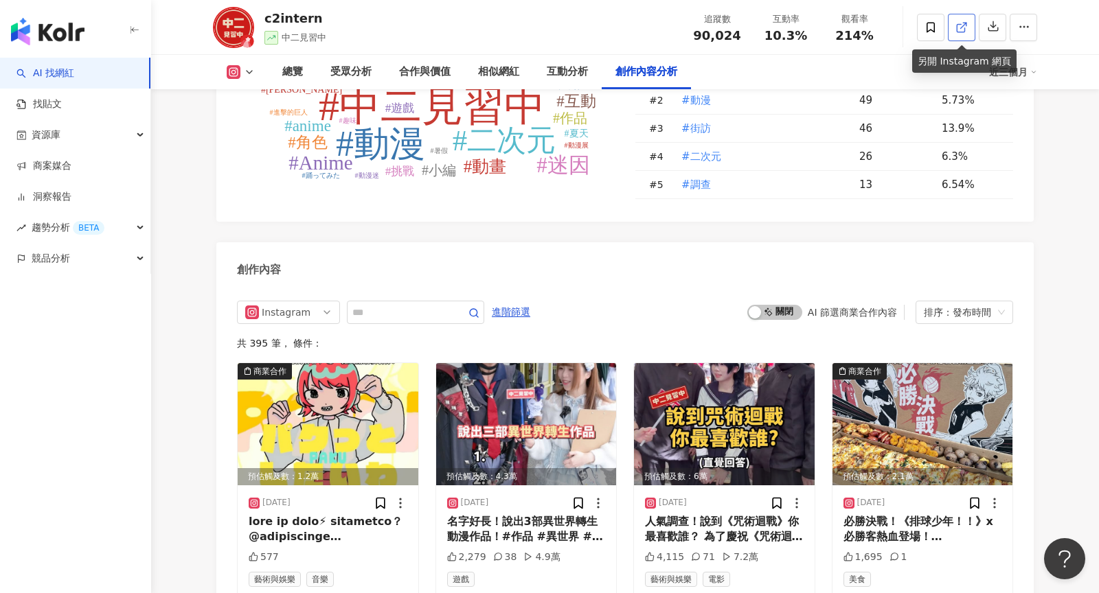
click at [964, 34] on link at bounding box center [961, 27] width 27 height 27
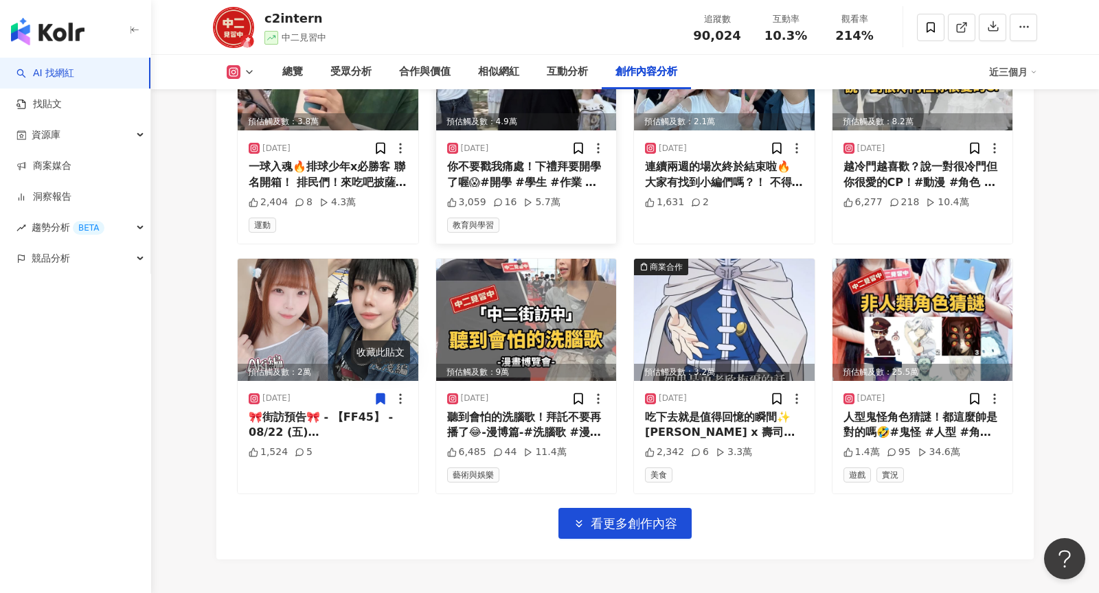
scroll to position [4720, 0]
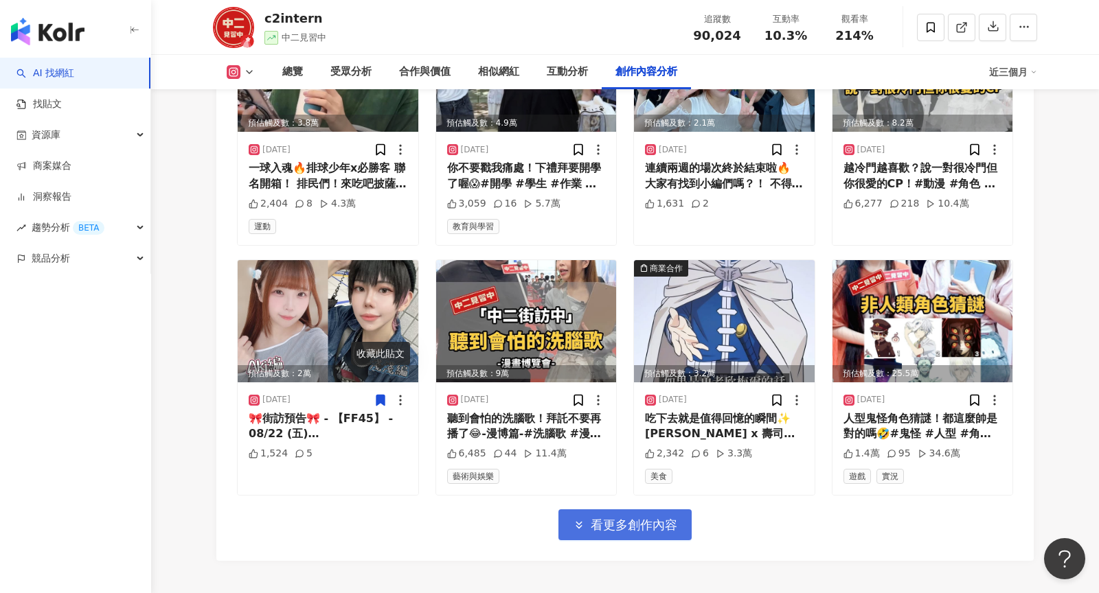
click at [618, 518] on span "看更多創作內容" at bounding box center [634, 525] width 87 height 15
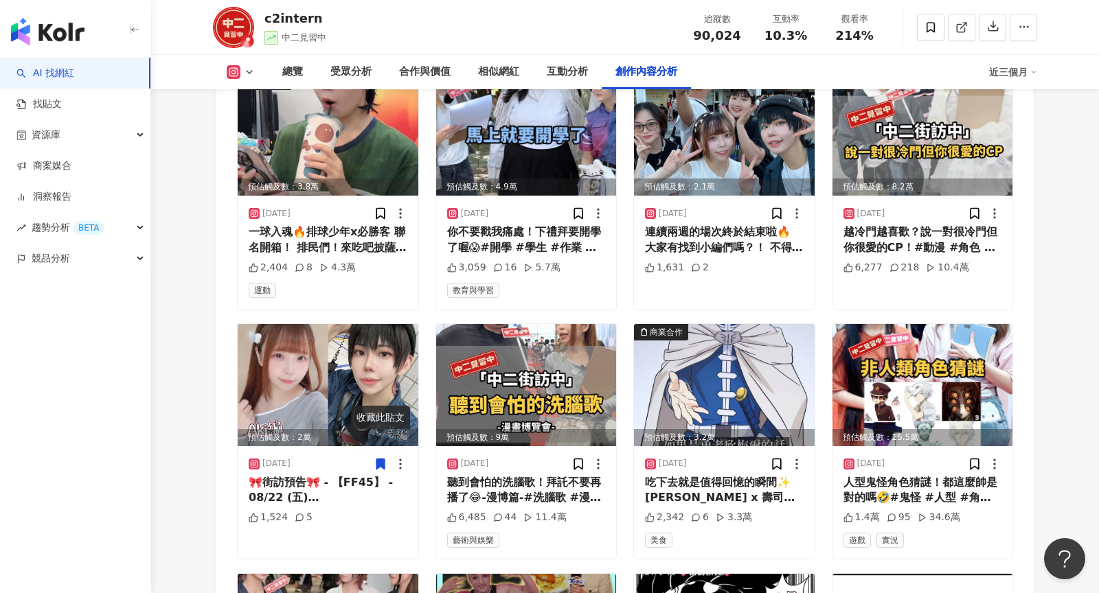
scroll to position [4658, 0]
